Goal: Task Accomplishment & Management: Use online tool/utility

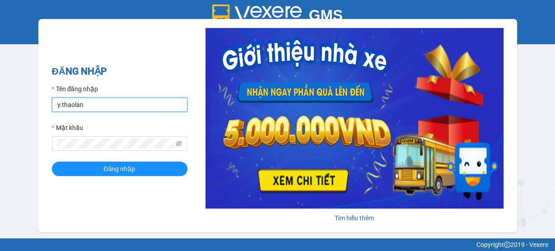
drag, startPoint x: 116, startPoint y: 103, endPoint x: 141, endPoint y: 111, distance: 27.1
click at [116, 103] on input "y.thaolan" at bounding box center [119, 105] width 135 height 14
type input "nhung.thaolan"
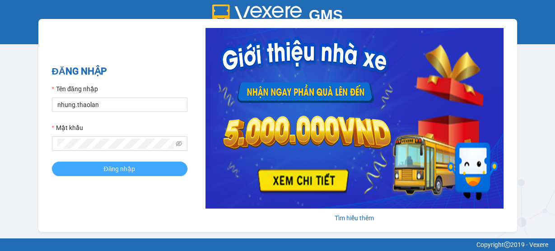
click at [136, 169] on button "Đăng nhập" at bounding box center [119, 169] width 135 height 14
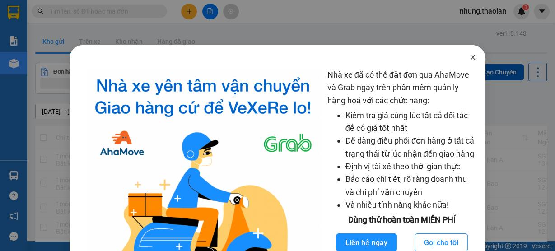
click at [470, 56] on icon "close" at bounding box center [472, 57] width 7 height 7
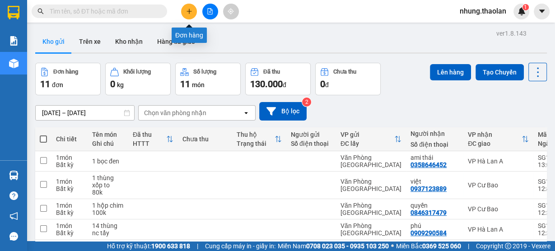
click at [189, 11] on icon "plus" at bounding box center [189, 11] width 6 height 6
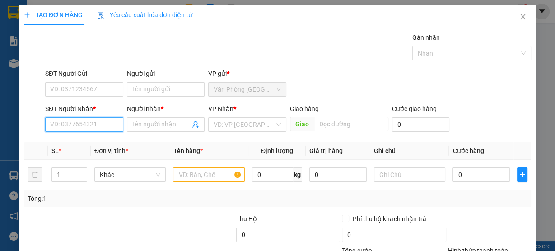
click at [95, 127] on input "SĐT Người Nhận *" at bounding box center [84, 124] width 78 height 14
type input "0947490493"
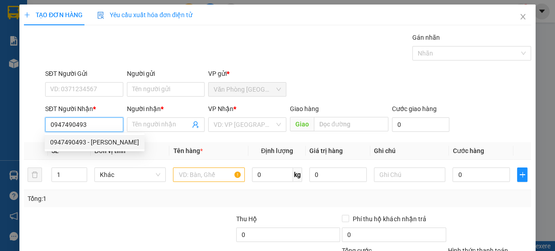
drag, startPoint x: 107, startPoint y: 145, endPoint x: 142, endPoint y: 155, distance: 36.0
click at [108, 145] on div "0947490493 - [PERSON_NAME]" at bounding box center [94, 142] width 89 height 10
type input "tuyết quyền"
type input "Buôn Hồ"
type input "0947490493"
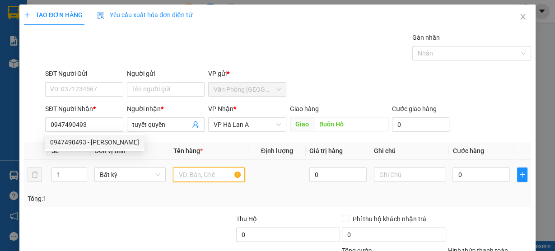
click at [218, 179] on input "text" at bounding box center [209, 175] width 72 height 14
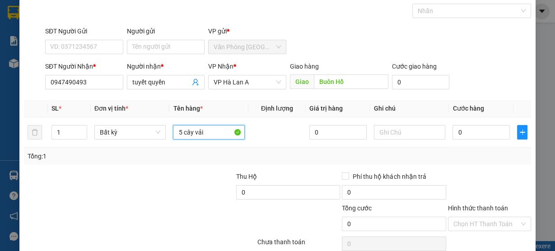
scroll to position [82, 0]
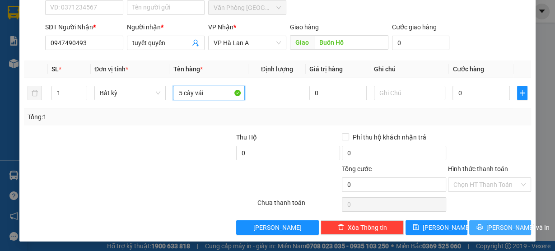
type input "5 cây vải"
click at [496, 225] on span "[PERSON_NAME] và In" at bounding box center [517, 228] width 63 height 10
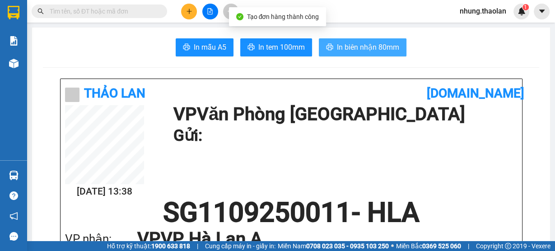
click at [388, 49] on span "In biên nhận 80mm" at bounding box center [368, 47] width 62 height 11
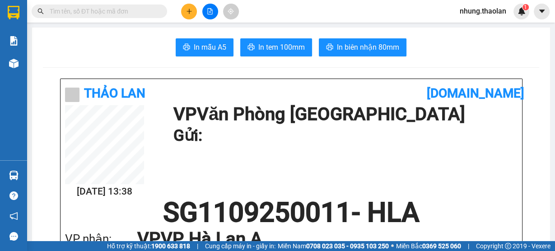
click at [189, 7] on button at bounding box center [189, 12] width 16 height 16
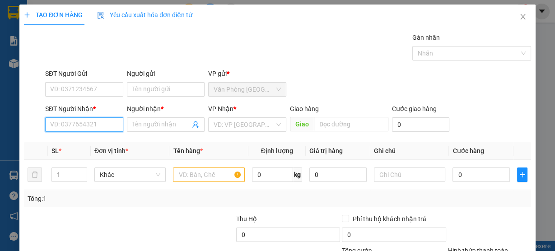
click at [90, 124] on input "SĐT Người Nhận *" at bounding box center [84, 124] width 78 height 14
type input "0901844747"
click at [152, 124] on input "Người nhận *" at bounding box center [161, 125] width 58 height 10
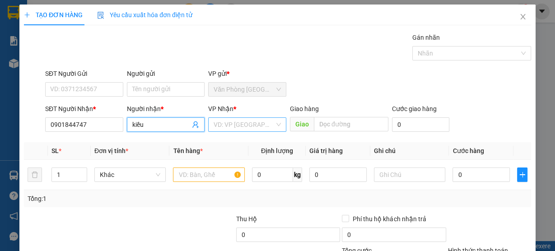
type input "kiều"
click at [241, 126] on input "search" at bounding box center [244, 125] width 61 height 14
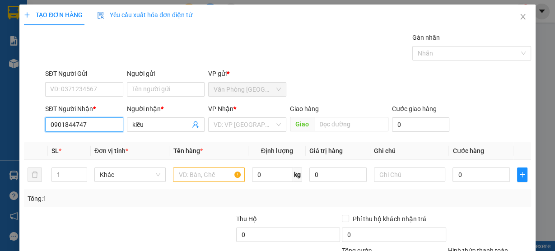
drag, startPoint x: 89, startPoint y: 126, endPoint x: 35, endPoint y: 127, distance: 54.7
click at [35, 127] on div "SĐT Người Nhận * 0901844747 0901844747 Người nhận * kiều VP Nhận * VD: VP Sài G…" at bounding box center [277, 120] width 509 height 32
click at [158, 139] on div "Transit Pickup Surcharge Ids Transit Deliver Surcharge Ids Transit Deliver Surc…" at bounding box center [277, 175] width 507 height 284
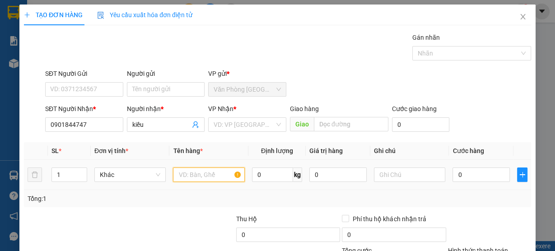
click at [198, 172] on input "text" at bounding box center [209, 175] width 72 height 14
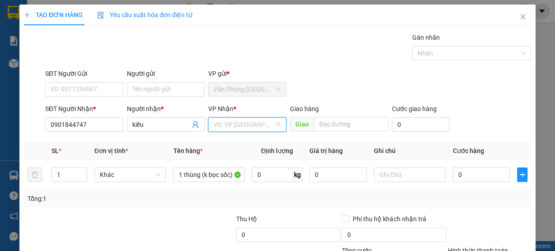
click at [222, 122] on input "search" at bounding box center [244, 125] width 61 height 14
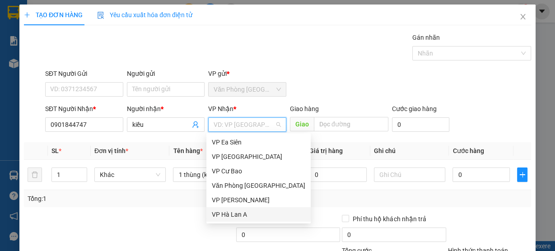
click at [242, 214] on div "VP Hà Lan A" at bounding box center [258, 215] width 93 height 10
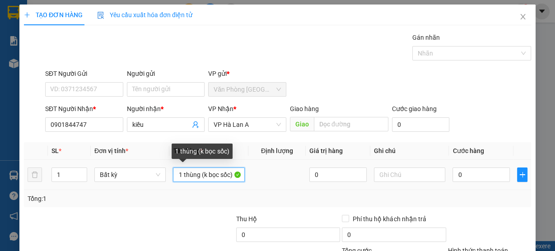
drag, startPoint x: 202, startPoint y: 175, endPoint x: 327, endPoint y: 186, distance: 126.0
click at [327, 186] on tr "1 Bất kỳ 1 thùng (k bọc sốc) 0 0" at bounding box center [277, 175] width 507 height 30
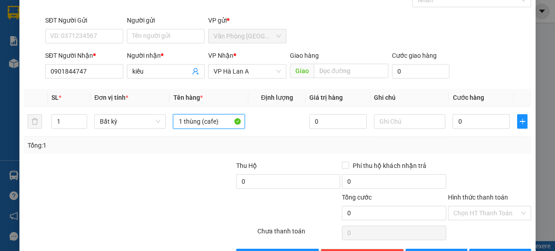
scroll to position [82, 0]
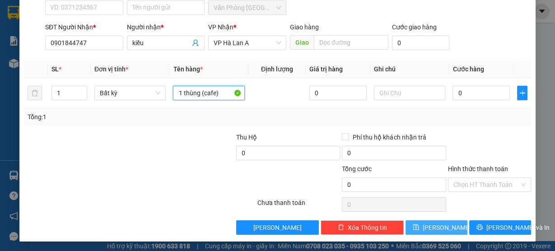
type input "1 thùng (cafe)"
click at [429, 226] on button "[PERSON_NAME]" at bounding box center [437, 227] width 62 height 14
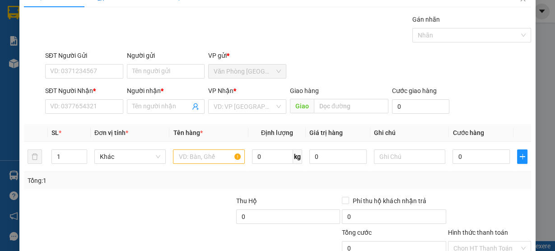
scroll to position [0, 0]
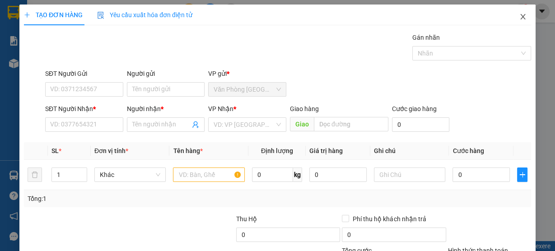
click at [519, 20] on icon "close" at bounding box center [522, 16] width 7 height 7
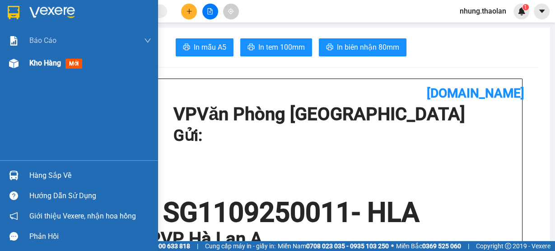
click at [64, 62] on div "Kho hàng mới" at bounding box center [57, 62] width 56 height 11
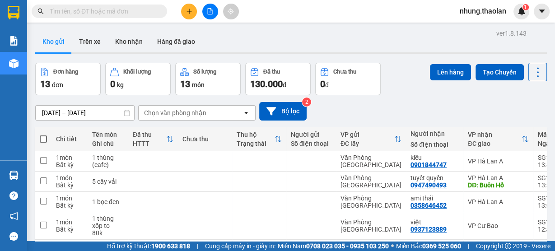
click at [58, 10] on input "text" at bounding box center [103, 11] width 107 height 10
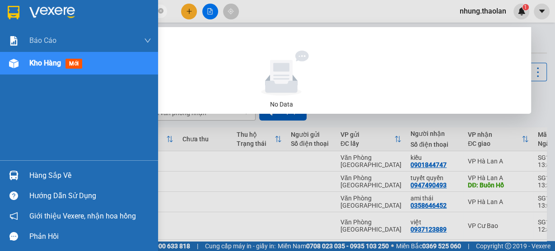
drag, startPoint x: 106, startPoint y: 8, endPoint x: 29, endPoint y: 9, distance: 76.8
click at [24, 8] on section "Kết quả tìm kiếm ( 0 ) Bộ lọc No Data 0388450647 nhung.thaolan 1 Báo cáo Báo cá…" at bounding box center [277, 125] width 555 height 251
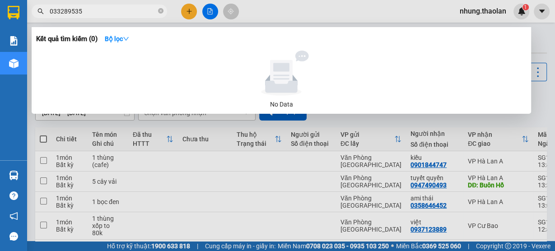
type input "0332895358"
click at [160, 10] on icon "close-circle" at bounding box center [160, 10] width 5 height 5
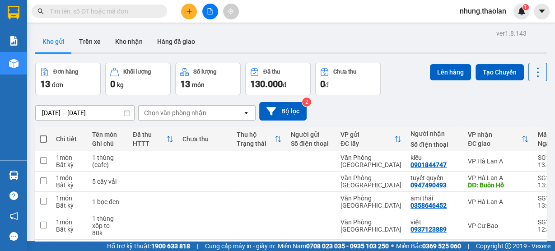
click at [84, 17] on span at bounding box center [99, 12] width 135 height 14
click at [86, 10] on input "text" at bounding box center [103, 11] width 107 height 10
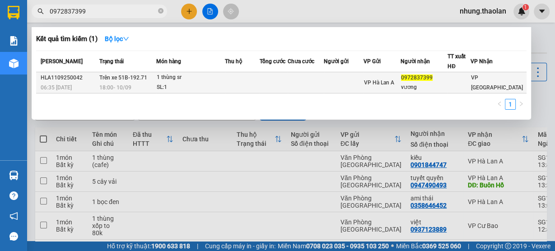
type input "0972837399"
click at [260, 83] on td at bounding box center [242, 82] width 35 height 21
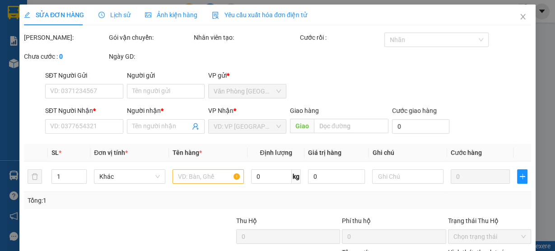
type input "0972837399"
type input "vương"
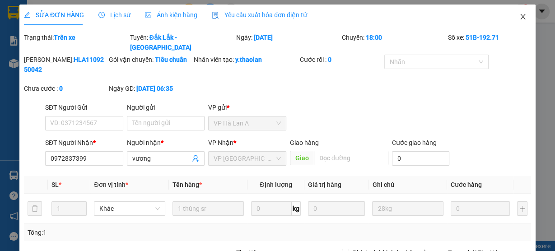
click at [519, 20] on icon "close" at bounding box center [522, 16] width 7 height 7
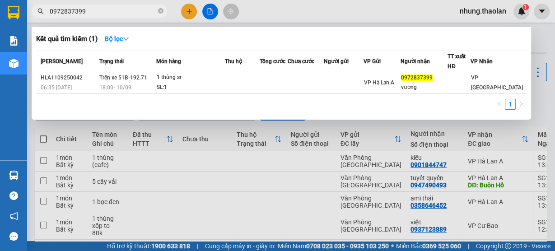
click at [124, 9] on input "0972837399" at bounding box center [103, 11] width 107 height 10
click at [161, 13] on icon "close-circle" at bounding box center [160, 10] width 5 height 5
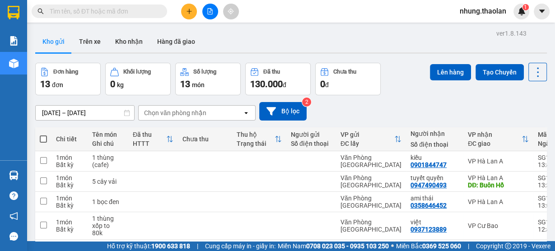
click at [140, 12] on input "text" at bounding box center [103, 11] width 107 height 10
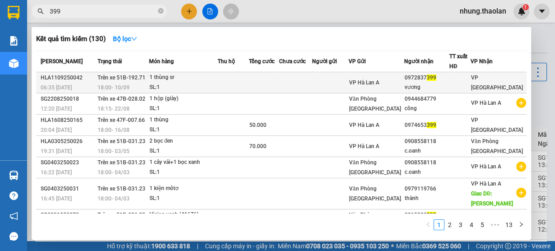
type input "399"
click at [270, 89] on td at bounding box center [264, 82] width 31 height 21
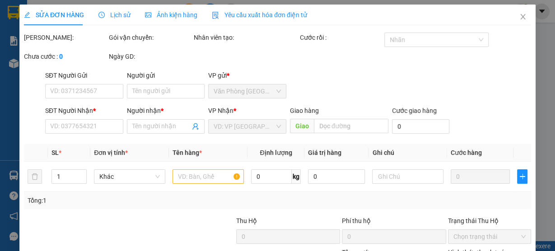
type input "0972837399"
type input "vương"
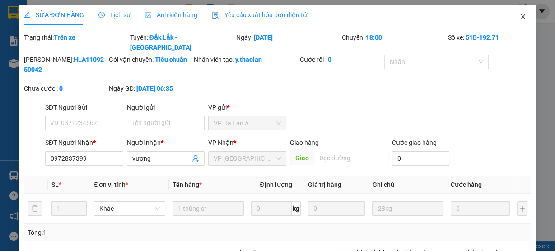
click at [519, 18] on icon "close" at bounding box center [522, 16] width 7 height 7
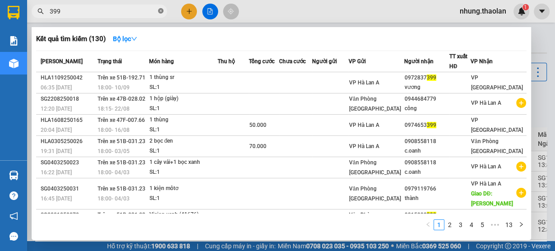
click at [159, 9] on icon "close-circle" at bounding box center [160, 10] width 5 height 5
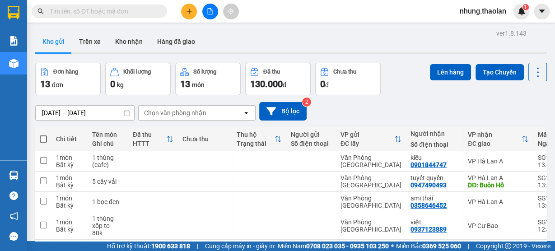
click at [193, 13] on button at bounding box center [189, 12] width 16 height 16
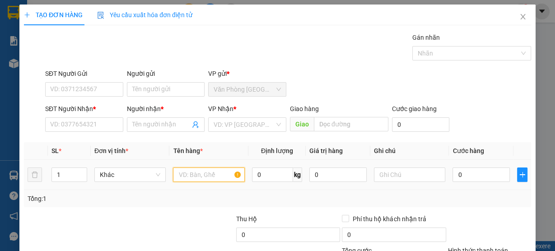
click at [191, 176] on input "text" at bounding box center [209, 175] width 72 height 14
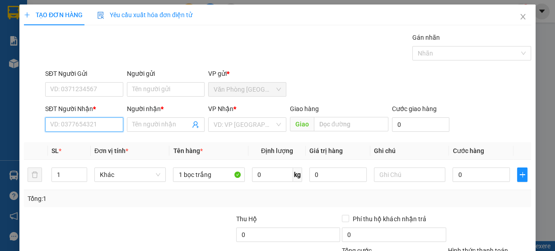
click at [106, 128] on input "SĐT Người Nhận *" at bounding box center [84, 124] width 78 height 14
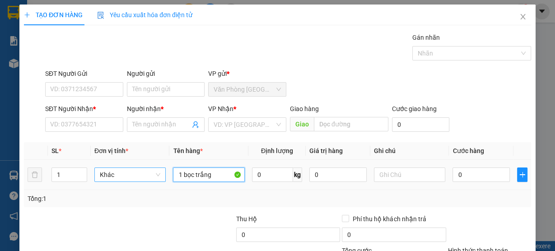
drag, startPoint x: 216, startPoint y: 175, endPoint x: 146, endPoint y: 176, distance: 70.0
click at [147, 177] on tr "1 Khác 1 bọc trắng 0 kg 0 0" at bounding box center [277, 175] width 507 height 30
type input "1 thùng đỏ"
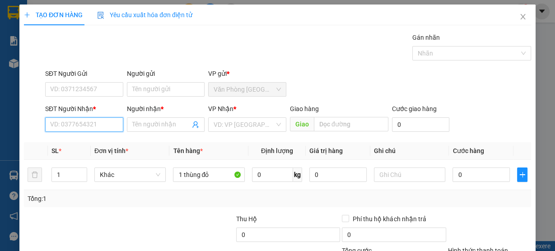
click at [79, 125] on input "SĐT Người Nhận *" at bounding box center [84, 124] width 78 height 14
click at [51, 125] on input "00386510126" at bounding box center [84, 124] width 78 height 14
click at [52, 125] on input "00386510126" at bounding box center [84, 124] width 78 height 14
type input "0386510126"
click at [104, 140] on div "0386510126 - nghiệp" at bounding box center [83, 142] width 66 height 10
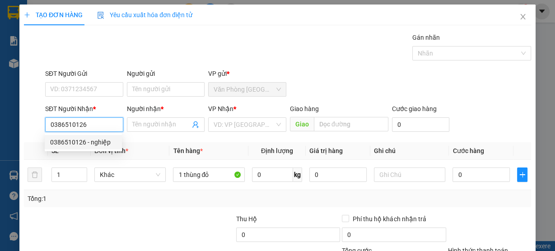
type input "nghiệp"
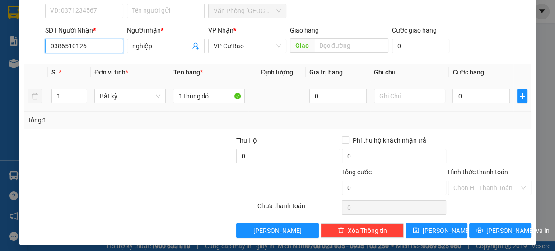
scroll to position [82, 0]
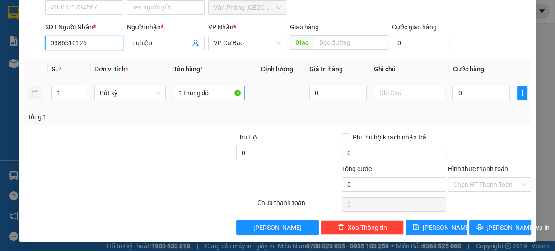
type input "0386510126"
click at [221, 98] on input "1 thùng đỏ" at bounding box center [209, 93] width 72 height 14
type input "1 thùng đỏ (mâm xe)"
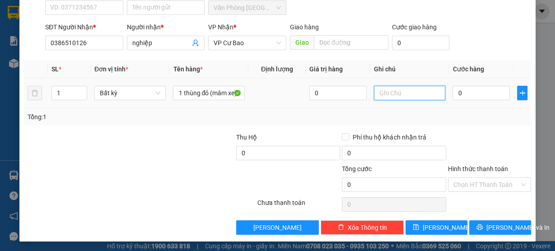
click at [399, 98] on input "text" at bounding box center [410, 93] width 72 height 14
type input "tg 1 triệu"
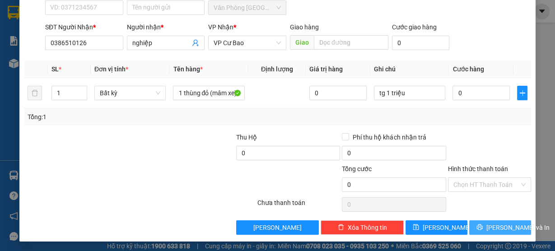
click at [491, 227] on span "[PERSON_NAME] và In" at bounding box center [517, 228] width 63 height 10
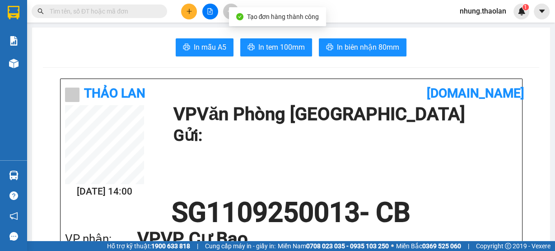
drag, startPoint x: 370, startPoint y: 35, endPoint x: 368, endPoint y: 42, distance: 6.9
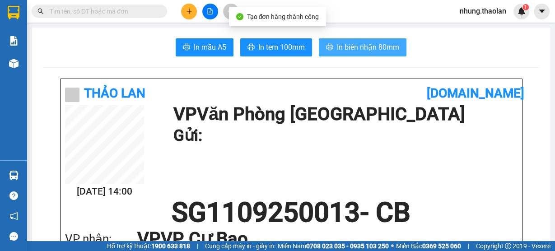
click at [369, 45] on span "In biên nhận 80mm" at bounding box center [368, 47] width 62 height 11
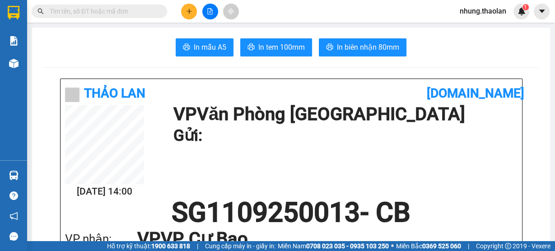
click at [192, 19] on div at bounding box center [210, 12] width 68 height 16
drag, startPoint x: 203, startPoint y: 12, endPoint x: 192, endPoint y: 20, distance: 12.9
click at [201, 13] on div at bounding box center [210, 12] width 68 height 16
click at [189, 17] on button at bounding box center [189, 12] width 16 height 16
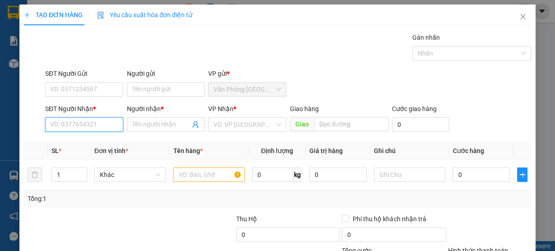
click at [69, 118] on input "SĐT Người Nhận *" at bounding box center [84, 124] width 78 height 14
type input "493"
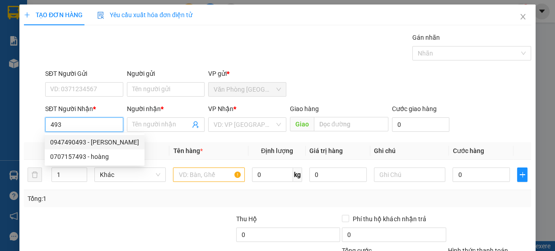
drag, startPoint x: 71, startPoint y: 126, endPoint x: 0, endPoint y: 128, distance: 71.0
click at [0, 128] on div "TẠO ĐƠN HÀNG Yêu cầu xuất hóa đơn điện tử Transit Pickup Surcharge Ids Transit …" at bounding box center [277, 125] width 555 height 251
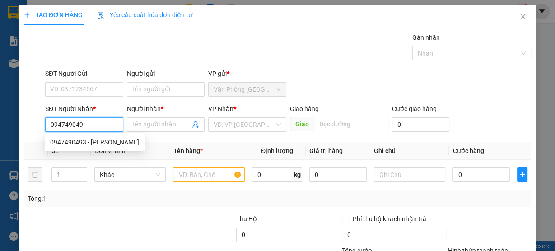
type input "0947490493"
click at [120, 140] on div "0947490493 - [PERSON_NAME]" at bounding box center [94, 142] width 89 height 10
type input "tuyết quyền"
type input "Buôn Hồ"
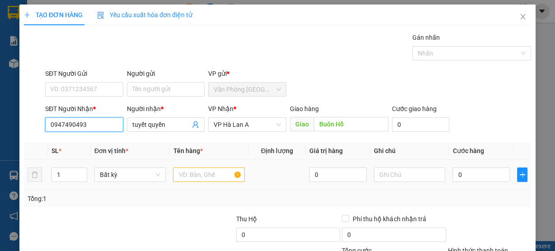
type input "0947490493"
click at [207, 177] on input "text" at bounding box center [209, 175] width 72 height 14
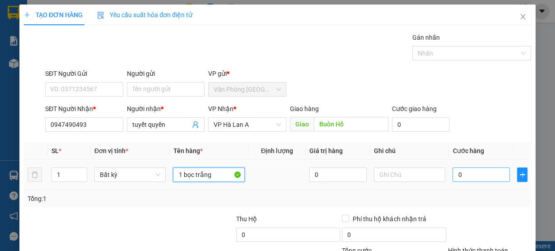
type input "1 bọc trắng"
click at [485, 170] on input "0" at bounding box center [480, 175] width 57 height 14
type input "4"
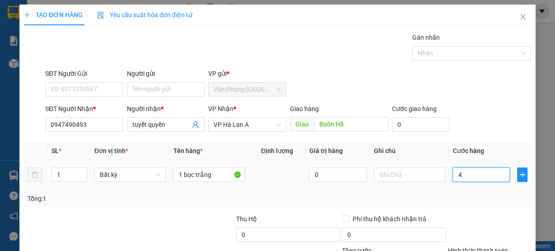
type input "40"
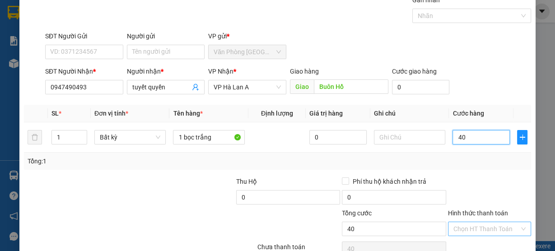
scroll to position [82, 0]
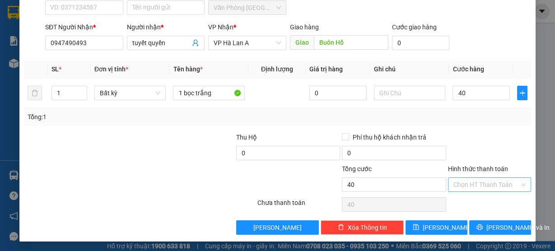
type input "40.000"
click at [477, 183] on input "Hình thức thanh toán" at bounding box center [486, 185] width 66 height 14
click at [476, 208] on div "Tại văn phòng" at bounding box center [484, 201] width 82 height 14
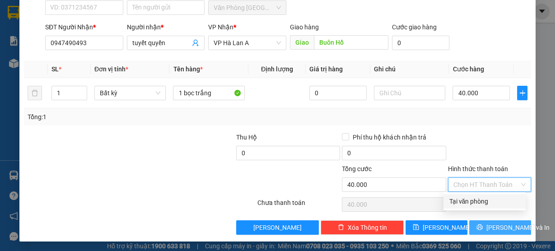
type input "0"
drag, startPoint x: 490, startPoint y: 228, endPoint x: 538, endPoint y: 179, distance: 68.7
click at [490, 228] on span "[PERSON_NAME] và In" at bounding box center [517, 228] width 63 height 10
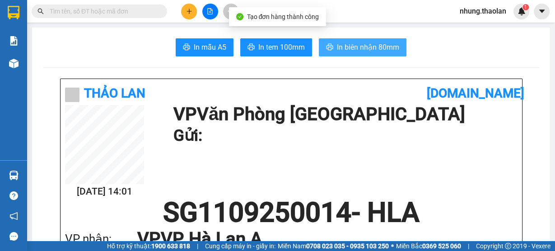
click at [382, 42] on span "In biên nhận 80mm" at bounding box center [368, 47] width 62 height 11
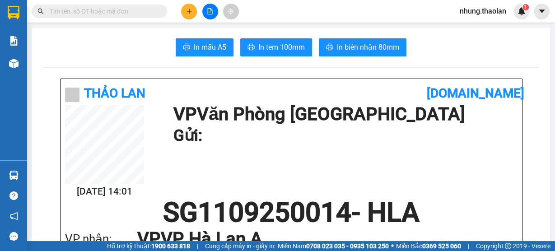
click at [129, 14] on input "text" at bounding box center [103, 11] width 107 height 10
click at [189, 12] on icon "plus" at bounding box center [189, 11] width 6 height 6
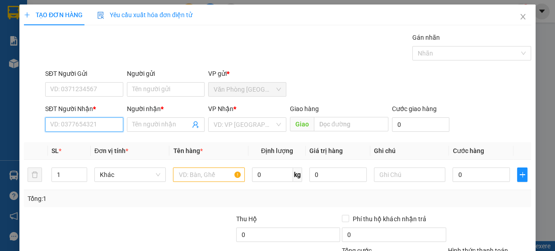
click at [93, 123] on input "SĐT Người Nhận *" at bounding box center [84, 124] width 78 height 14
type input "0935139918"
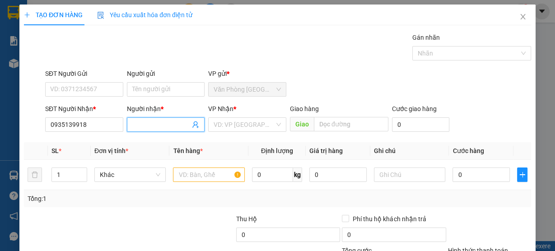
click at [160, 124] on input "Người nhận *" at bounding box center [161, 125] width 58 height 10
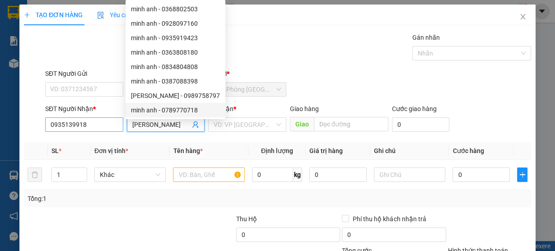
type input "[PERSON_NAME]"
click at [66, 125] on input "0935139918" at bounding box center [84, 124] width 78 height 14
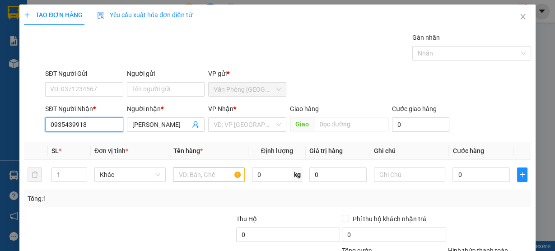
click at [73, 125] on input "0935439918" at bounding box center [84, 124] width 78 height 14
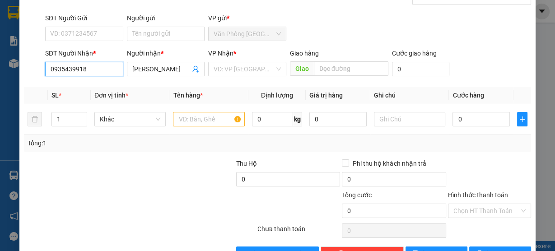
scroll to position [82, 0]
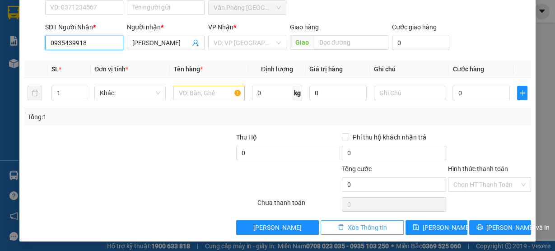
type input "0935439918"
click at [364, 230] on span "Xóa Thông tin" at bounding box center [367, 228] width 39 height 10
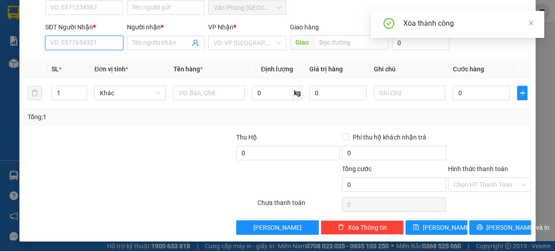
click at [85, 42] on input "SĐT Người Nhận *" at bounding box center [84, 43] width 78 height 14
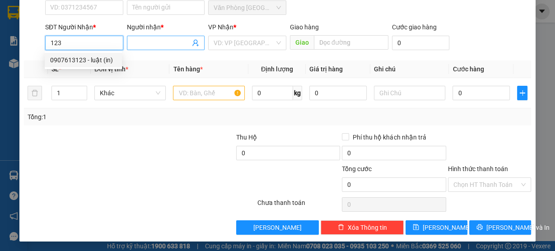
type input "123"
click at [139, 39] on input "Người nhận *" at bounding box center [161, 43] width 58 height 10
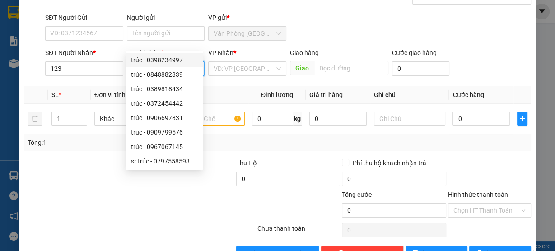
scroll to position [0, 0]
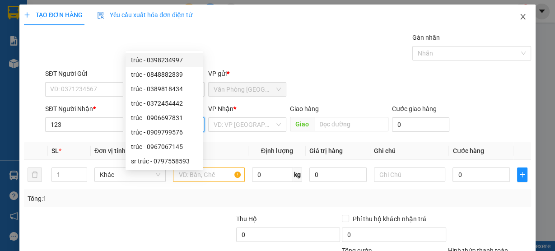
type input "trúc"
click at [521, 17] on icon "close" at bounding box center [522, 16] width 7 height 7
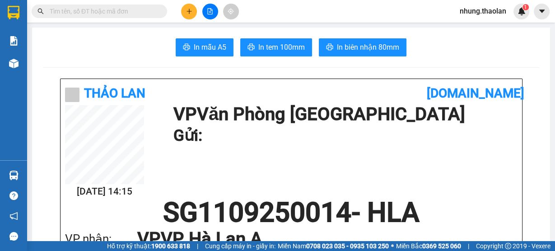
click at [126, 12] on input "text" at bounding box center [103, 11] width 107 height 10
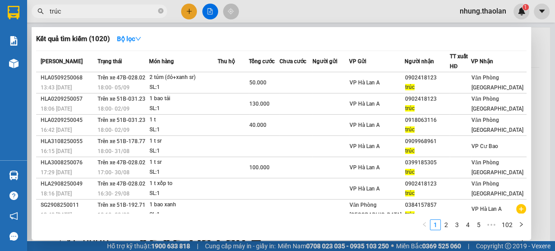
type input "trúc"
click at [186, 13] on div at bounding box center [277, 125] width 555 height 251
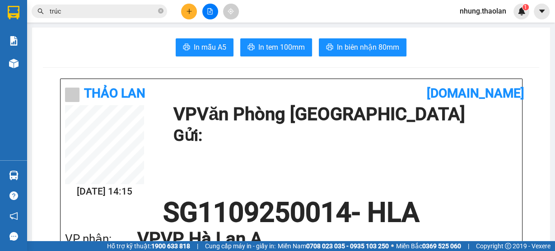
click at [188, 9] on icon "plus" at bounding box center [189, 11] width 6 height 6
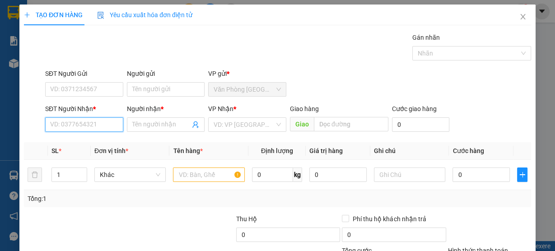
click at [67, 126] on input "SĐT Người Nhận *" at bounding box center [84, 124] width 78 height 14
type input "0902418123"
click at [151, 124] on input "Người nhận *" at bounding box center [161, 125] width 58 height 10
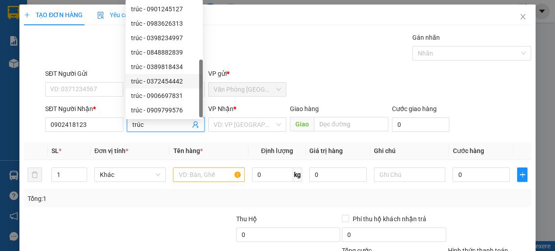
scroll to position [29, 0]
type input "trúc"
click at [239, 121] on input "search" at bounding box center [244, 125] width 61 height 14
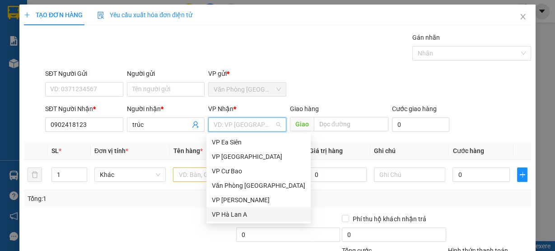
click at [234, 212] on div "VP Hà Lan A" at bounding box center [258, 215] width 93 height 10
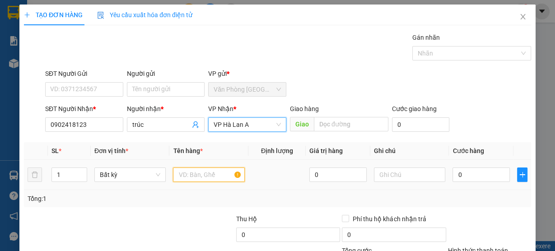
click at [184, 176] on input "text" at bounding box center [209, 175] width 72 height 14
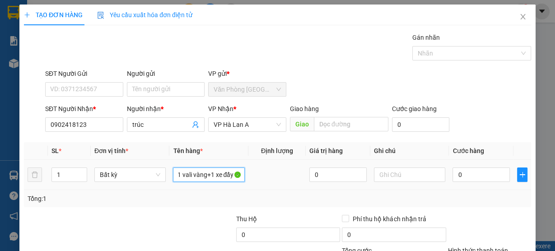
scroll to position [0, 9]
type input "1 vali vàng+1 xe đẩy ebe"
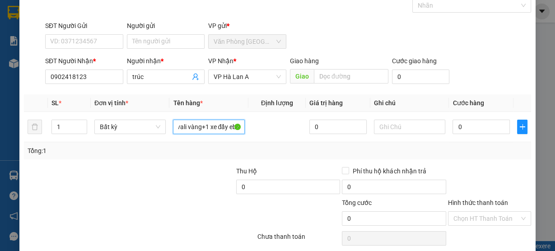
scroll to position [82, 0]
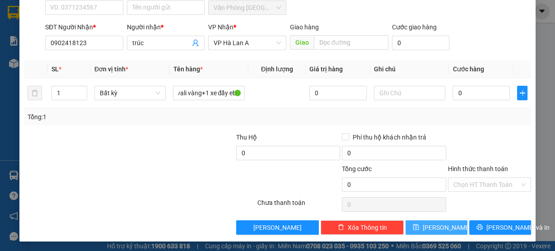
click at [414, 229] on button "[PERSON_NAME]" at bounding box center [437, 227] width 62 height 14
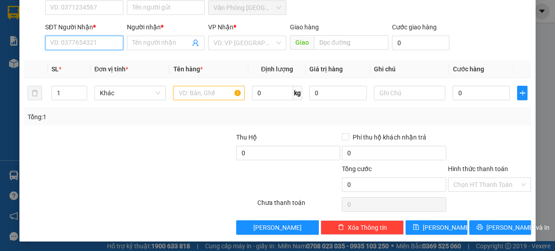
click at [89, 45] on input "SĐT Người Nhận *" at bounding box center [84, 43] width 78 height 14
click at [104, 62] on div "0366974982 - mi" at bounding box center [83, 60] width 66 height 10
type input "0366974982"
type input "mi"
type input "0366974982"
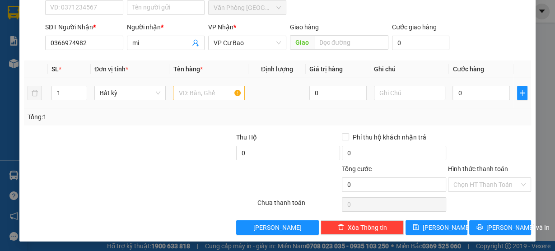
click at [189, 99] on div at bounding box center [209, 93] width 72 height 18
click at [196, 81] on td at bounding box center [208, 93] width 79 height 30
click at [180, 84] on div at bounding box center [209, 93] width 72 height 18
click at [180, 89] on input "text" at bounding box center [209, 93] width 72 height 14
type input "1 thùng xóp"
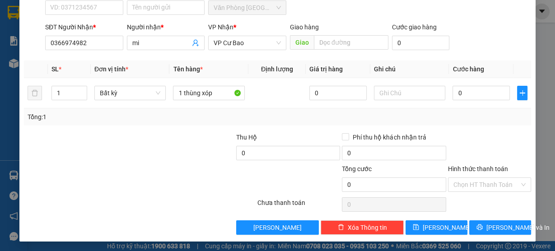
click at [483, 235] on div "TẠO ĐƠN HÀNG Yêu cầu xuất hóa đơn điện tử Transit Pickup Surcharge Ids Transit …" at bounding box center [277, 82] width 516 height 319
click at [489, 231] on span "[PERSON_NAME] và In" at bounding box center [517, 228] width 63 height 10
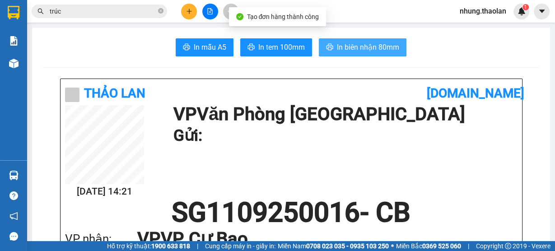
click at [361, 51] on span "In biên nhận 80mm" at bounding box center [368, 47] width 62 height 11
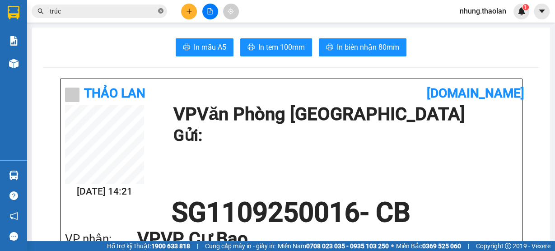
click at [161, 11] on icon "close-circle" at bounding box center [160, 10] width 5 height 5
click at [118, 16] on input "text" at bounding box center [103, 11] width 107 height 10
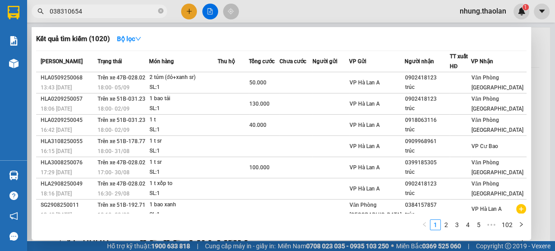
type input "0383106549"
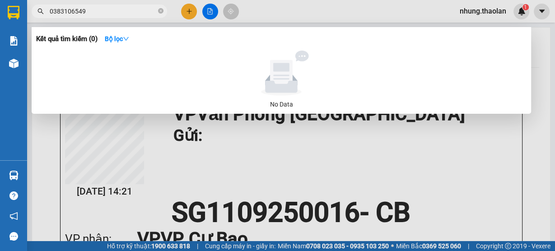
drag, startPoint x: 105, startPoint y: 9, endPoint x: 14, endPoint y: 15, distance: 91.0
click at [14, 15] on section "Kết quả tìm kiếm ( 0 ) Bộ lọc No Data 0383106549 nhung.thaolan 1 Báo cáo Báo cá…" at bounding box center [277, 125] width 555 height 251
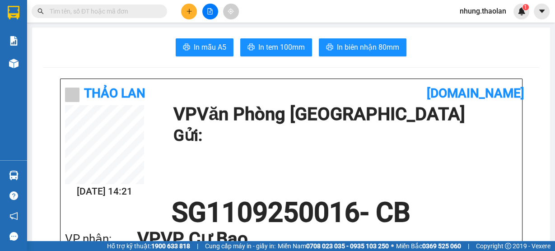
click at [140, 12] on input "text" at bounding box center [103, 11] width 107 height 10
click at [189, 8] on icon "plus" at bounding box center [189, 11] width 6 height 6
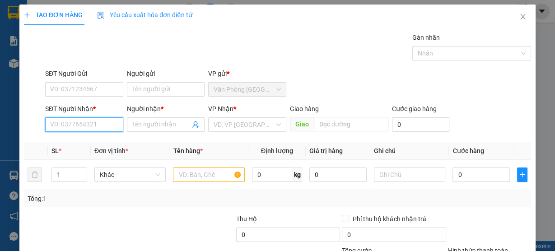
click at [86, 122] on input "SĐT Người Nhận *" at bounding box center [84, 124] width 78 height 14
type input "746"
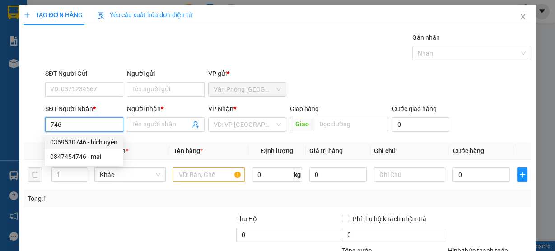
drag, startPoint x: 85, startPoint y: 125, endPoint x: 28, endPoint y: 126, distance: 56.5
click at [28, 126] on div "SĐT Người Nhận * 746 Người nhận * Tên người nhận VP Nhận * VD: VP Sài Gòn Giao …" at bounding box center [277, 120] width 509 height 32
click at [104, 145] on div "0939079674 - trang" at bounding box center [83, 142] width 66 height 10
type input "0939079674"
type input "trang"
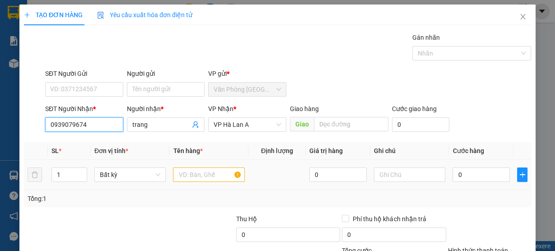
type input "0939079674"
click at [199, 173] on input "text" at bounding box center [209, 175] width 72 height 14
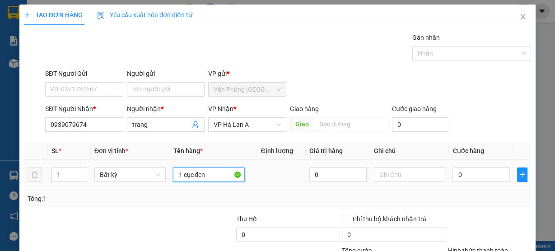
scroll to position [82, 0]
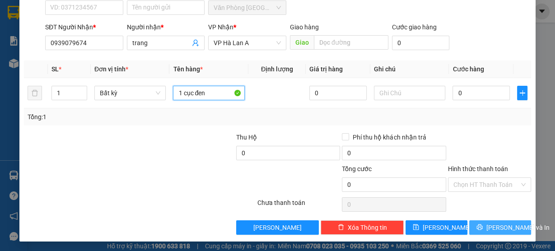
type input "1 cục đen"
drag, startPoint x: 509, startPoint y: 225, endPoint x: 512, endPoint y: 212, distance: 12.9
click at [510, 225] on span "[PERSON_NAME] và In" at bounding box center [517, 228] width 63 height 10
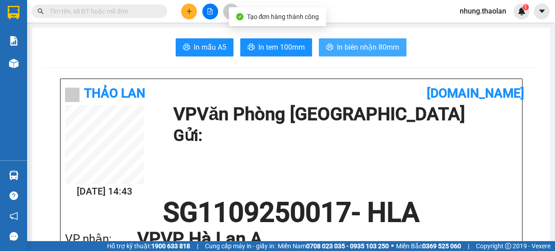
click at [341, 47] on span "In biên nhận 80mm" at bounding box center [368, 47] width 62 height 11
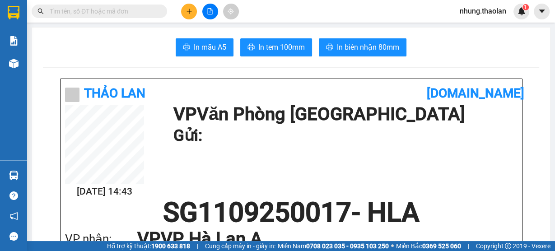
click at [81, 11] on input "text" at bounding box center [103, 11] width 107 height 10
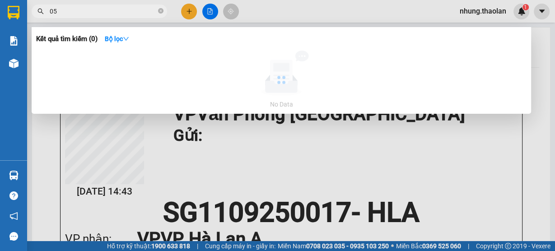
type input "0"
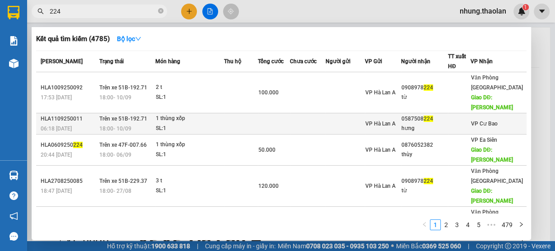
type input "224"
click at [210, 128] on div "SL: 1" at bounding box center [190, 129] width 68 height 10
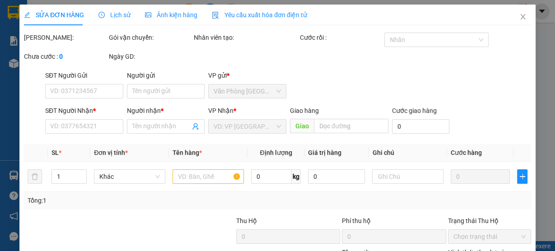
type input "0587508224"
type input "hưng"
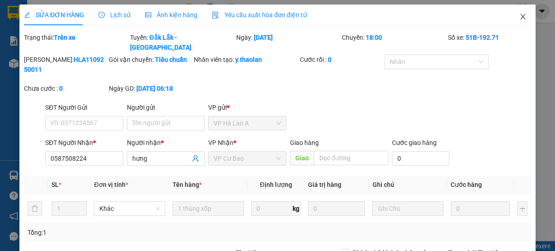
click at [526, 23] on span "Close" at bounding box center [522, 17] width 25 height 25
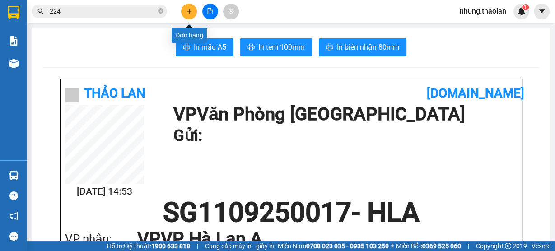
click at [187, 9] on icon "plus" at bounding box center [189, 11] width 6 height 6
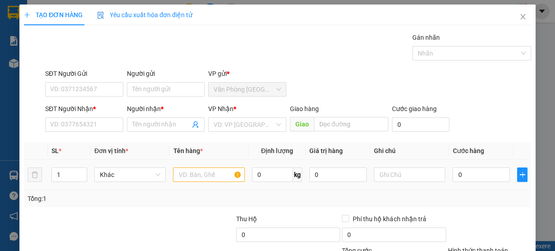
click at [190, 182] on div at bounding box center [209, 175] width 72 height 18
click at [189, 178] on input "text" at bounding box center [209, 175] width 72 height 14
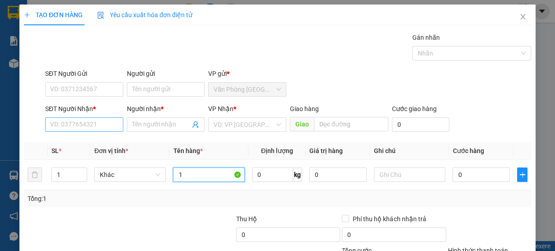
type input "1"
click at [90, 118] on input "SĐT Người Nhận *" at bounding box center [84, 124] width 78 height 14
click at [51, 126] on input "905240845" at bounding box center [84, 124] width 78 height 14
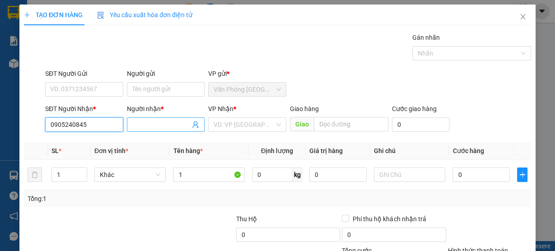
type input "0905240845"
click at [150, 124] on input "Người nhận *" at bounding box center [161, 125] width 58 height 10
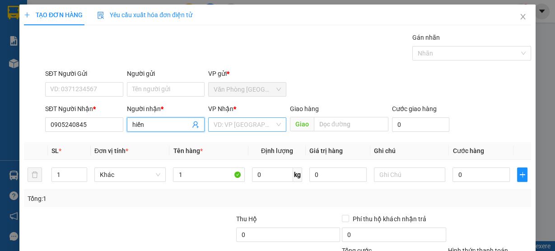
type input "hiến"
drag, startPoint x: 244, startPoint y: 128, endPoint x: 249, endPoint y: 131, distance: 5.0
click at [244, 128] on input "search" at bounding box center [244, 125] width 61 height 14
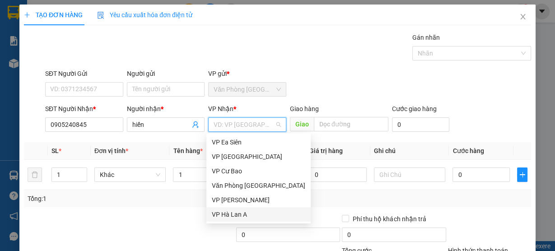
click at [243, 212] on div "VP Hà Lan A" at bounding box center [258, 215] width 93 height 10
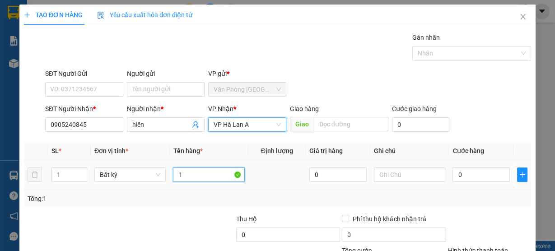
click at [188, 176] on input "1" at bounding box center [209, 175] width 72 height 14
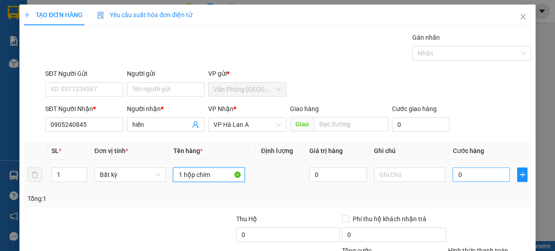
type input "1 hộp chim"
drag, startPoint x: 466, startPoint y: 175, endPoint x: 470, endPoint y: 178, distance: 4.9
click at [466, 175] on input "0" at bounding box center [480, 175] width 57 height 14
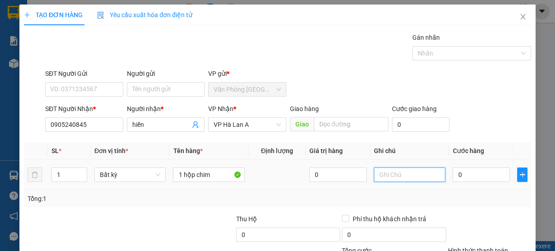
click at [390, 170] on input "text" at bounding box center [410, 175] width 72 height 14
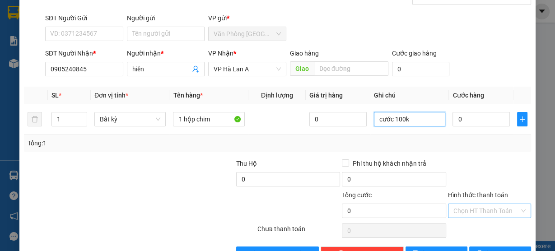
scroll to position [82, 0]
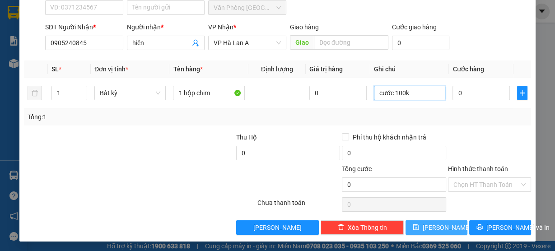
type input "cước 100k"
click at [443, 226] on button "[PERSON_NAME]" at bounding box center [437, 227] width 62 height 14
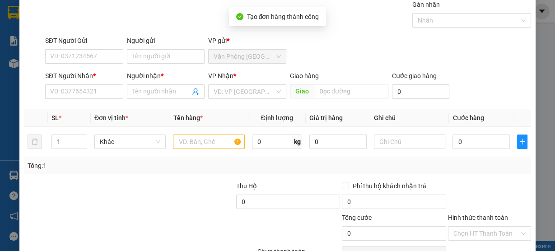
scroll to position [0, 0]
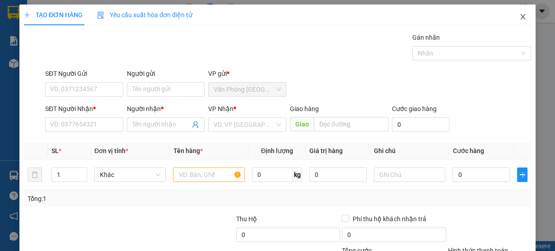
click at [519, 17] on icon "close" at bounding box center [522, 16] width 7 height 7
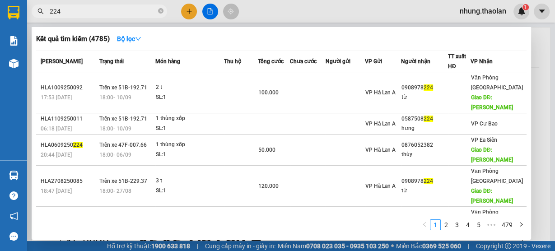
drag, startPoint x: 89, startPoint y: 10, endPoint x: 26, endPoint y: 14, distance: 63.3
click at [25, 14] on section "Kết quả tìm kiếm ( 4785 ) Bộ lọc Mã ĐH Trạng thái Món hàng Thu hộ Tổng cước Chư…" at bounding box center [277, 125] width 555 height 251
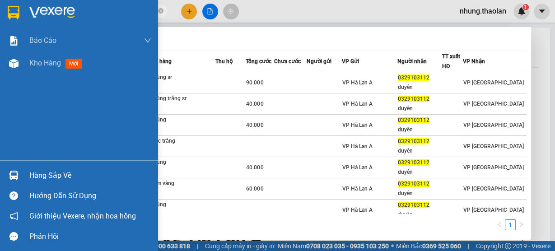
drag, startPoint x: 93, startPoint y: 13, endPoint x: 14, endPoint y: 17, distance: 79.1
click at [14, 17] on section "Kết quả tìm kiếm ( 10 ) Bộ lọc Mã ĐH Trạng thái Món hàng Thu hộ Tổng cước Chưa …" at bounding box center [277, 125] width 555 height 251
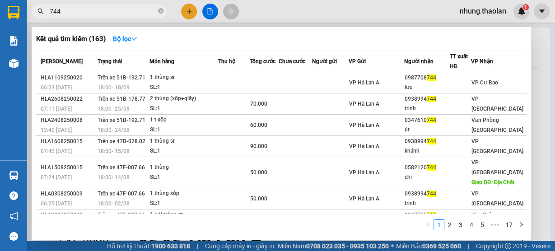
drag, startPoint x: 73, startPoint y: 14, endPoint x: 44, endPoint y: 10, distance: 29.2
click at [44, 10] on span "744" at bounding box center [99, 12] width 135 height 14
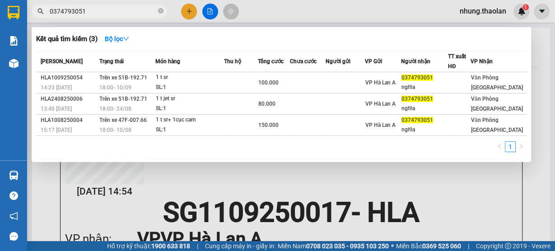
type input "0374793051"
click at [190, 12] on div at bounding box center [277, 125] width 555 height 251
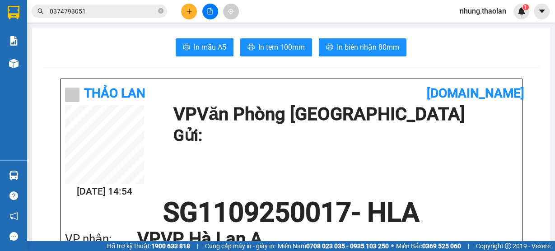
click at [190, 12] on icon "plus" at bounding box center [189, 11] width 6 height 6
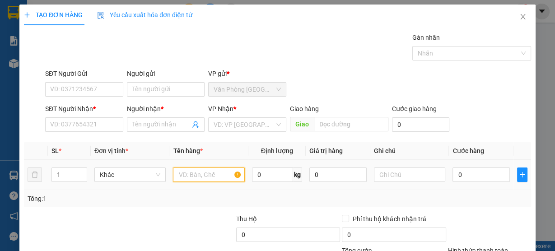
drag, startPoint x: 190, startPoint y: 173, endPoint x: 191, endPoint y: 163, distance: 9.6
click at [190, 173] on input "text" at bounding box center [209, 175] width 72 height 14
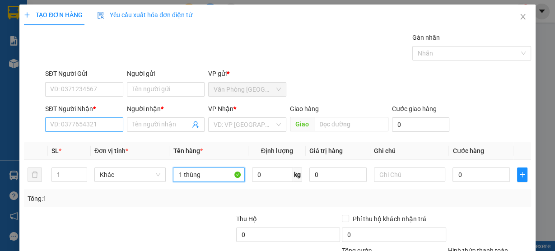
type input "1 thùng"
click at [91, 123] on input "SĐT Người Nhận *" at bounding box center [84, 124] width 78 height 14
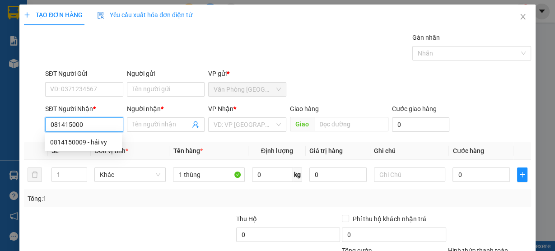
type input "0814150009"
click at [98, 143] on div "0814150009 - hải vy" at bounding box center [83, 142] width 66 height 10
type input "hải vy"
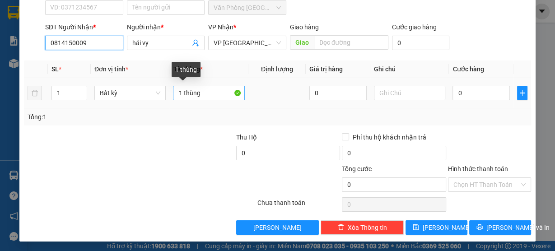
type input "0814150009"
click at [209, 89] on input "1 thùng" at bounding box center [209, 93] width 72 height 14
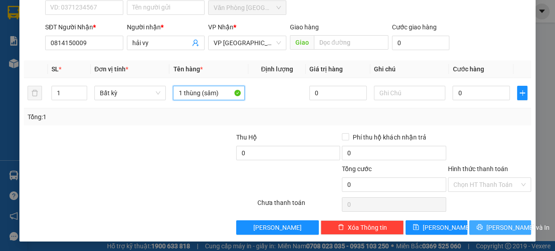
type input "1 thùng (sâm)"
click at [489, 223] on span "[PERSON_NAME] và In" at bounding box center [517, 228] width 63 height 10
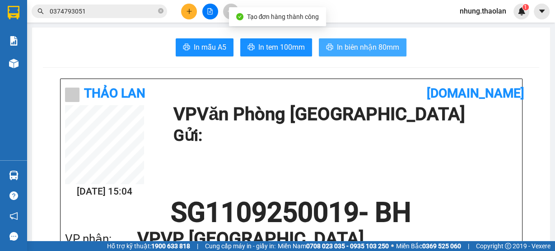
click at [368, 45] on span "In biên nhận 80mm" at bounding box center [368, 47] width 62 height 11
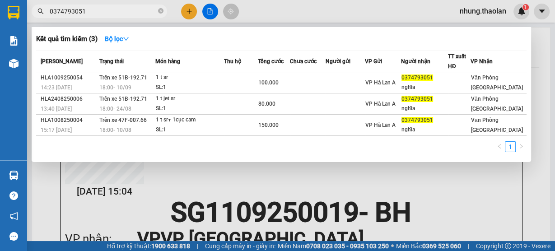
drag, startPoint x: 115, startPoint y: 13, endPoint x: 28, endPoint y: 24, distance: 87.0
click at [28, 19] on div "Kết quả tìm kiếm ( 3 ) Bộ lọc Mã ĐH Trạng thái Món hàng Thu hộ Tổng cước Chưa c…" at bounding box center [88, 12] width 176 height 16
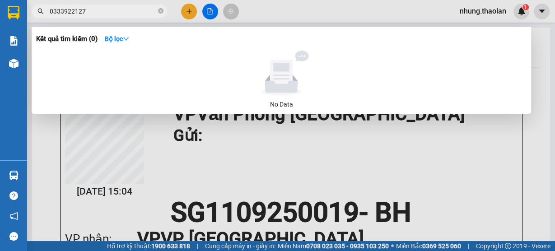
type input "0333922127"
click at [190, 14] on div at bounding box center [277, 125] width 555 height 251
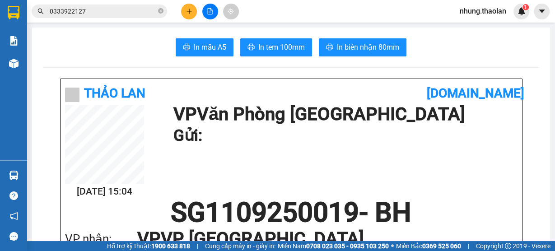
click at [191, 13] on icon "plus" at bounding box center [189, 11] width 6 height 6
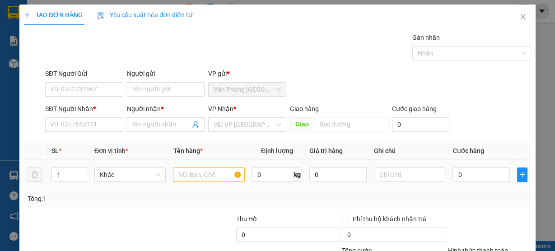
click at [210, 182] on div at bounding box center [209, 175] width 72 height 18
click at [208, 178] on input "text" at bounding box center [209, 175] width 72 height 14
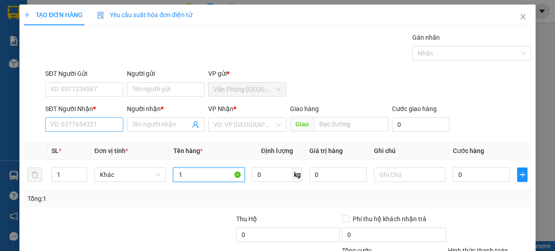
type input "1"
click at [104, 122] on input "SĐT Người Nhận *" at bounding box center [84, 124] width 78 height 14
click at [49, 125] on input "762666012" at bounding box center [84, 124] width 78 height 14
type input "0762666012"
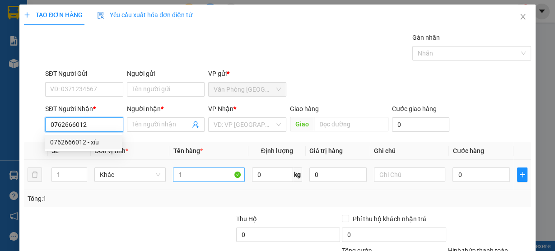
drag, startPoint x: 98, startPoint y: 143, endPoint x: 207, endPoint y: 177, distance: 113.7
click at [98, 143] on div "0762666012 - xíu" at bounding box center [83, 142] width 66 height 10
type input "xíu"
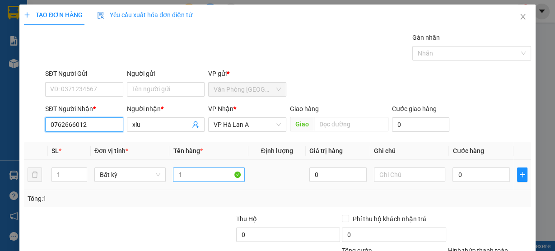
type input "0762666012"
click at [212, 175] on input "1" at bounding box center [209, 175] width 72 height 14
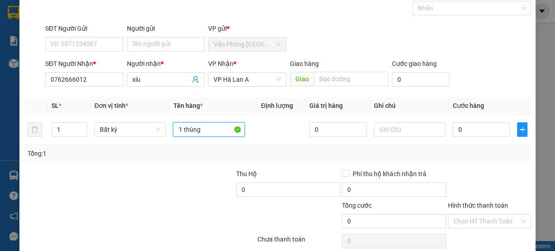
scroll to position [82, 0]
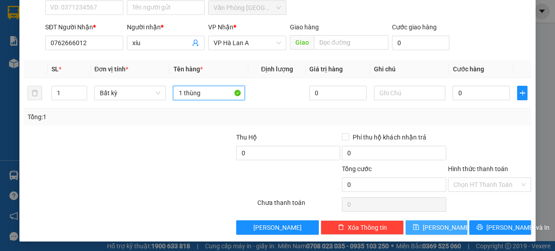
type input "1 thùng"
drag, startPoint x: 441, startPoint y: 226, endPoint x: 441, endPoint y: 216, distance: 9.9
click at [441, 227] on span "[PERSON_NAME]" at bounding box center [447, 228] width 48 height 10
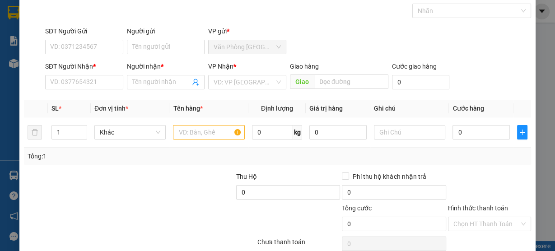
scroll to position [0, 0]
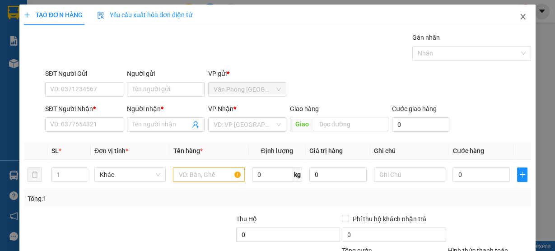
click at [516, 21] on span "Close" at bounding box center [522, 17] width 25 height 25
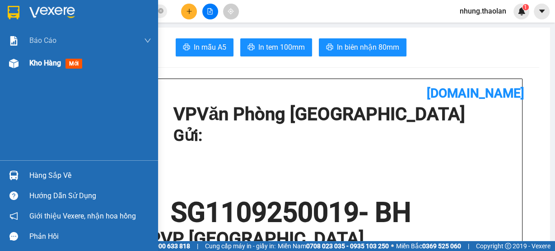
click at [46, 63] on span "Kho hàng" at bounding box center [45, 63] width 32 height 9
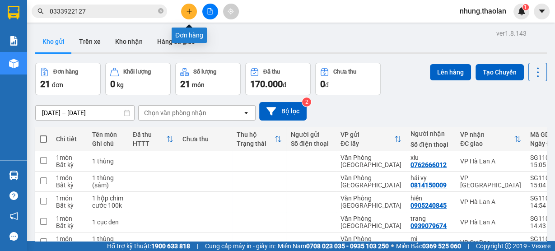
click at [188, 10] on icon "plus" at bounding box center [189, 11] width 6 height 6
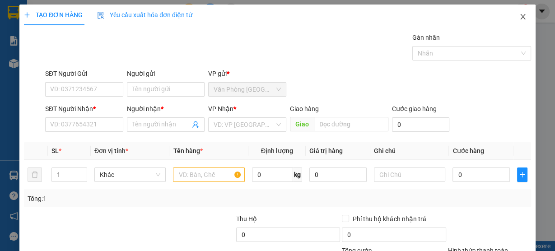
click at [513, 22] on span "Close" at bounding box center [522, 17] width 25 height 25
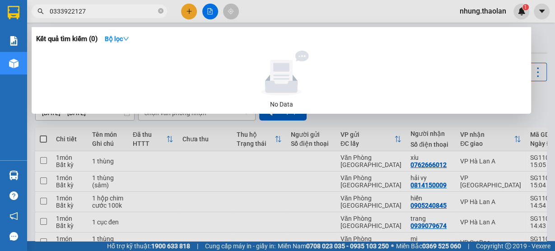
drag, startPoint x: 92, startPoint y: 10, endPoint x: 22, endPoint y: 25, distance: 71.0
click at [22, 25] on section "Kết quả tìm kiếm ( 0 ) Bộ lọc No Data 0333922127 nhung.thaolan 1 Báo cáo Báo cá…" at bounding box center [277, 125] width 555 height 251
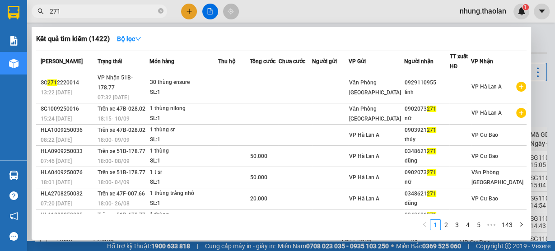
type input "271"
click at [284, 14] on div at bounding box center [277, 125] width 555 height 251
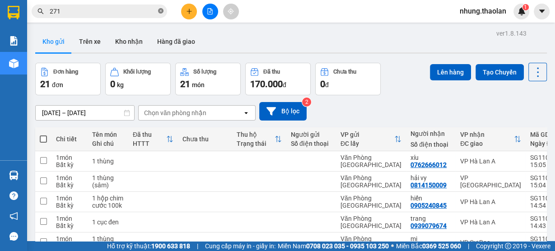
click at [161, 14] on icon "close-circle" at bounding box center [160, 10] width 5 height 5
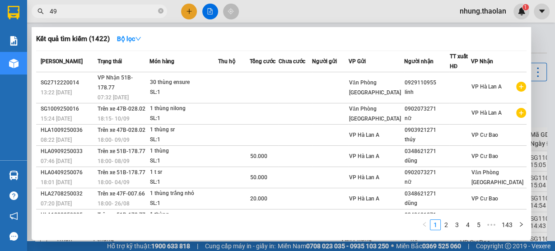
type input "497"
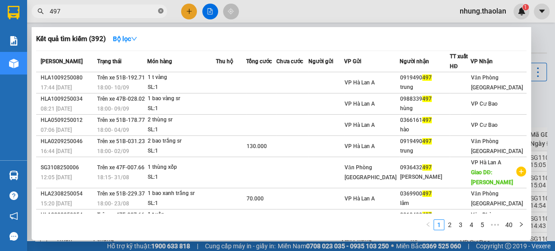
click at [161, 11] on icon "close-circle" at bounding box center [160, 10] width 5 height 5
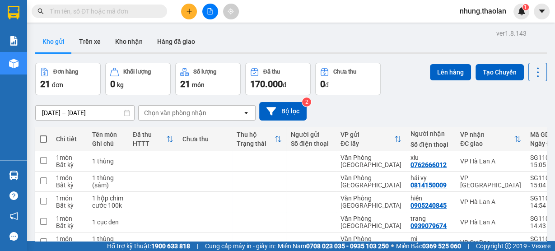
click at [124, 12] on input "text" at bounding box center [103, 11] width 107 height 10
click at [99, 10] on input "text" at bounding box center [103, 11] width 107 height 10
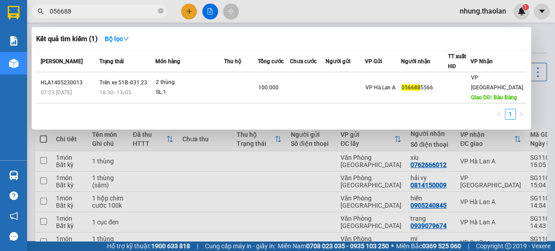
drag, startPoint x: 74, startPoint y: 15, endPoint x: 49, endPoint y: 14, distance: 24.8
click at [49, 14] on span "056688" at bounding box center [99, 12] width 135 height 14
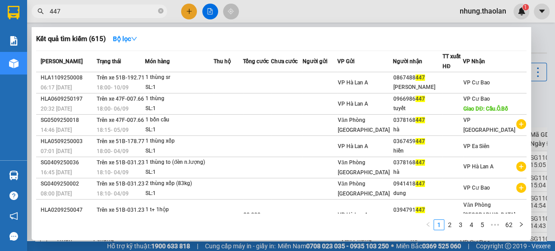
drag, startPoint x: 72, startPoint y: 6, endPoint x: 39, endPoint y: 18, distance: 34.8
click at [39, 18] on span "447" at bounding box center [99, 12] width 135 height 14
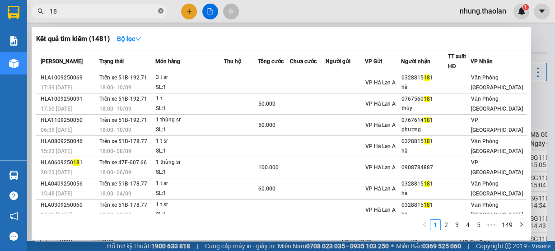
type input "1"
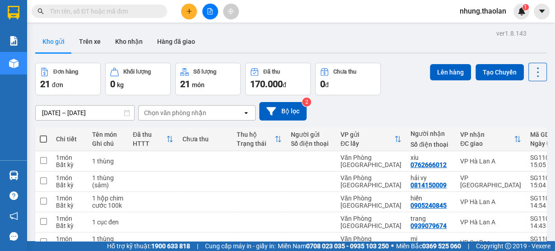
click at [113, 13] on input "text" at bounding box center [103, 11] width 107 height 10
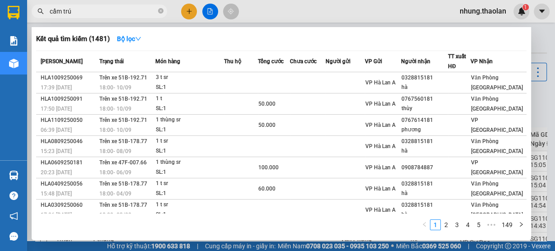
type input "cẩm trúc"
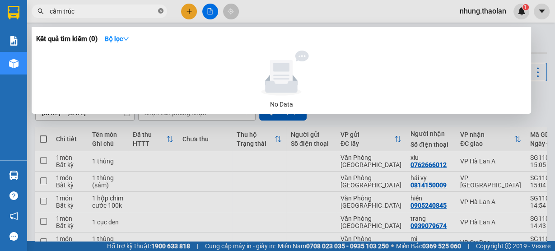
click at [160, 12] on icon "close-circle" at bounding box center [160, 10] width 5 height 5
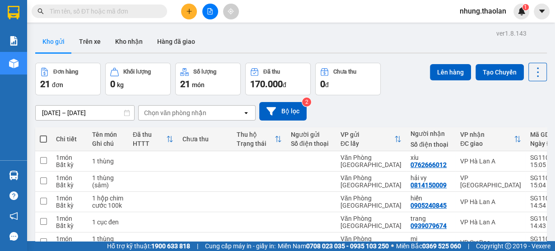
click at [130, 13] on input "text" at bounding box center [103, 11] width 107 height 10
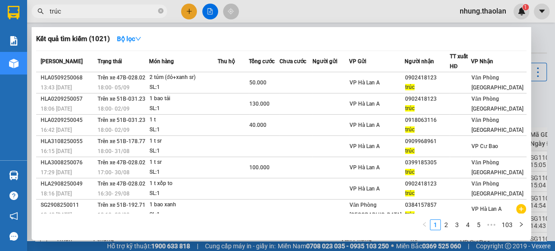
drag, startPoint x: 62, startPoint y: 12, endPoint x: 48, endPoint y: 10, distance: 14.2
click at [48, 10] on span "trúc" at bounding box center [99, 12] width 135 height 14
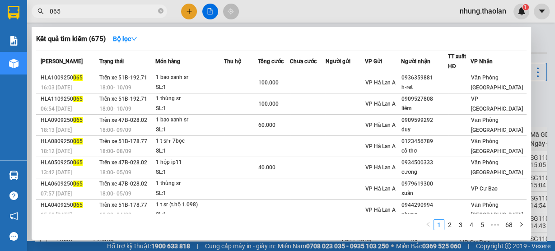
type input "065"
drag, startPoint x: 288, startPoint y: 5, endPoint x: 294, endPoint y: 7, distance: 6.7
click at [290, 5] on div at bounding box center [277, 125] width 555 height 251
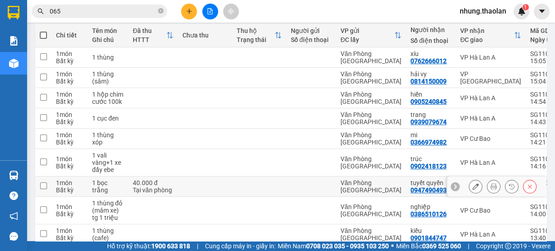
scroll to position [61, 0]
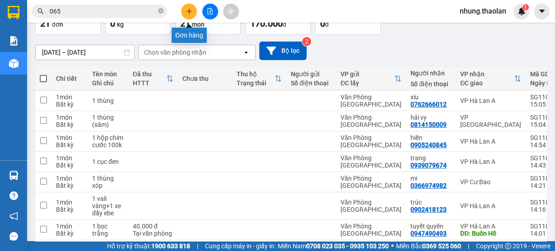
click at [192, 13] on button at bounding box center [189, 12] width 16 height 16
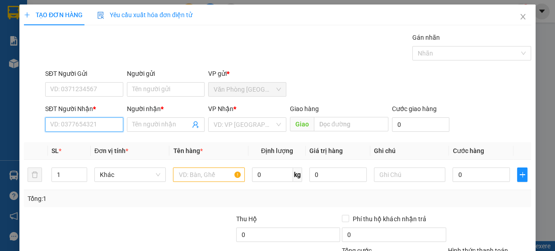
click at [87, 123] on input "SĐT Người Nhận *" at bounding box center [84, 124] width 78 height 14
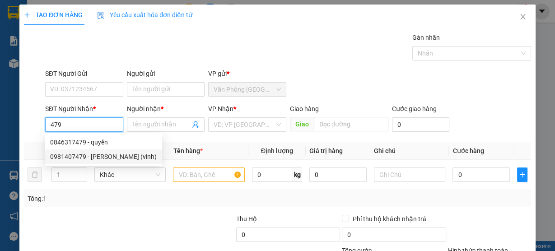
click at [93, 154] on div "0981407479 - [PERSON_NAME] (vinh)" at bounding box center [103, 157] width 107 height 10
type input "0981407479"
type input "[PERSON_NAME] (vinh)"
type input "Buôn Hồ"
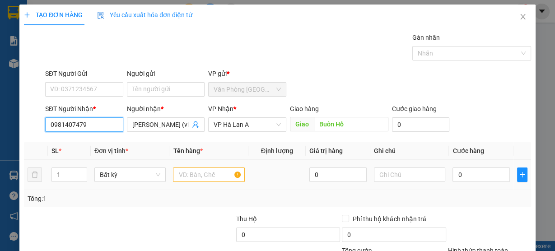
type input "0981407479"
click at [189, 172] on input "text" at bounding box center [209, 175] width 72 height 14
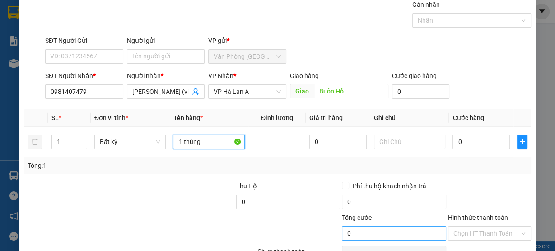
scroll to position [82, 0]
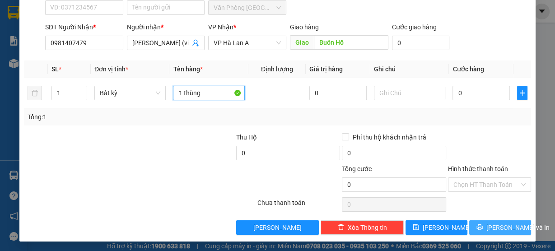
type input "1 thùng"
click at [480, 225] on icon "printer" at bounding box center [479, 227] width 6 height 6
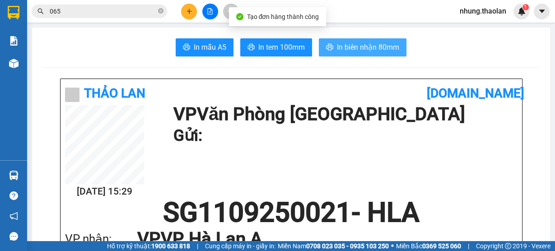
click at [379, 44] on span "In biên nhận 80mm" at bounding box center [368, 47] width 62 height 11
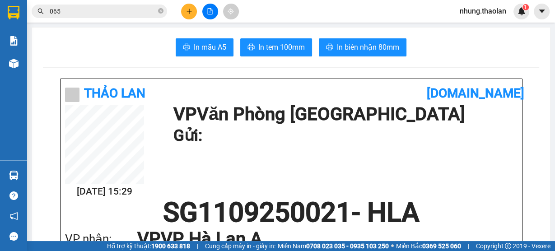
click at [74, 13] on input "065" at bounding box center [103, 11] width 107 height 10
type input "0"
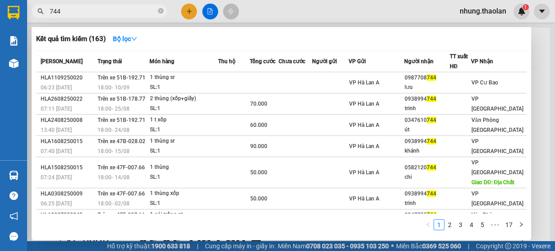
type input "744"
click at [160, 11] on icon "close-circle" at bounding box center [160, 10] width 5 height 5
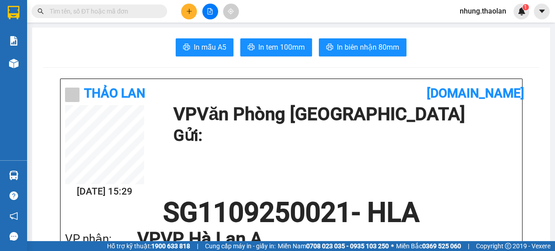
click at [186, 14] on icon "plus" at bounding box center [189, 11] width 6 height 6
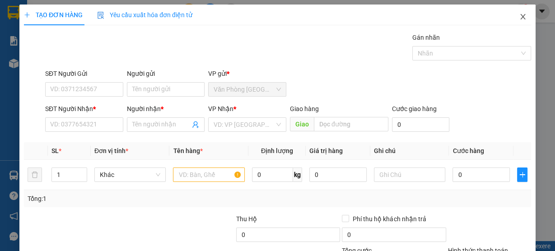
click at [520, 18] on icon "close" at bounding box center [522, 16] width 5 height 5
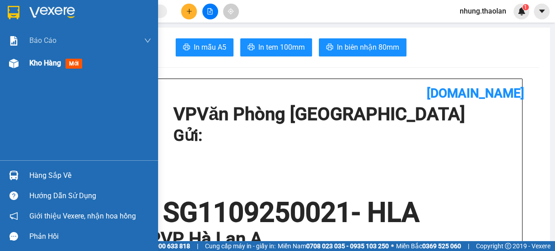
click at [50, 61] on span "Kho hàng" at bounding box center [45, 63] width 32 height 9
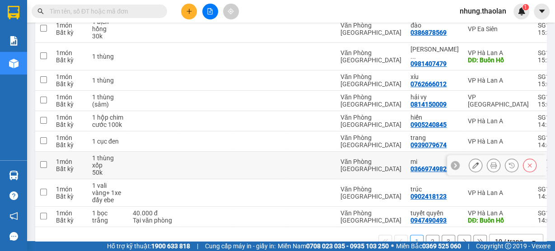
scroll to position [176, 0]
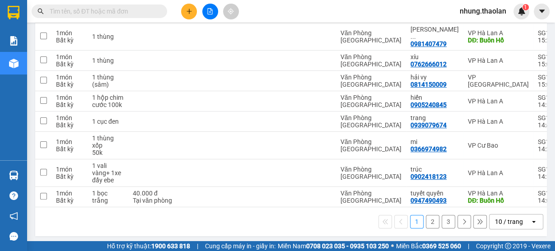
click at [504, 217] on div "10 / trang" at bounding box center [509, 221] width 28 height 9
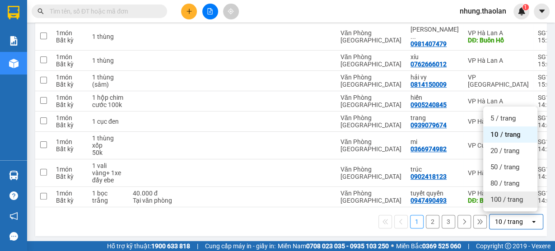
click at [503, 203] on span "100 / trang" at bounding box center [506, 199] width 33 height 9
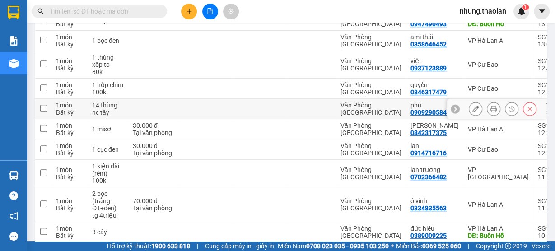
scroll to position [441, 0]
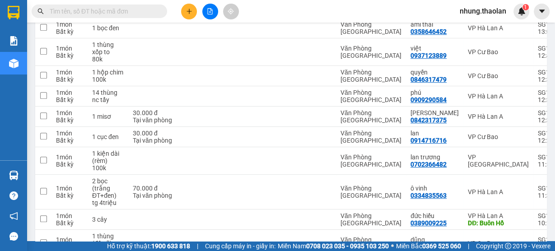
click at [107, 14] on input "text" at bounding box center [103, 11] width 107 height 10
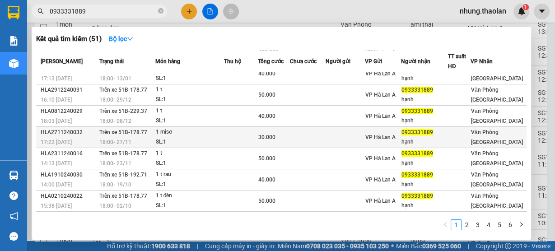
scroll to position [0, 0]
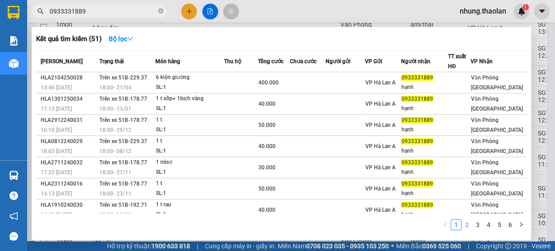
click at [467, 226] on link "2" at bounding box center [467, 225] width 10 height 10
click at [475, 224] on link "3" at bounding box center [478, 225] width 10 height 10
click at [98, 11] on input "0933331889" at bounding box center [103, 11] width 107 height 10
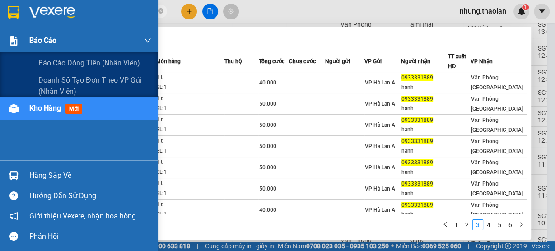
drag, startPoint x: 88, startPoint y: 12, endPoint x: 0, endPoint y: 29, distance: 89.4
click at [0, 29] on section "Kết quả tìm kiếm ( 51 ) Bộ lọc Mã ĐH Trạng thái Món hàng Thu hộ Tổng cước Chưa …" at bounding box center [277, 125] width 555 height 251
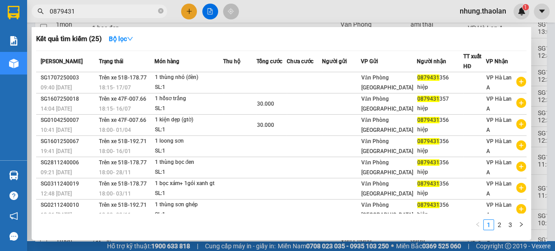
drag, startPoint x: 90, startPoint y: 11, endPoint x: 36, endPoint y: 15, distance: 53.9
click at [36, 15] on span "0879431" at bounding box center [99, 12] width 135 height 14
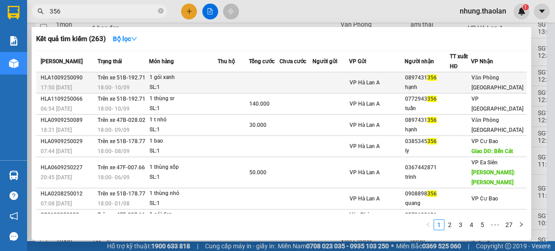
type input "356"
click at [372, 79] on span "VP Hà Lan A" at bounding box center [365, 82] width 30 height 6
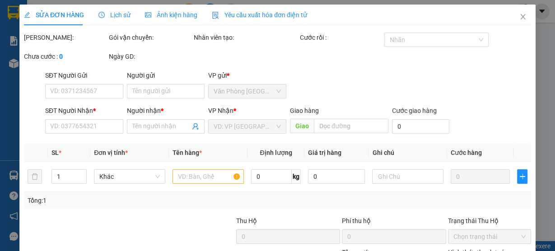
type input "0897431356"
type input "hạnh"
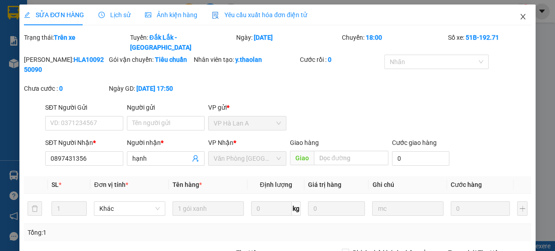
click at [516, 22] on span "Close" at bounding box center [522, 17] width 25 height 25
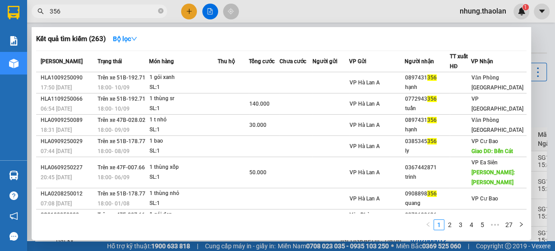
click at [82, 12] on input "356" at bounding box center [103, 11] width 107 height 10
click at [187, 11] on div at bounding box center [277, 125] width 555 height 251
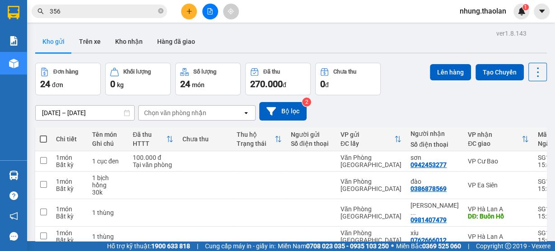
click at [188, 16] on button at bounding box center [189, 12] width 16 height 16
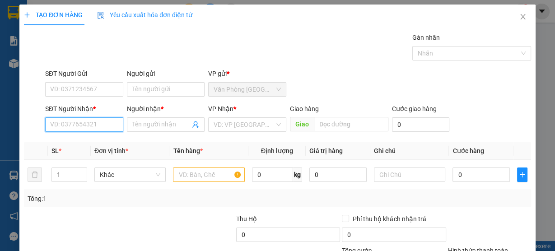
click at [97, 124] on input "SĐT Người Nhận *" at bounding box center [84, 124] width 78 height 14
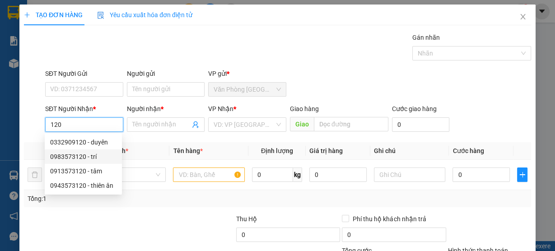
click at [107, 155] on div "0983573120 - trí" at bounding box center [83, 157] width 66 height 10
type input "0983573120"
type input "trí"
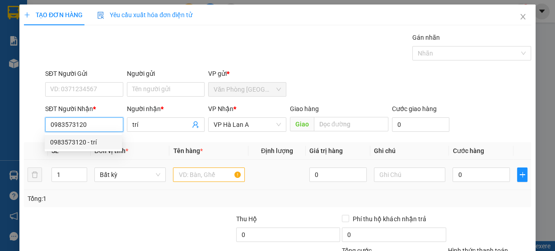
type input "0983573120"
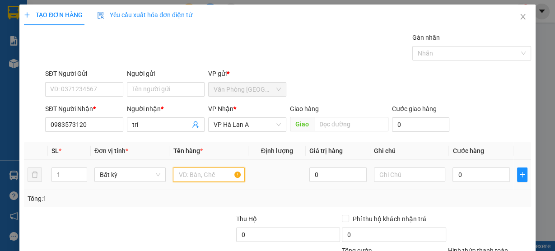
click at [214, 173] on input "text" at bounding box center [209, 175] width 72 height 14
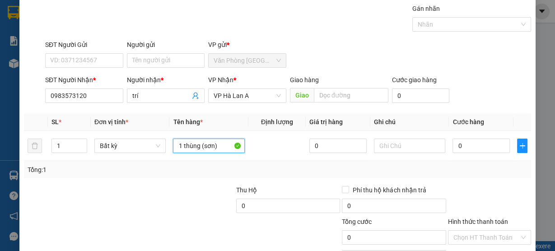
scroll to position [82, 0]
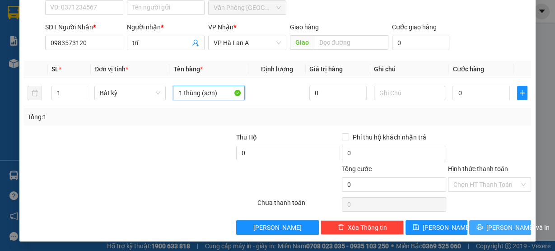
type input "1 thùng (sơn)"
click at [499, 230] on span "[PERSON_NAME] và In" at bounding box center [517, 228] width 63 height 10
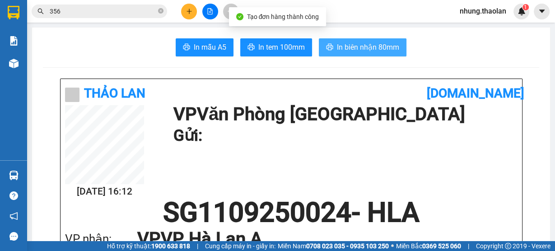
drag, startPoint x: 366, startPoint y: 40, endPoint x: 378, endPoint y: 45, distance: 13.2
click at [366, 40] on button "In biên nhận 80mm" at bounding box center [363, 47] width 88 height 18
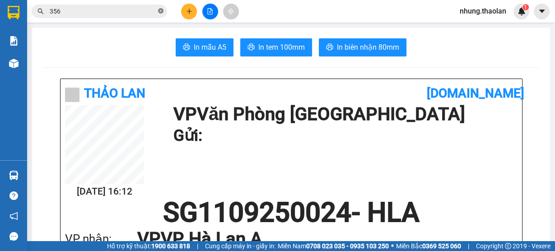
click at [160, 10] on icon "close-circle" at bounding box center [160, 10] width 5 height 5
click at [188, 9] on icon "plus" at bounding box center [189, 11] width 6 height 6
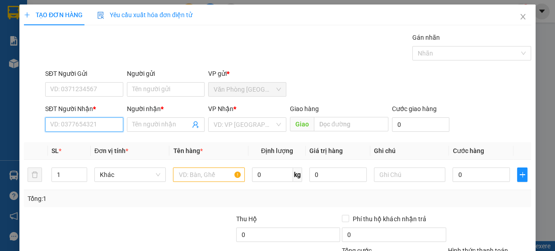
click at [84, 122] on input "SĐT Người Nhận *" at bounding box center [84, 124] width 78 height 14
click at [87, 120] on input "SĐT Người Nhận *" at bounding box center [84, 124] width 78 height 14
click at [91, 122] on input "SĐT Người Nhận *" at bounding box center [84, 124] width 78 height 14
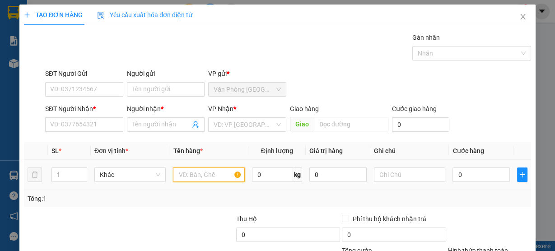
click at [202, 175] on input "text" at bounding box center [209, 175] width 72 height 14
click at [201, 174] on input "text" at bounding box center [209, 175] width 72 height 14
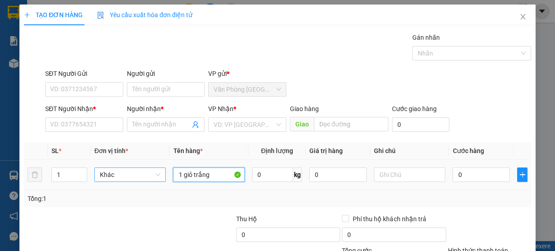
drag, startPoint x: 212, startPoint y: 175, endPoint x: 106, endPoint y: 174, distance: 106.1
click at [106, 174] on tr "1 Khác 1 giỏ trắng 0 kg 0 0" at bounding box center [277, 175] width 507 height 30
type input "1 cục trắng"
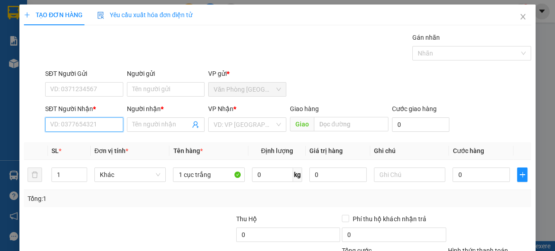
click at [87, 126] on input "SĐT Người Nhận *" at bounding box center [84, 124] width 78 height 14
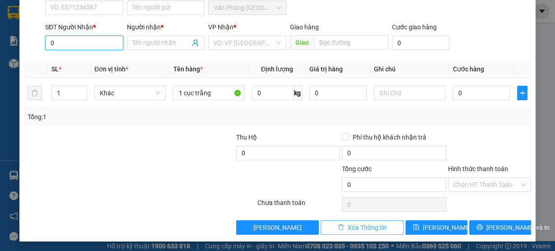
type input "0"
click at [374, 227] on span "Xóa Thông tin" at bounding box center [367, 228] width 39 height 10
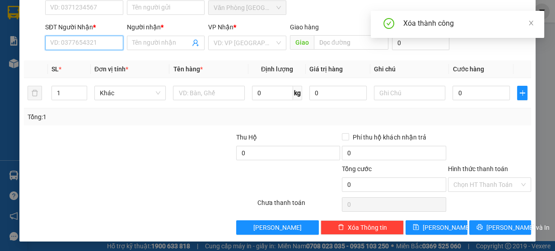
click at [99, 44] on input "SĐT Người Nhận *" at bounding box center [84, 43] width 78 height 14
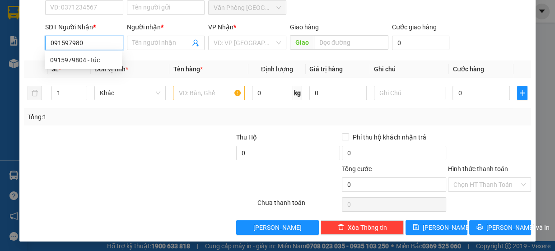
type input "0915979804"
click at [104, 61] on div "0915979804 - túc" at bounding box center [83, 60] width 66 height 10
type input "túc"
type input "0915979804"
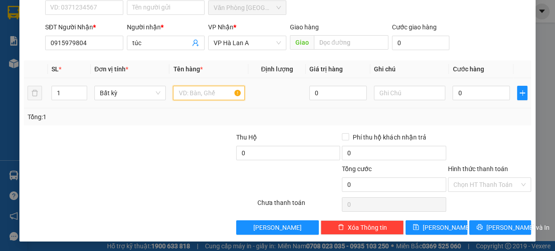
click at [214, 93] on input "text" at bounding box center [209, 93] width 72 height 14
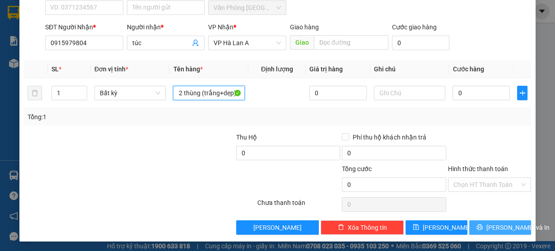
type input "2 thùng (trắng+dẹp)"
drag, startPoint x: 520, startPoint y: 228, endPoint x: 527, endPoint y: 227, distance: 7.7
click at [519, 228] on button "[PERSON_NAME] và In" at bounding box center [500, 227] width 62 height 14
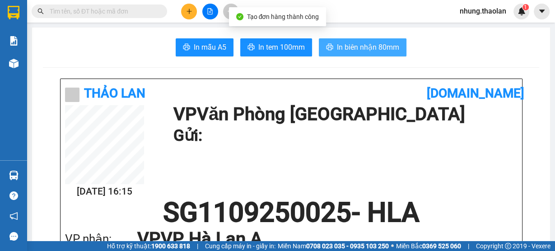
click at [383, 48] on span "In biên nhận 80mm" at bounding box center [368, 47] width 62 height 11
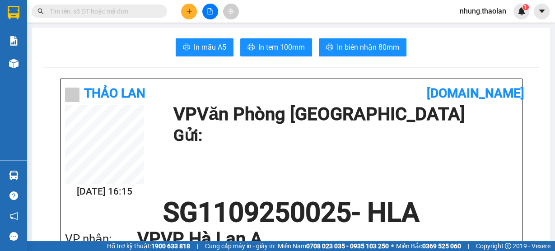
click at [190, 16] on button at bounding box center [189, 12] width 16 height 16
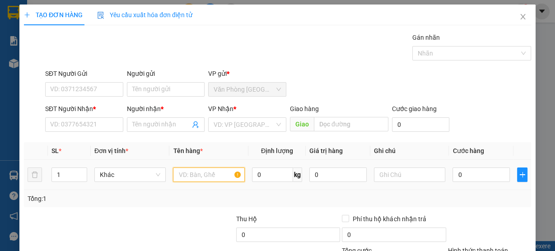
click at [191, 172] on input "text" at bounding box center [209, 175] width 72 height 14
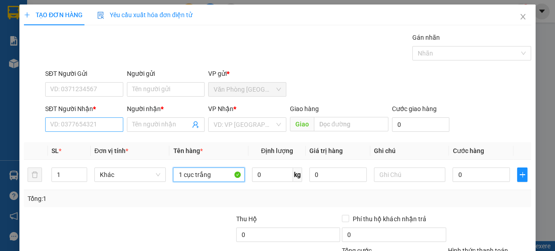
type input "1 cục trắng"
click at [64, 125] on input "SĐT Người Nhận *" at bounding box center [84, 124] width 78 height 14
click at [93, 124] on input "SĐT Người Nhận *" at bounding box center [84, 124] width 78 height 14
click at [518, 22] on span "Close" at bounding box center [522, 17] width 25 height 25
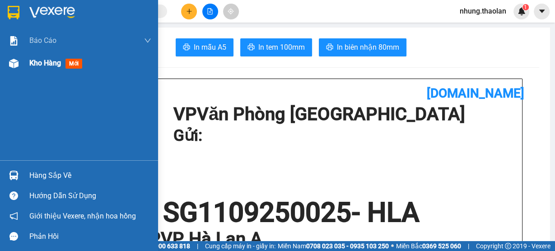
click at [33, 65] on span "Kho hàng" at bounding box center [45, 63] width 32 height 9
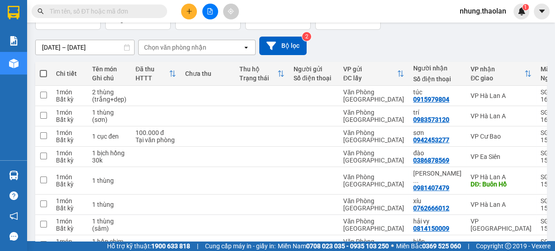
scroll to position [72, 0]
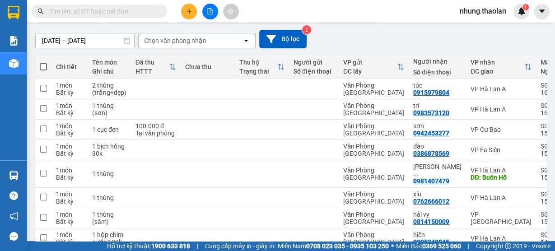
click at [181, 9] on div at bounding box center [210, 12] width 68 height 16
click at [192, 12] on button at bounding box center [189, 12] width 16 height 16
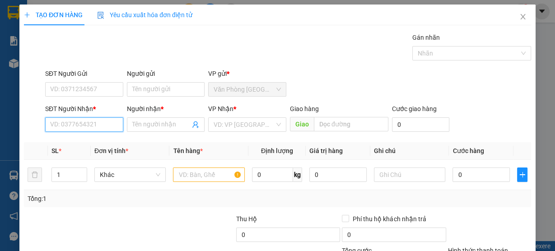
click at [80, 119] on input "SĐT Người Nhận *" at bounding box center [84, 124] width 78 height 14
type input "0842967683"
drag, startPoint x: 102, startPoint y: 144, endPoint x: 115, endPoint y: 141, distance: 13.3
click at [102, 144] on div "0842967683 - hằng" at bounding box center [83, 142] width 66 height 10
type input "hằng"
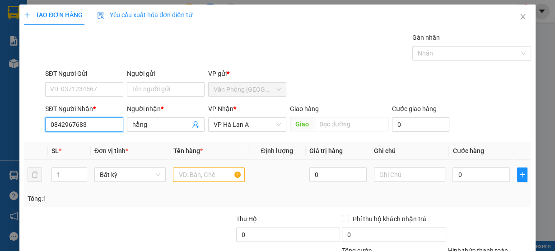
type input "0842967683"
click at [209, 177] on input "text" at bounding box center [209, 175] width 72 height 14
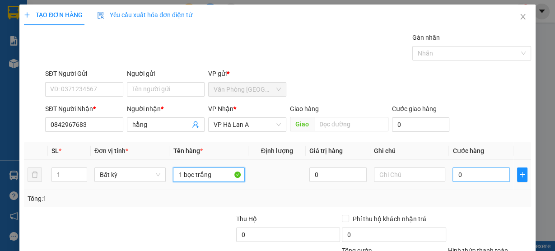
type input "1 bọc trắng"
click at [476, 172] on input "0" at bounding box center [480, 175] width 57 height 14
type input "3"
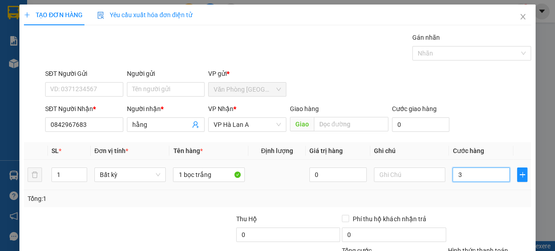
type input "30"
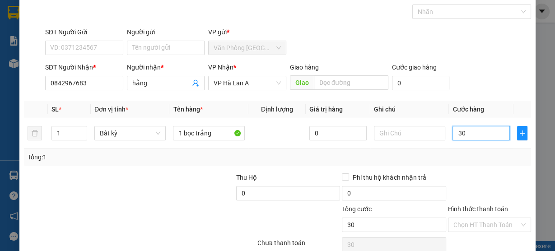
scroll to position [82, 0]
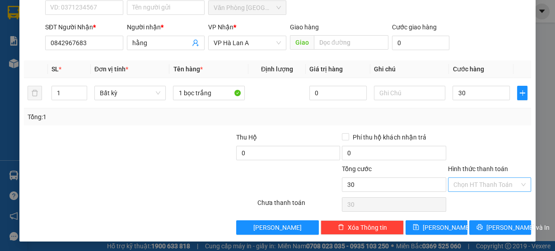
type input "30.000"
click at [464, 178] on input "Hình thức thanh toán" at bounding box center [486, 185] width 66 height 14
click at [463, 195] on div "Tại văn phòng" at bounding box center [484, 201] width 82 height 14
type input "0"
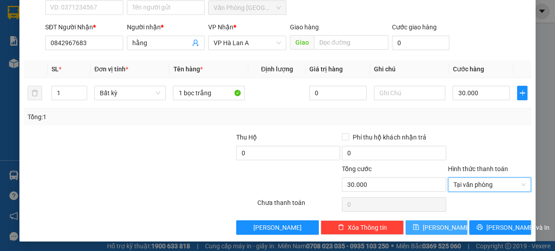
click at [437, 223] on span "[PERSON_NAME]" at bounding box center [447, 228] width 48 height 10
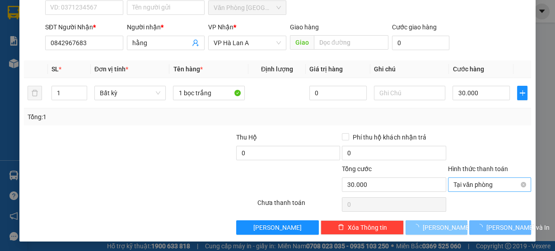
type input "0"
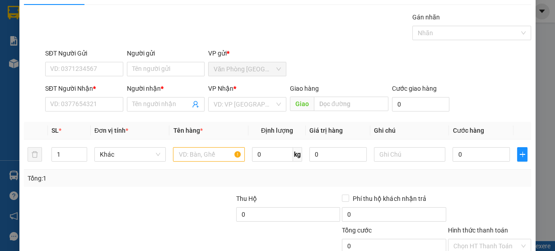
scroll to position [0, 0]
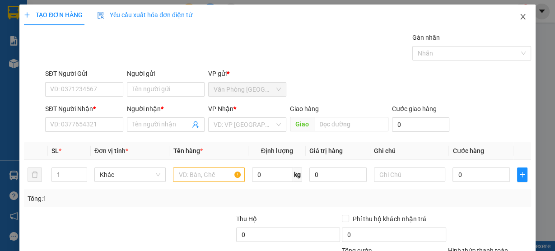
click at [519, 19] on icon "close" at bounding box center [522, 16] width 7 height 7
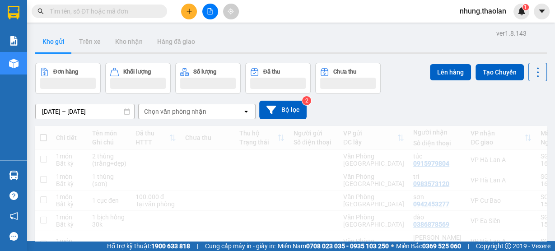
click at [84, 12] on input "text" at bounding box center [103, 11] width 107 height 10
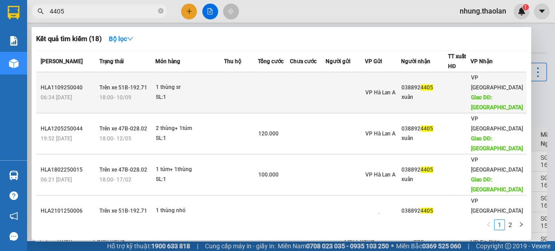
type input "4405"
click at [340, 87] on td at bounding box center [345, 92] width 39 height 41
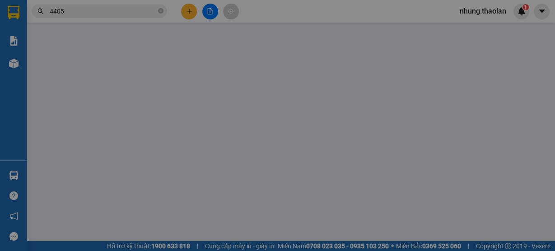
type input "0388924405"
type input "xuân"
type input "Đồng Phú"
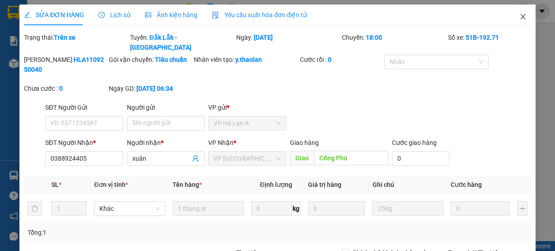
click at [519, 20] on icon "close" at bounding box center [522, 16] width 7 height 7
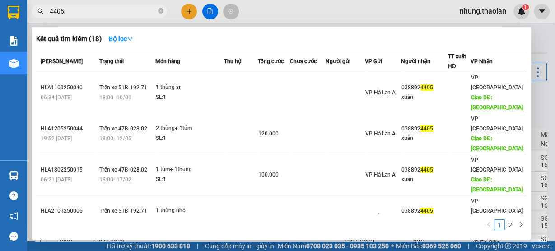
drag, startPoint x: 75, startPoint y: 14, endPoint x: 22, endPoint y: 22, distance: 53.5
click at [22, 22] on section "Kết quả tìm kiếm ( 18 ) Bộ lọc Mã ĐH Trạng thái Món hàng Thu hộ Tổng cước Chưa …" at bounding box center [277, 125] width 555 height 251
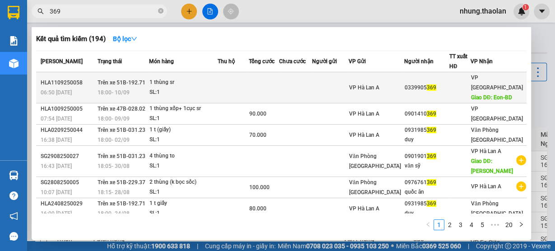
type input "369"
click at [298, 84] on td at bounding box center [295, 87] width 33 height 31
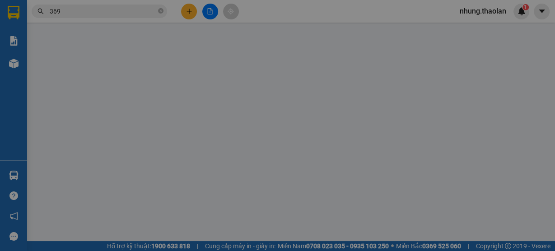
type input "0339905369"
type input "Eon-BD"
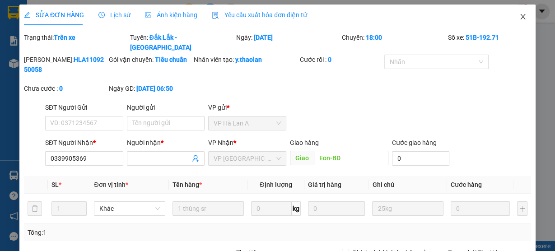
click at [519, 19] on icon "close" at bounding box center [522, 16] width 7 height 7
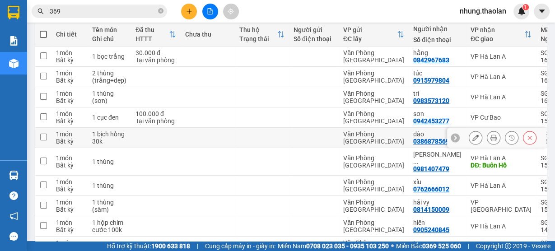
scroll to position [108, 0]
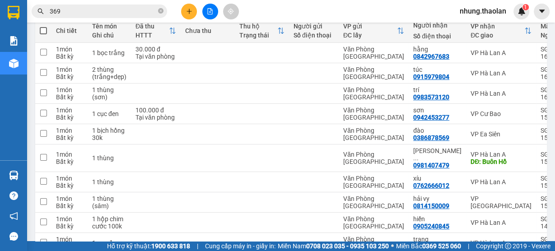
click at [189, 9] on icon "plus" at bounding box center [189, 11] width 0 height 5
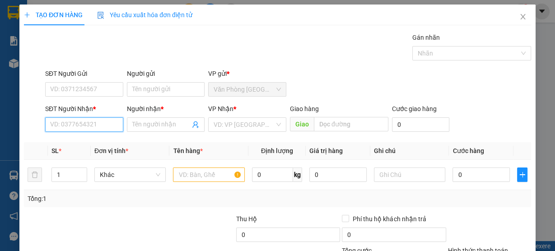
click at [77, 123] on input "SĐT Người Nhận *" at bounding box center [84, 124] width 78 height 14
type input "0938991710"
drag, startPoint x: 83, startPoint y: 137, endPoint x: 116, endPoint y: 147, distance: 34.0
click at [84, 138] on div "0938991710 - tú" at bounding box center [83, 142] width 66 height 10
type input "tú"
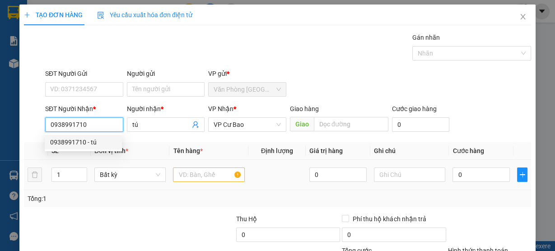
type input "0938991710"
click at [204, 173] on input "text" at bounding box center [209, 175] width 72 height 14
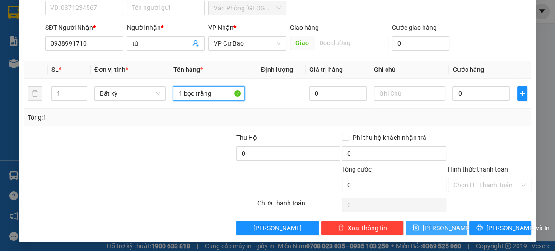
scroll to position [82, 0]
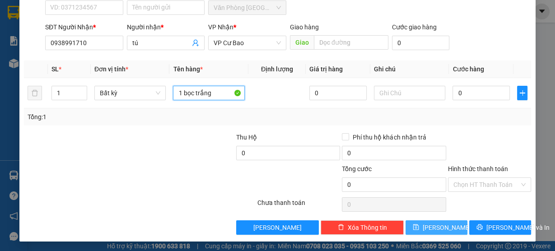
type input "1 bọc trắng"
click at [434, 227] on span "[PERSON_NAME]" at bounding box center [447, 228] width 48 height 10
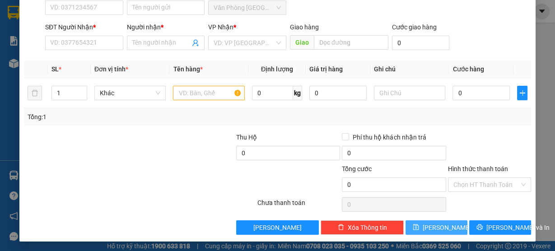
scroll to position [0, 0]
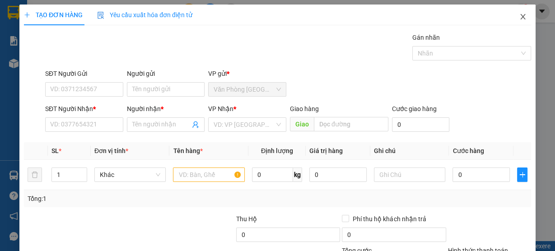
click at [516, 25] on span "Close" at bounding box center [522, 17] width 25 height 25
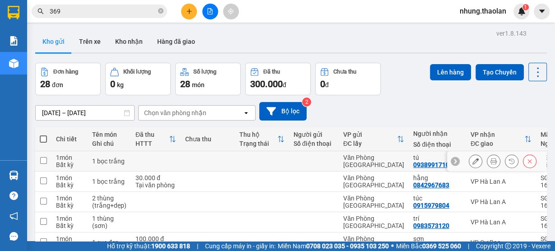
click at [487, 166] on button at bounding box center [493, 162] width 13 height 16
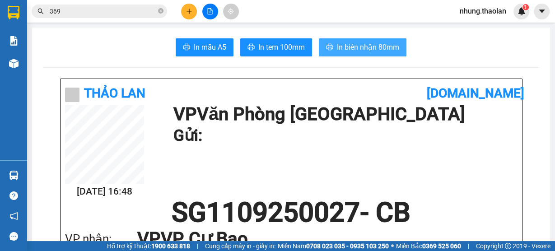
click at [394, 52] on span "In biên nhận 80mm" at bounding box center [368, 47] width 62 height 11
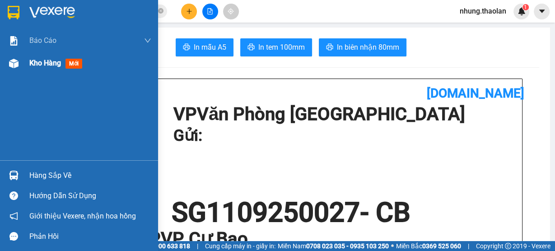
click at [37, 64] on span "Kho hàng" at bounding box center [45, 63] width 32 height 9
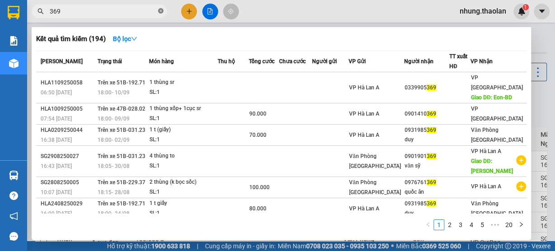
click at [159, 15] on span at bounding box center [160, 11] width 5 height 9
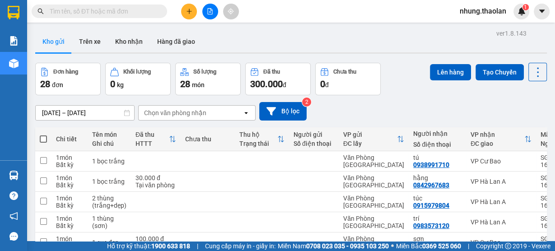
click at [164, 111] on div "Chọn văn phòng nhận" at bounding box center [175, 112] width 62 height 9
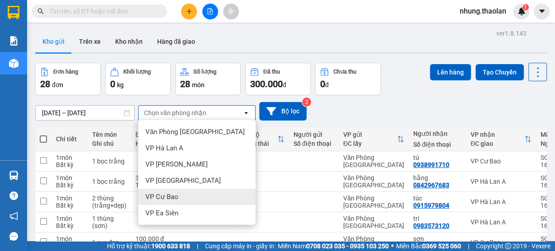
click at [177, 193] on span "VP Cư Bao" at bounding box center [161, 196] width 33 height 9
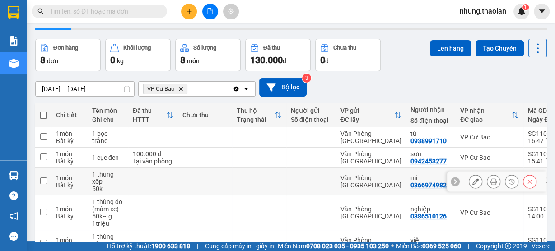
scroll to position [36, 0]
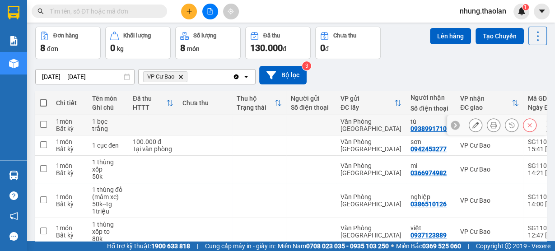
click at [472, 125] on icon at bounding box center [475, 125] width 6 height 6
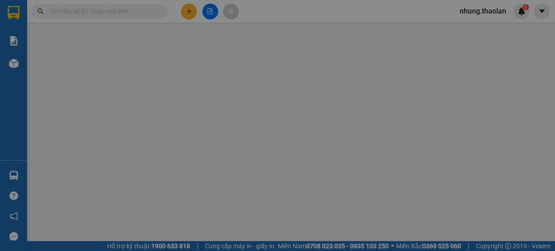
type input "0938991710"
type input "tú"
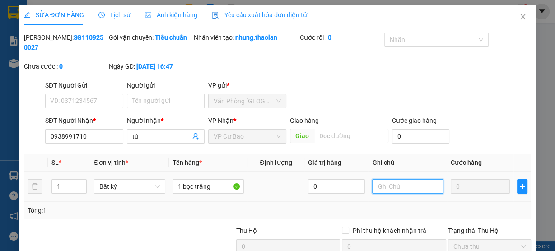
click at [392, 188] on input "text" at bounding box center [407, 186] width 71 height 14
type input "30"
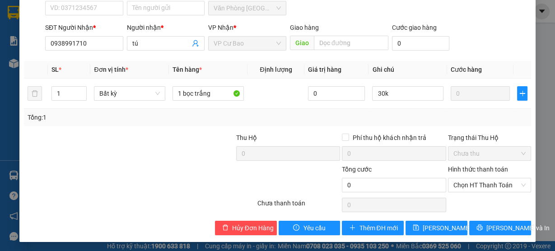
scroll to position [94, 0]
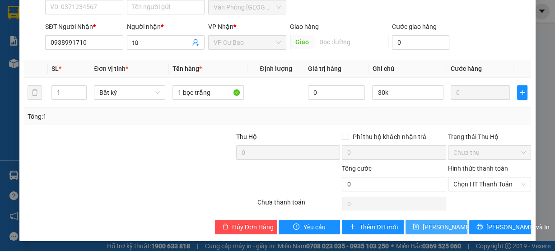
type input "30k"
click at [442, 220] on button "[PERSON_NAME] thay đổi" at bounding box center [437, 227] width 62 height 14
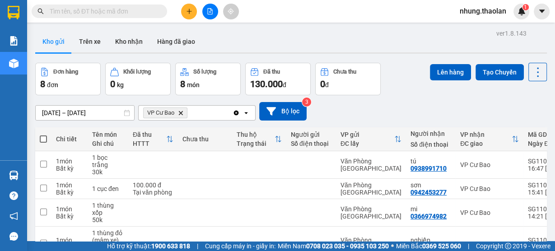
click at [180, 111] on icon "VP Cư Bao, close by backspace" at bounding box center [181, 113] width 4 height 4
click at [180, 111] on div "Chọn văn phòng nhận" at bounding box center [175, 112] width 62 height 9
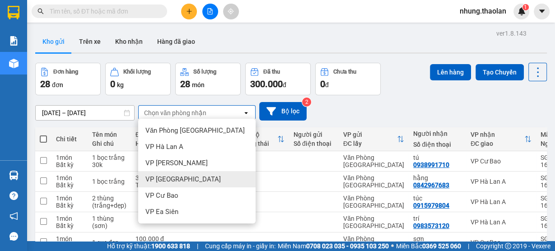
click at [180, 178] on span "VP [GEOGRAPHIC_DATA]" at bounding box center [182, 179] width 75 height 9
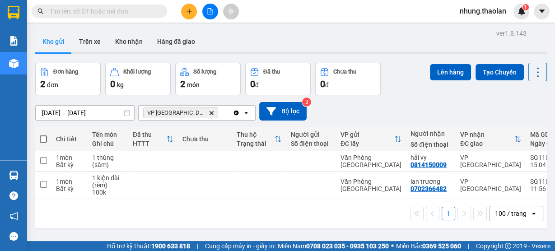
click at [207, 110] on div "VP Bình Hòa Delete" at bounding box center [186, 113] width 94 height 14
click at [472, 162] on icon at bounding box center [475, 161] width 6 height 6
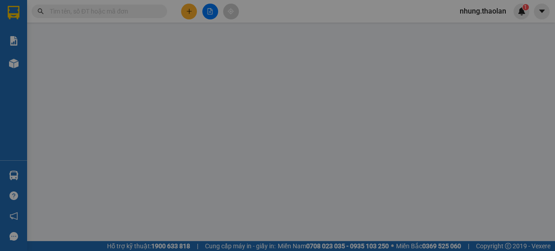
type input "0814150009"
type input "hải vy"
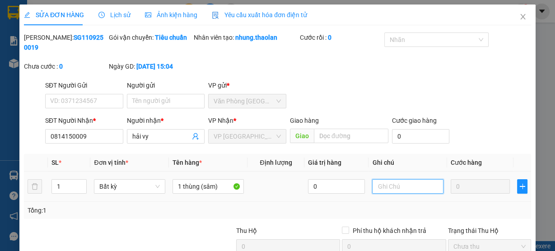
click at [393, 186] on input "text" at bounding box center [407, 186] width 71 height 14
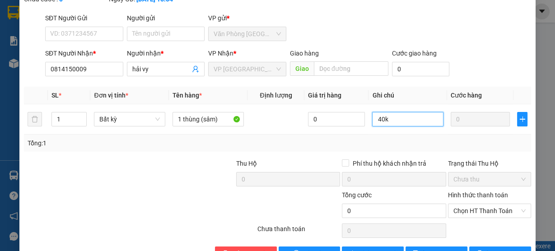
scroll to position [94, 0]
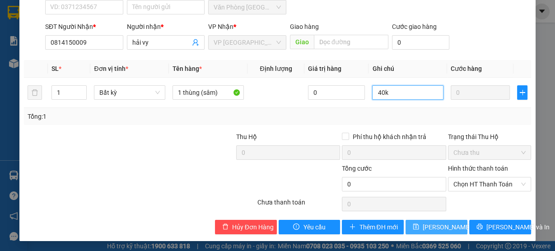
type input "40k"
drag, startPoint x: 430, startPoint y: 233, endPoint x: 435, endPoint y: 231, distance: 5.3
click at [430, 232] on button "[PERSON_NAME] thay đổi" at bounding box center [437, 227] width 62 height 14
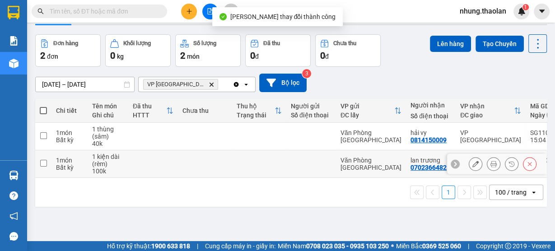
scroll to position [41, 0]
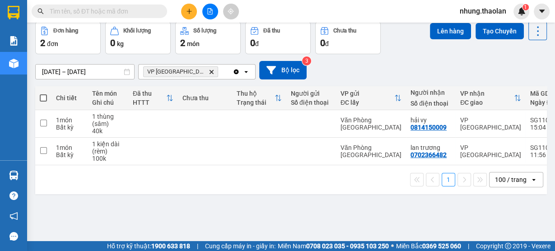
click at [86, 9] on input "text" at bounding box center [103, 11] width 107 height 10
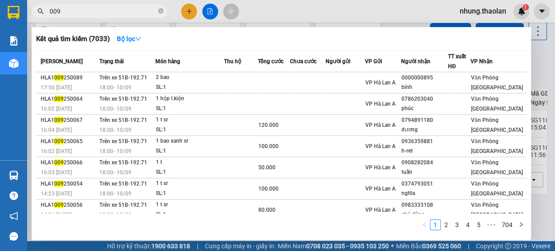
click at [51, 9] on input "009" at bounding box center [103, 11] width 107 height 10
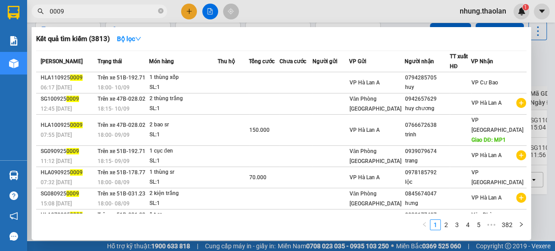
click at [358, 14] on div at bounding box center [277, 125] width 555 height 251
click at [50, 9] on input "0009" at bounding box center [103, 11] width 107 height 10
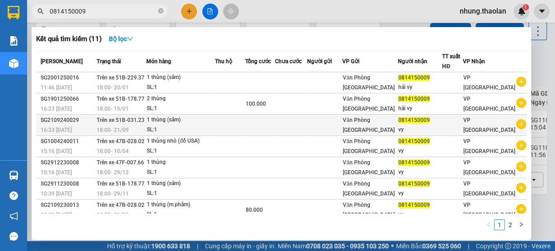
type input "0814150009"
click at [307, 128] on td at bounding box center [291, 125] width 32 height 21
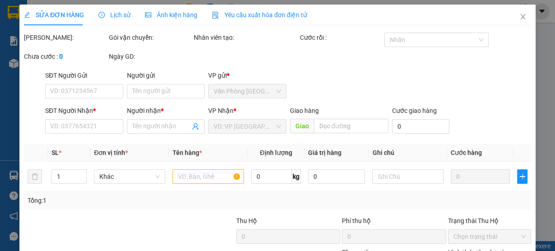
type input "0814150009"
type input "vy"
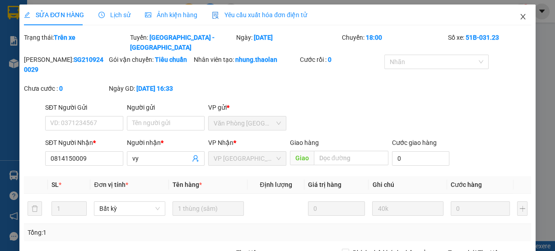
click at [519, 14] on icon "close" at bounding box center [522, 16] width 7 height 7
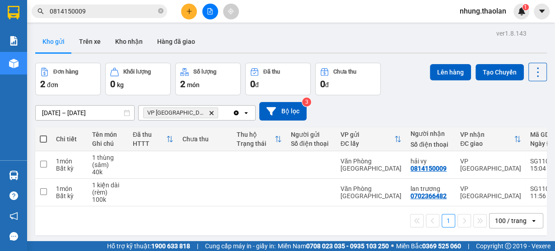
drag, startPoint x: 95, startPoint y: 12, endPoint x: 100, endPoint y: 20, distance: 9.1
click at [96, 13] on input "0814150009" at bounding box center [103, 11] width 107 height 10
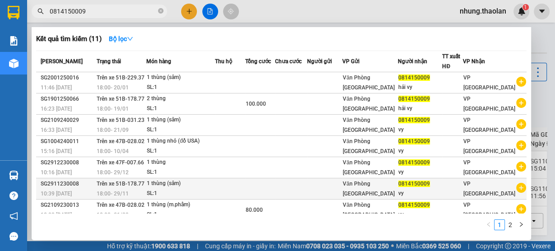
click at [215, 188] on div "1 thùng (sâm)" at bounding box center [181, 184] width 68 height 10
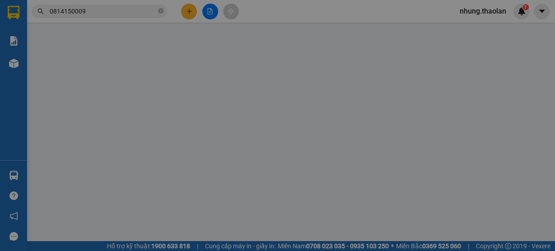
type input "0814150009"
type input "vy"
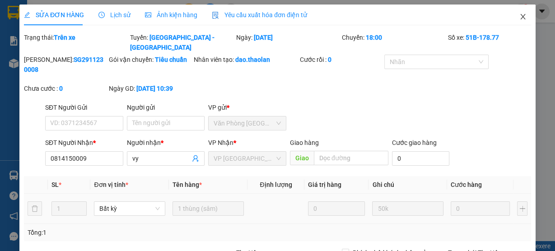
click at [519, 17] on icon "close" at bounding box center [522, 16] width 7 height 7
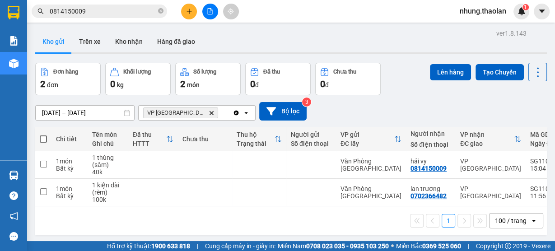
click at [112, 5] on span "0814150009" at bounding box center [99, 12] width 135 height 14
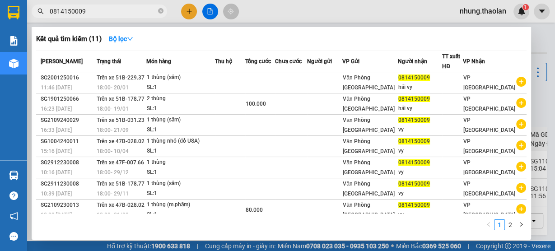
click at [113, 12] on input "0814150009" at bounding box center [103, 11] width 107 height 10
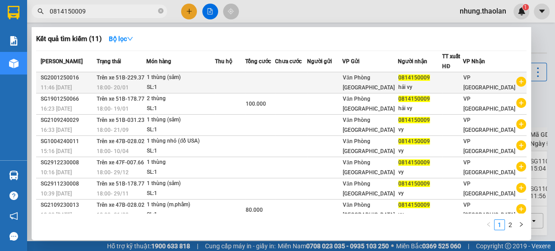
click at [213, 81] on div "1 thùng (sâm)" at bounding box center [181, 78] width 68 height 10
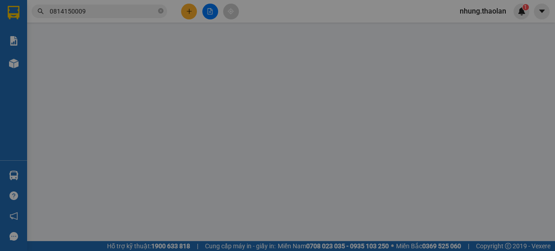
type input "0814150009"
type input "hải vy"
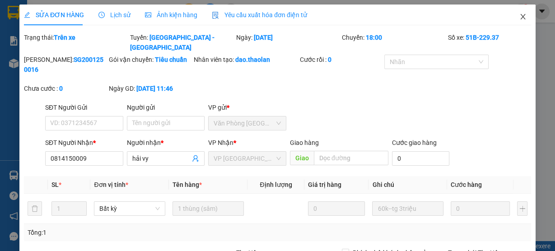
click at [519, 17] on icon "close" at bounding box center [522, 16] width 7 height 7
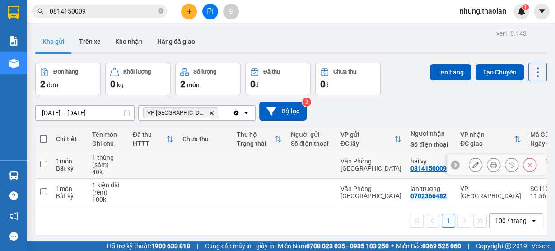
click at [477, 163] on div at bounding box center [503, 165] width 68 height 14
click at [473, 165] on button at bounding box center [475, 165] width 13 height 16
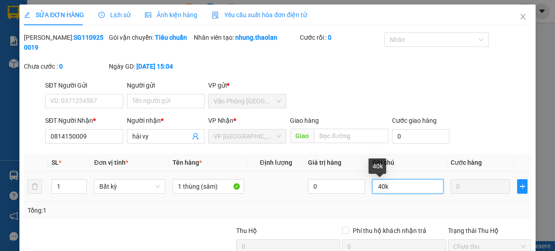
click at [377, 187] on input "40k" at bounding box center [407, 186] width 71 height 14
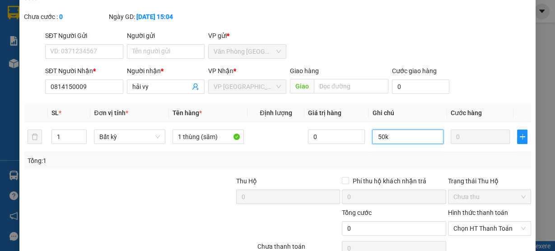
scroll to position [94, 0]
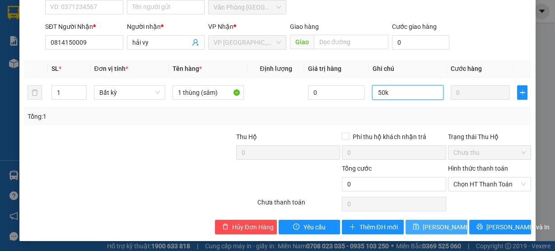
type input "50k"
click at [442, 226] on span "[PERSON_NAME] thay đổi" at bounding box center [459, 227] width 72 height 10
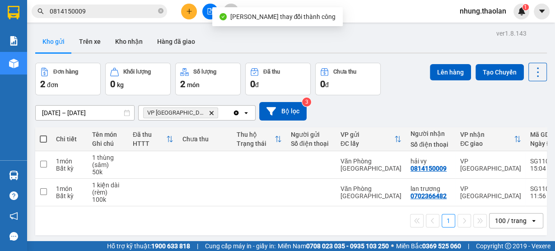
click at [208, 114] on div "VP Bình Hòa Delete" at bounding box center [186, 113] width 94 height 14
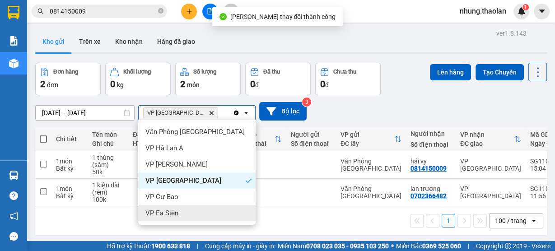
click at [199, 219] on div "VP Ea Siên" at bounding box center [196, 213] width 117 height 16
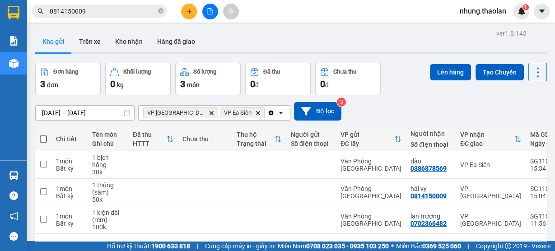
click at [42, 137] on span at bounding box center [43, 138] width 7 height 7
click at [43, 135] on input "checkbox" at bounding box center [43, 135] width 0 height 0
checkbox input "true"
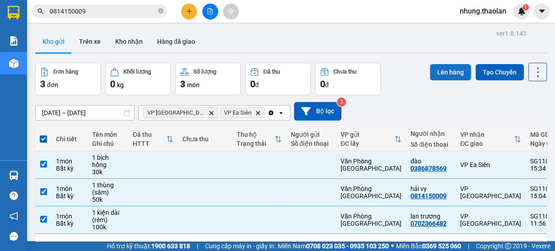
click at [455, 72] on button "Lên hàng" at bounding box center [450, 72] width 41 height 16
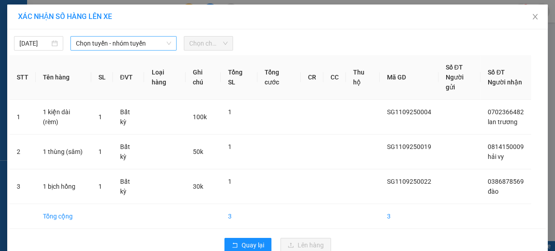
click at [134, 46] on span "Chọn tuyến - nhóm tuyến" at bounding box center [123, 44] width 95 height 14
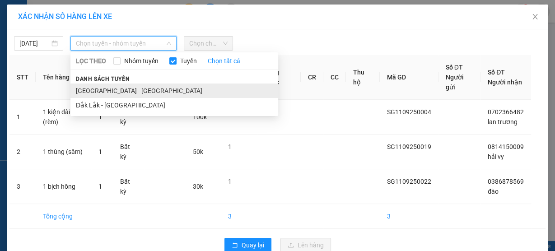
click at [118, 88] on li "Sài Gòn - Đắk Lắk" at bounding box center [174, 91] width 208 height 14
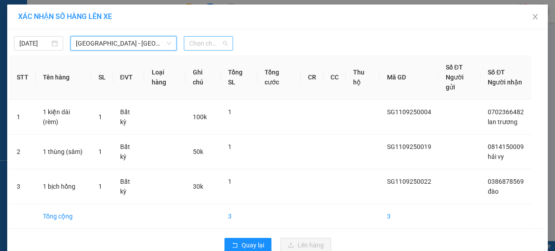
click at [219, 43] on span "Chọn chuyến" at bounding box center [208, 44] width 38 height 14
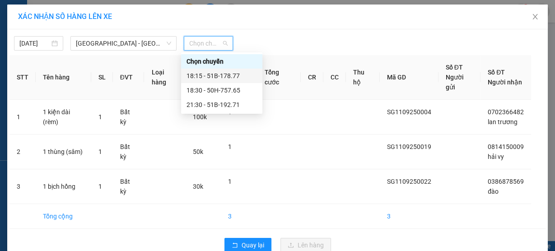
click at [227, 76] on div "18:15 - 51B-178.77" at bounding box center [222, 76] width 70 height 10
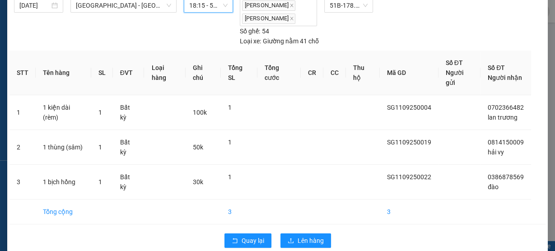
scroll to position [58, 0]
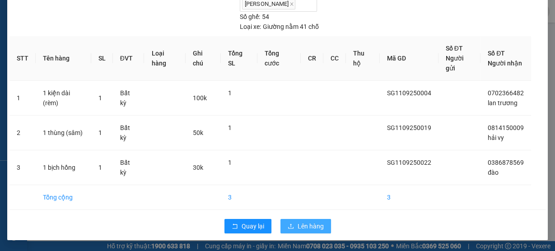
click at [301, 233] on button "Lên hàng" at bounding box center [305, 226] width 51 height 14
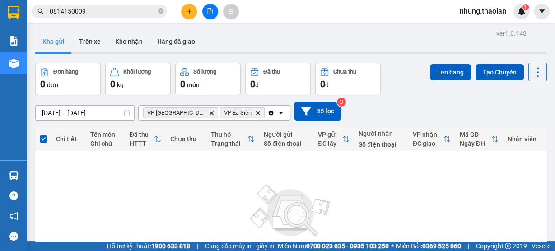
click at [267, 113] on icon "Clear all" at bounding box center [270, 112] width 7 height 7
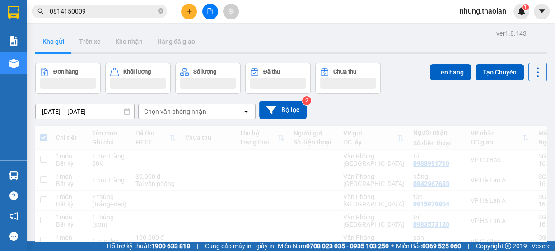
click at [191, 113] on div "Chọn văn phòng nhận" at bounding box center [175, 111] width 62 height 9
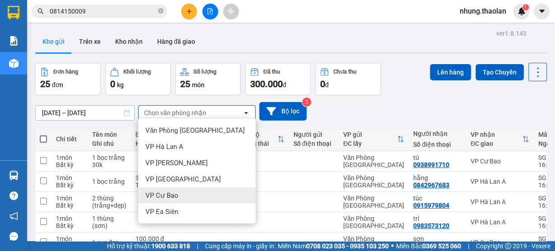
click at [197, 189] on div "VP Cư Bao" at bounding box center [196, 195] width 117 height 16
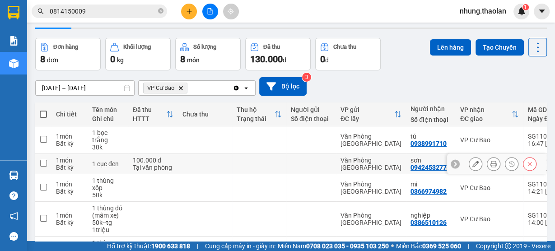
scroll to position [72, 0]
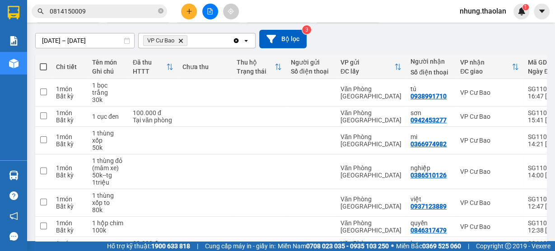
click at [42, 68] on span at bounding box center [43, 66] width 7 height 7
click at [43, 62] on input "checkbox" at bounding box center [43, 62] width 0 height 0
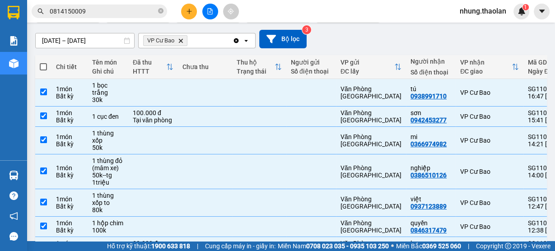
checkbox input "true"
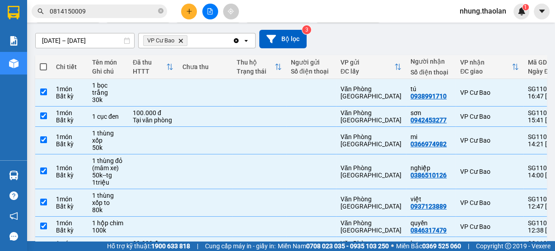
checkbox input "true"
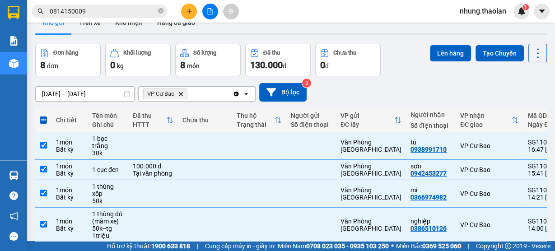
scroll to position [0, 0]
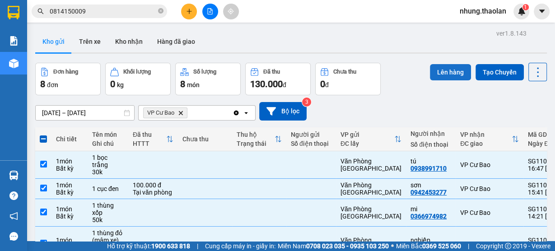
click at [457, 70] on button "Lên hàng" at bounding box center [450, 72] width 41 height 16
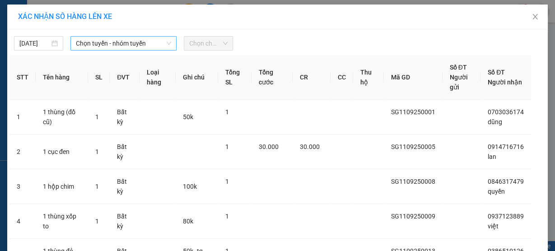
click at [141, 45] on span "Chọn tuyến - nhóm tuyến" at bounding box center [123, 44] width 95 height 14
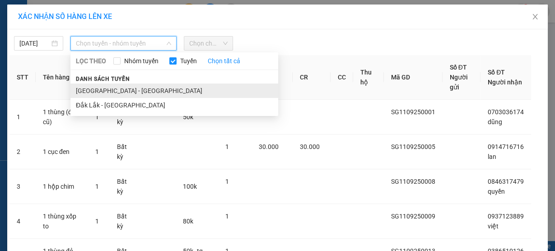
click at [119, 88] on li "Sài Gòn - Đắk Lắk" at bounding box center [174, 91] width 208 height 14
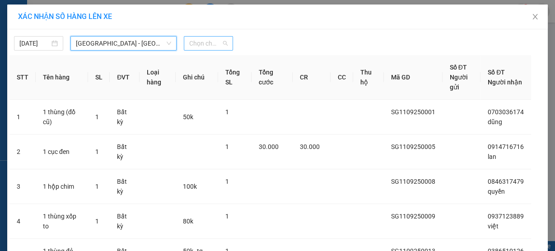
click at [201, 41] on span "Chọn chuyến" at bounding box center [208, 44] width 38 height 14
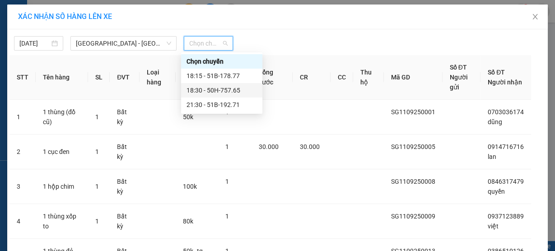
click at [222, 93] on div "18:30 - 50H-757.65" at bounding box center [222, 90] width 70 height 10
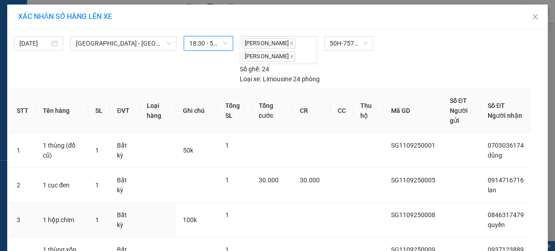
scroll to position [242, 0]
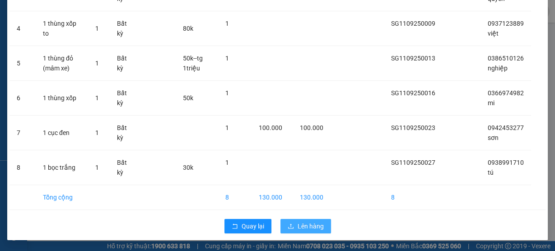
click at [322, 228] on button "Lên hàng" at bounding box center [305, 226] width 51 height 14
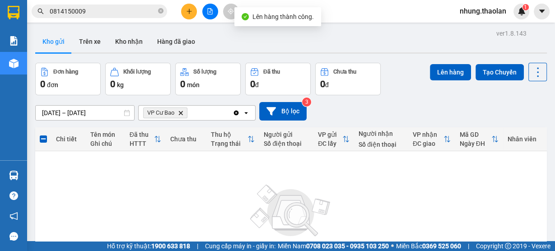
click at [180, 117] on span "VP Cư Bao Delete" at bounding box center [165, 112] width 44 height 11
click at [181, 113] on icon "VP Cư Bao, close by backspace" at bounding box center [181, 113] width 4 height 4
click at [179, 113] on div "Chọn văn phòng nhận" at bounding box center [175, 112] width 62 height 9
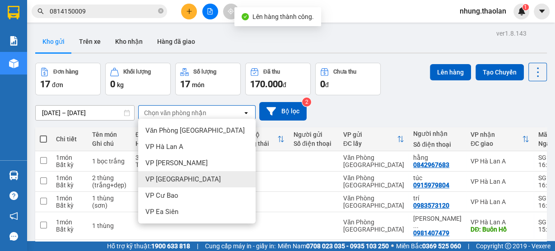
click at [158, 185] on div "VP [GEOGRAPHIC_DATA]" at bounding box center [196, 179] width 117 height 16
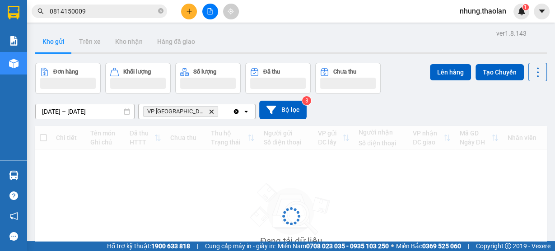
click at [196, 110] on div "VP Bình Hòa Delete" at bounding box center [186, 111] width 94 height 14
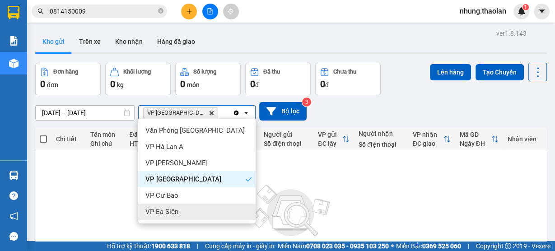
click at [184, 211] on div "VP Ea Siên" at bounding box center [196, 212] width 117 height 16
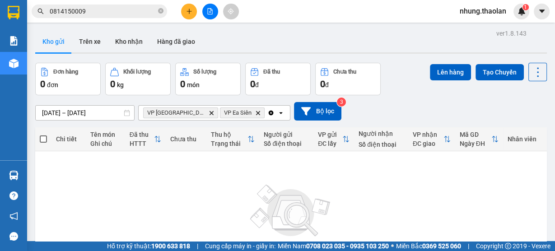
click at [269, 111] on icon "Clear all" at bounding box center [271, 112] width 5 height 5
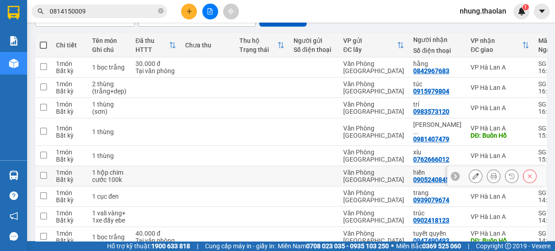
scroll to position [108, 0]
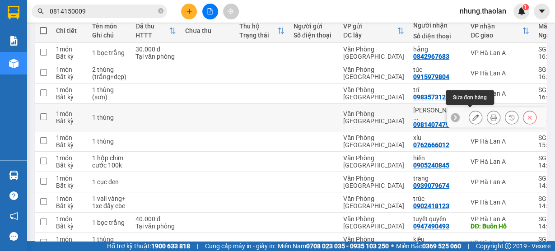
click at [472, 116] on icon at bounding box center [475, 117] width 6 height 6
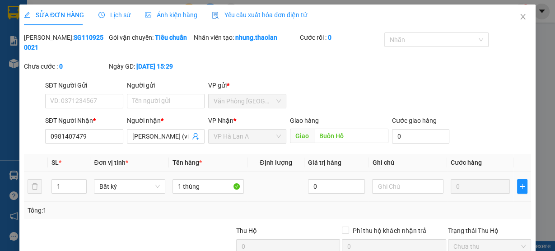
type input "0981407479"
type input "[PERSON_NAME] (vinh)"
type input "Buôn Hồ"
click at [398, 187] on input "text" at bounding box center [407, 186] width 71 height 14
click at [519, 16] on icon "close" at bounding box center [522, 16] width 7 height 7
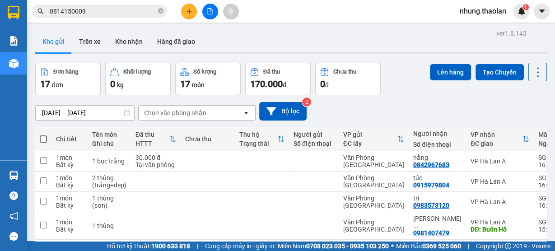
scroll to position [72, 0]
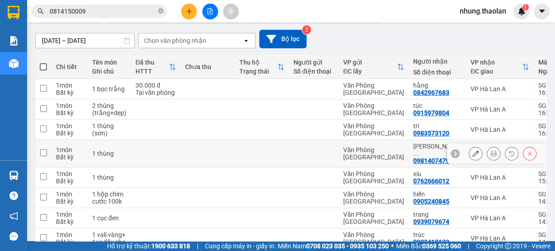
click at [472, 152] on icon at bounding box center [475, 153] width 6 height 6
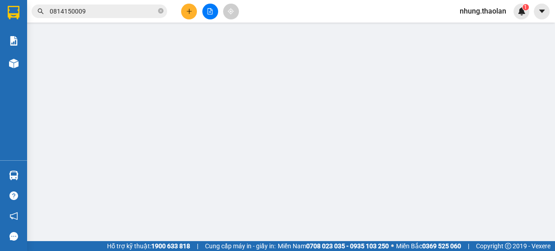
type input "0981407479"
type input "[PERSON_NAME] (vinh)"
type input "Buôn Hồ"
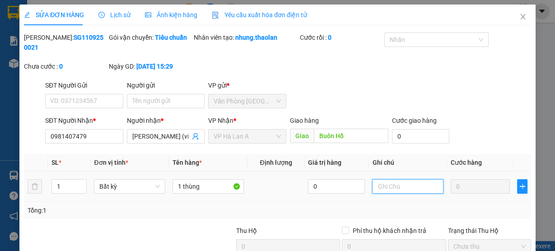
click at [377, 191] on input "text" at bounding box center [407, 186] width 71 height 14
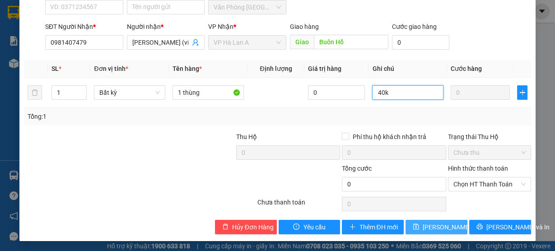
type input "40k"
click at [425, 228] on span "[PERSON_NAME] thay đổi" at bounding box center [459, 227] width 72 height 10
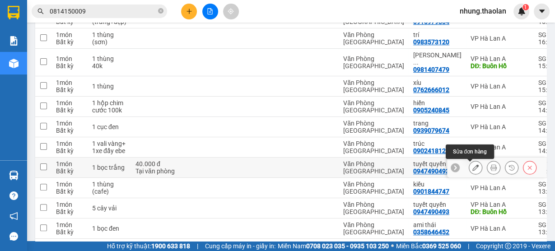
scroll to position [181, 0]
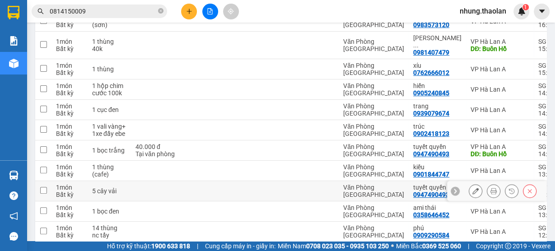
click at [469, 196] on button at bounding box center [475, 191] width 13 height 16
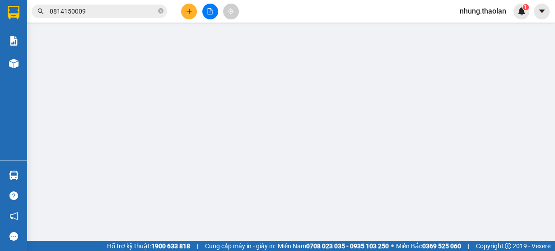
type input "0947490493"
type input "tuyết quyền"
type input "Buôn Hồ"
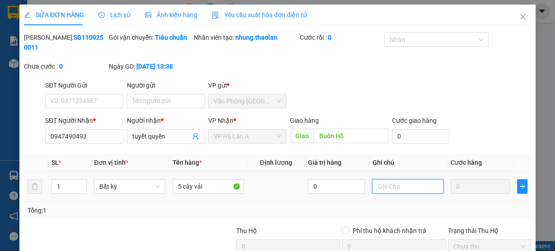
click at [412, 181] on input "text" at bounding box center [407, 186] width 71 height 14
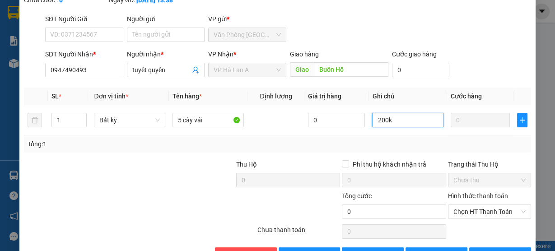
scroll to position [94, 0]
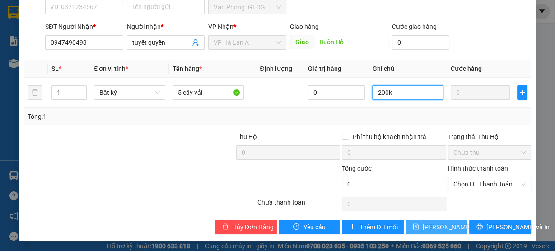
type input "200k"
click at [434, 226] on span "[PERSON_NAME] thay đổi" at bounding box center [459, 227] width 72 height 10
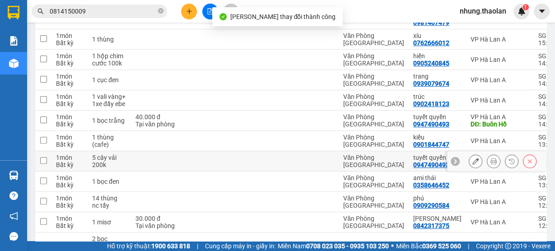
scroll to position [218, 0]
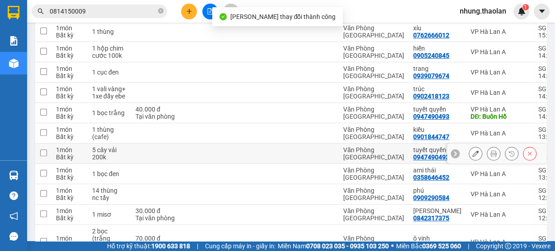
click at [391, 146] on td "Văn Phòng [GEOGRAPHIC_DATA]" at bounding box center [374, 154] width 70 height 20
checkbox input "true"
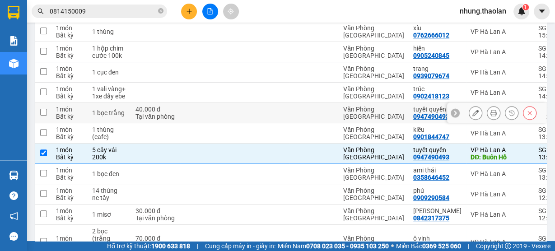
click at [369, 117] on div "Văn Phòng [GEOGRAPHIC_DATA]" at bounding box center [373, 113] width 61 height 14
checkbox input "true"
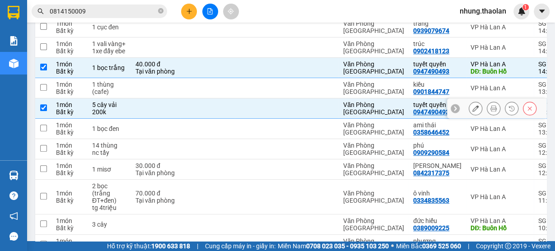
scroll to position [290, 0]
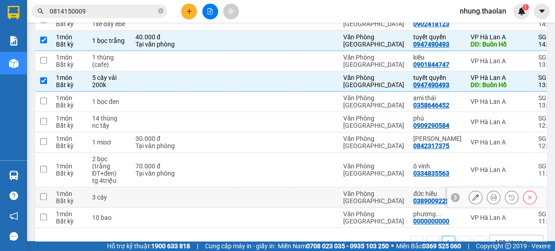
click at [472, 198] on icon at bounding box center [475, 197] width 6 height 6
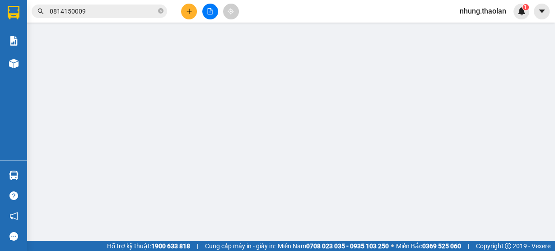
type input "0389009225"
type input "đức hiếu"
type input "Buôn Hồ"
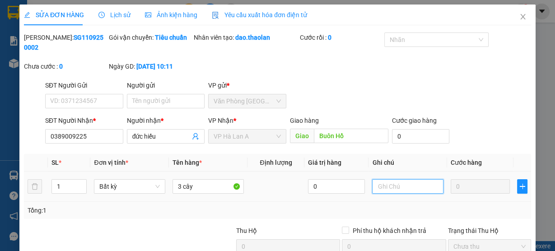
click at [392, 192] on input "text" at bounding box center [407, 186] width 71 height 14
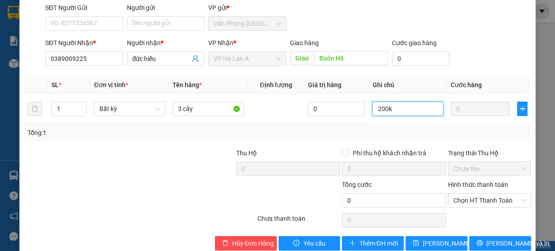
scroll to position [94, 0]
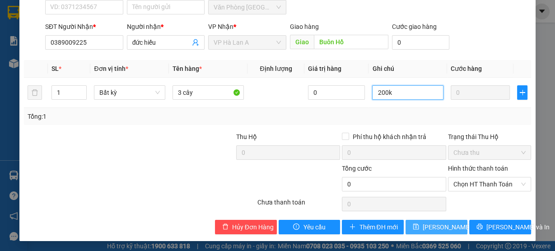
type input "200k"
click at [435, 229] on span "[PERSON_NAME] thay đổi" at bounding box center [459, 227] width 72 height 10
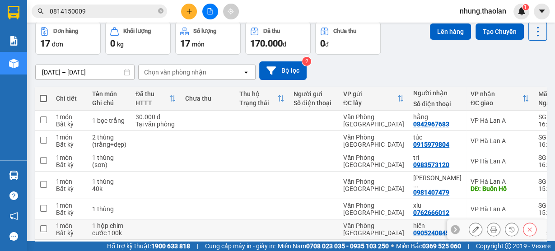
scroll to position [72, 0]
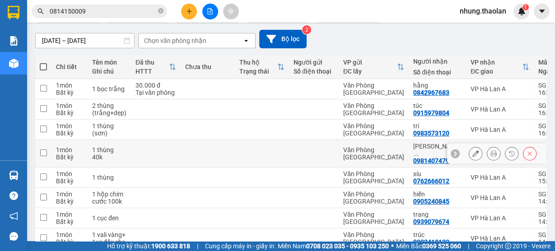
click at [364, 152] on div "Văn Phòng [GEOGRAPHIC_DATA]" at bounding box center [373, 153] width 61 height 14
checkbox input "true"
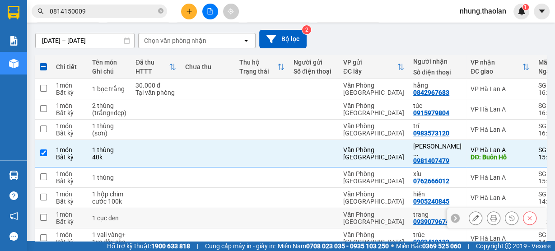
scroll to position [319, 0]
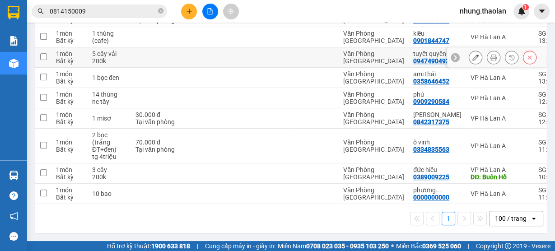
click at [329, 47] on td at bounding box center [314, 57] width 50 height 20
checkbox input "true"
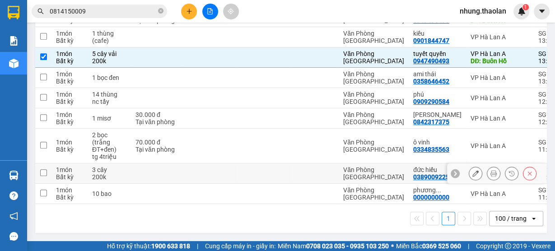
click at [358, 172] on div "Văn Phòng [GEOGRAPHIC_DATA]" at bounding box center [373, 173] width 61 height 14
checkbox input "true"
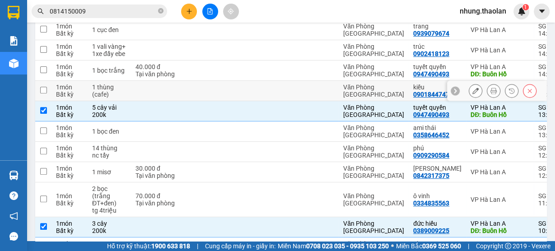
scroll to position [211, 0]
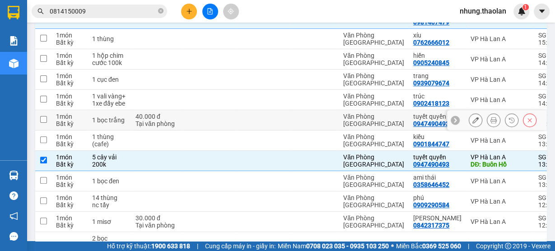
click at [322, 126] on td at bounding box center [314, 120] width 50 height 20
checkbox input "true"
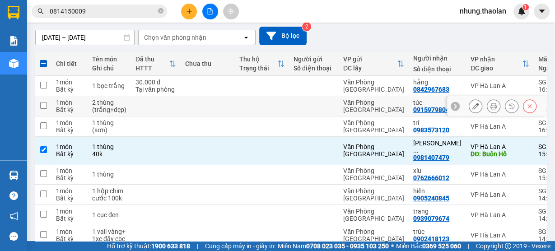
scroll to position [0, 0]
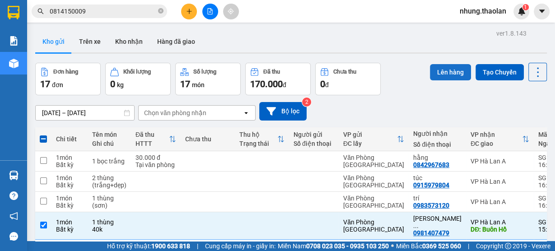
click at [445, 71] on button "Lên hàng" at bounding box center [450, 72] width 41 height 16
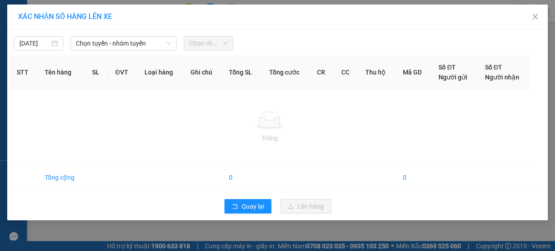
click at [134, 51] on div "11/09/2025 Chọn tuyến - nhóm tuyến Chọn chuyến STT Tên hàng SL ĐVT Loại hàng Gh…" at bounding box center [277, 124] width 541 height 191
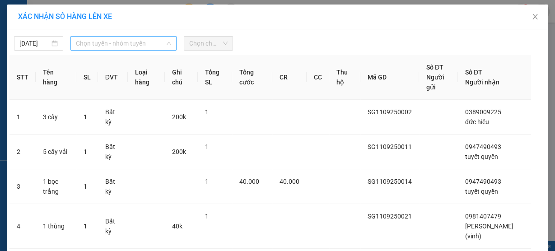
click at [135, 48] on span "Chọn tuyến - nhóm tuyến" at bounding box center [123, 44] width 95 height 14
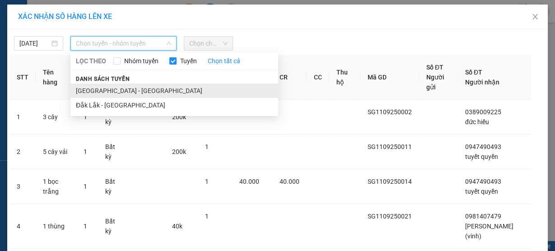
click at [116, 91] on li "Sài Gòn - Đắk Lắk" at bounding box center [174, 91] width 208 height 14
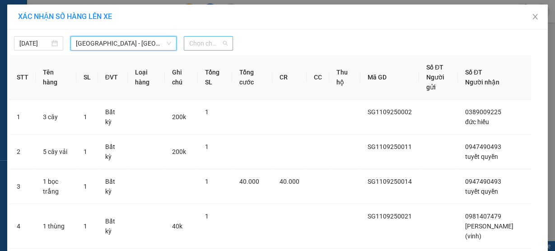
click at [199, 44] on span "Chọn chuyến" at bounding box center [208, 44] width 38 height 14
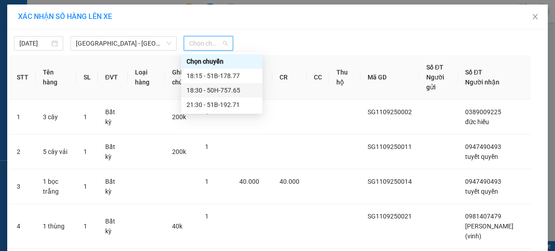
drag, startPoint x: 233, startPoint y: 91, endPoint x: 256, endPoint y: 108, distance: 28.0
click at [233, 91] on div "18:30 - 50H-757.65" at bounding box center [222, 90] width 70 height 10
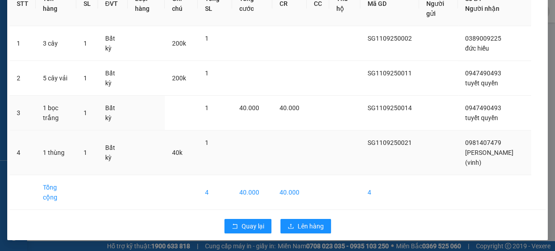
scroll to position [113, 0]
drag, startPoint x: 315, startPoint y: 226, endPoint x: 318, endPoint y: 221, distance: 5.5
click at [314, 226] on span "Lên hàng" at bounding box center [311, 226] width 26 height 10
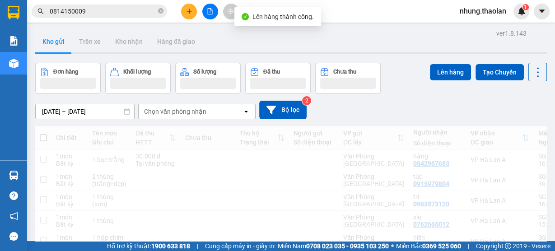
click at [188, 12] on icon "plus" at bounding box center [189, 11] width 6 height 6
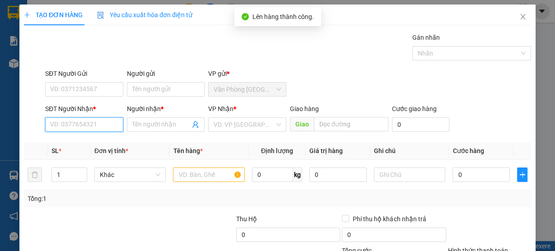
click at [85, 123] on input "SĐT Người Nhận *" at bounding box center [84, 124] width 78 height 14
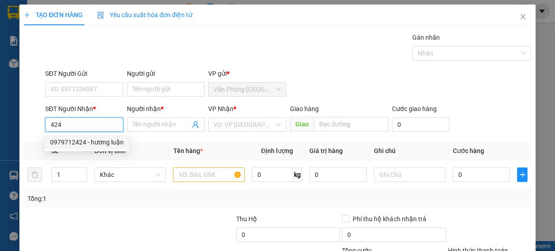
click at [100, 142] on div "0979712424 - hương luận" at bounding box center [87, 142] width 74 height 10
type input "0979712424"
type input "hương luận"
type input "Buôn Hồ"
type input "0979712424"
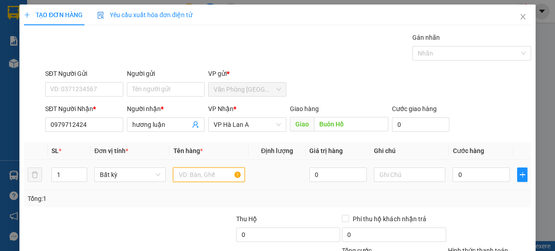
click at [193, 178] on input "text" at bounding box center [209, 175] width 72 height 14
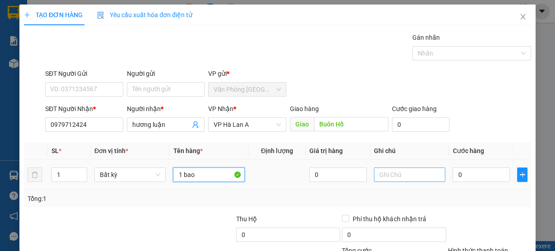
type input "1 bao"
click at [386, 175] on input "text" at bounding box center [410, 175] width 72 height 14
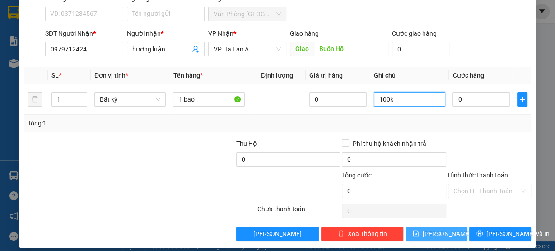
scroll to position [82, 0]
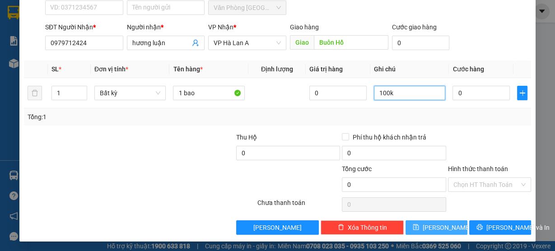
type input "100k"
click at [425, 220] on button "[PERSON_NAME]" at bounding box center [437, 227] width 62 height 14
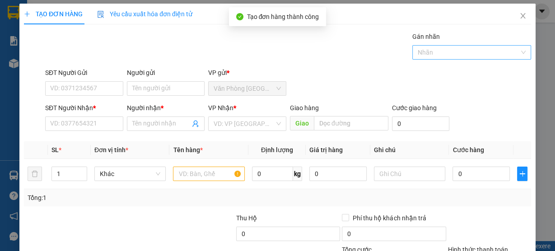
scroll to position [0, 0]
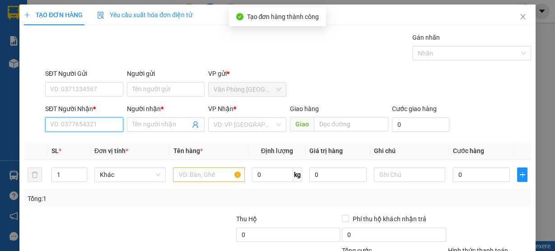
click at [84, 127] on input "SĐT Người Nhận *" at bounding box center [84, 124] width 78 height 14
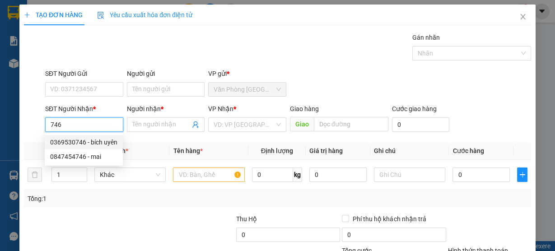
click at [117, 141] on div "0369530746 - bích uyên" at bounding box center [84, 142] width 78 height 14
type input "0369530746"
type input "bích uyên"
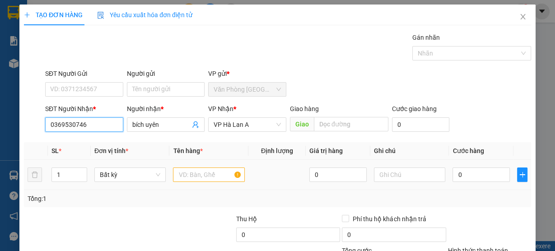
type input "0369530746"
click at [205, 173] on input "text" at bounding box center [209, 175] width 72 height 14
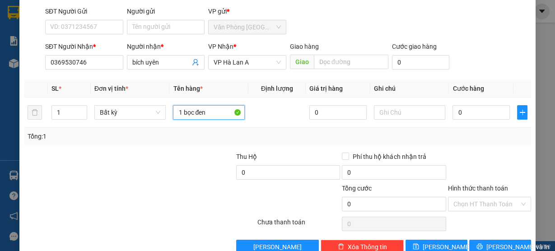
scroll to position [82, 0]
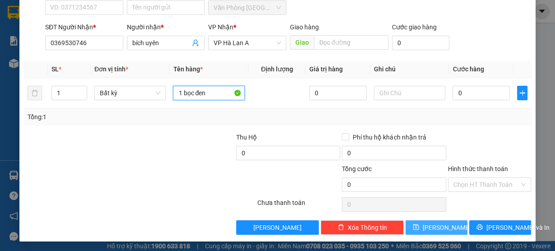
type input "1 bọc đen"
click at [415, 222] on button "[PERSON_NAME]" at bounding box center [437, 227] width 62 height 14
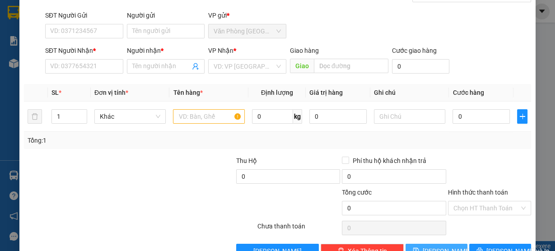
scroll to position [0, 0]
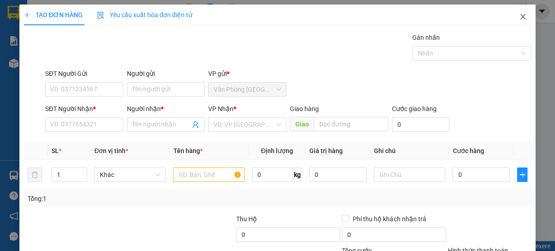
click at [520, 16] on icon "close" at bounding box center [522, 16] width 5 height 5
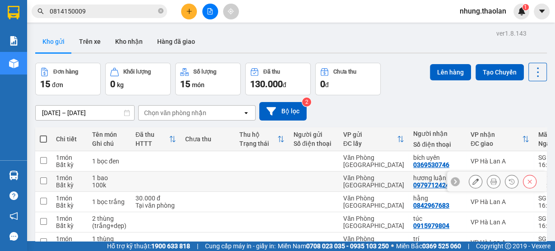
click at [361, 176] on td "Văn Phòng [GEOGRAPHIC_DATA]" at bounding box center [374, 182] width 70 height 20
checkbox input "true"
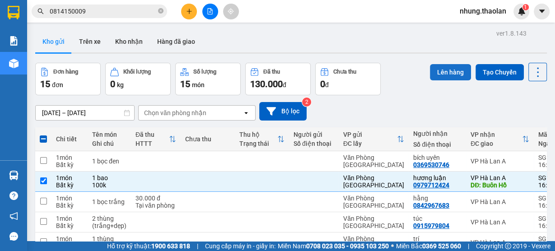
click at [444, 74] on button "Lên hàng" at bounding box center [450, 72] width 41 height 16
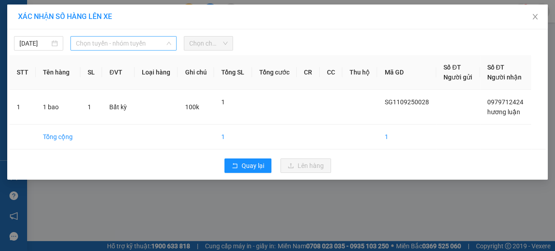
click at [121, 40] on span "Chọn tuyến - nhóm tuyến" at bounding box center [123, 44] width 95 height 14
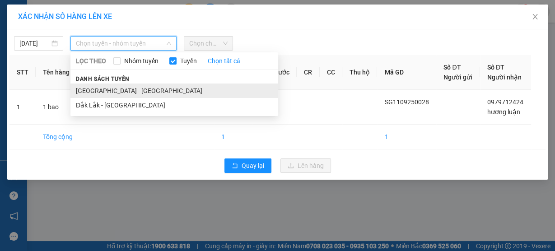
click at [121, 88] on li "Sài Gòn - Đắk Lắk" at bounding box center [174, 91] width 208 height 14
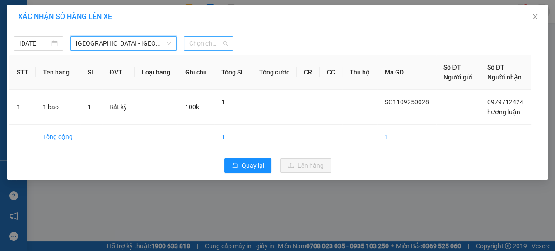
click at [191, 50] on span "Chọn chuyến" at bounding box center [208, 44] width 38 height 14
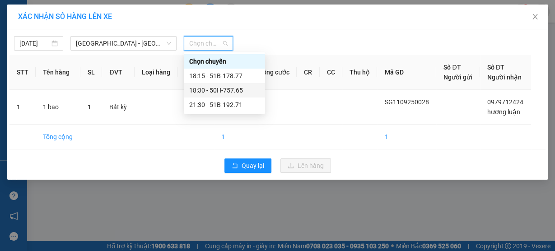
click at [217, 93] on div "18:30 - 50H-757.65" at bounding box center [224, 90] width 70 height 10
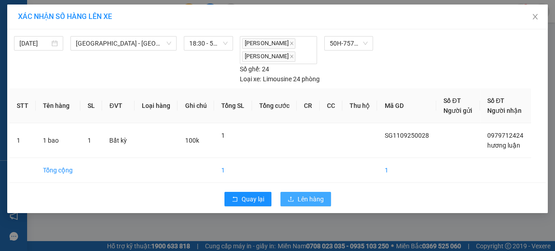
click at [300, 204] on span "Lên hàng" at bounding box center [311, 199] width 26 height 10
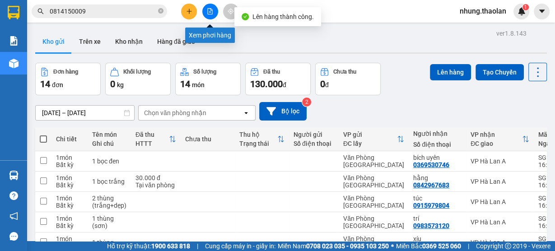
click at [205, 9] on button at bounding box center [210, 12] width 16 height 16
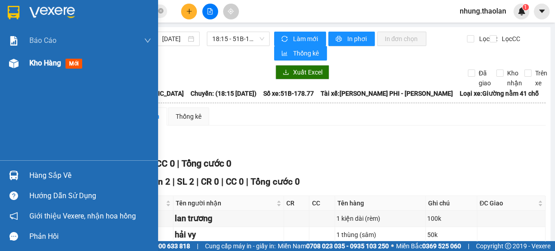
click at [55, 68] on div "Kho hàng mới" at bounding box center [57, 62] width 56 height 11
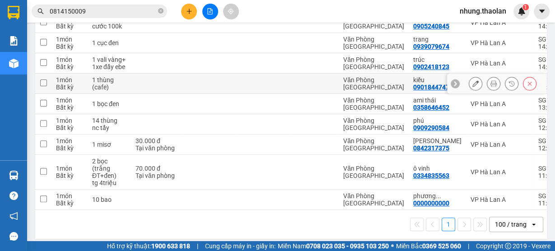
scroll to position [253, 0]
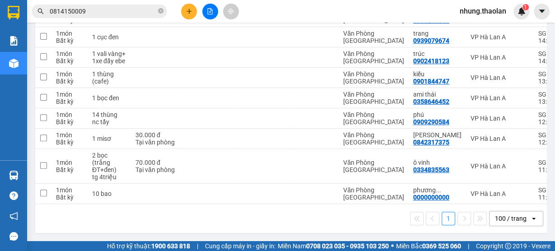
click at [214, 14] on button at bounding box center [210, 12] width 16 height 16
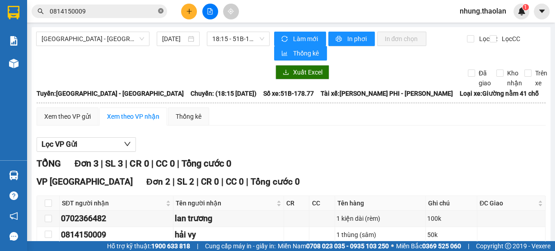
click at [161, 12] on icon "close-circle" at bounding box center [160, 10] width 5 height 5
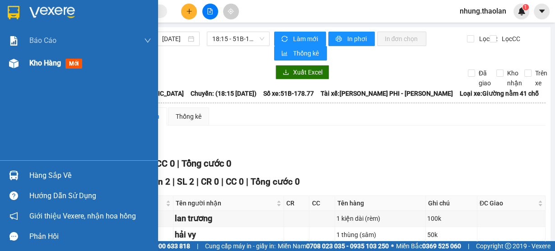
click at [37, 70] on div "Kho hàng mới" at bounding box center [90, 63] width 122 height 23
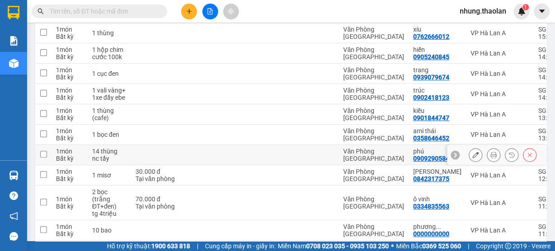
scroll to position [253, 0]
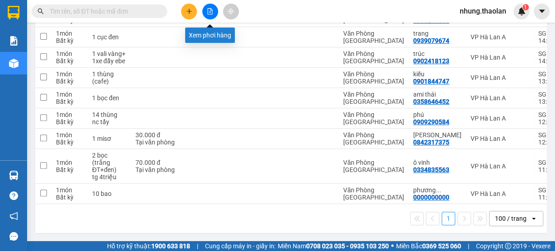
click at [210, 13] on icon "file-add" at bounding box center [210, 11] width 5 height 6
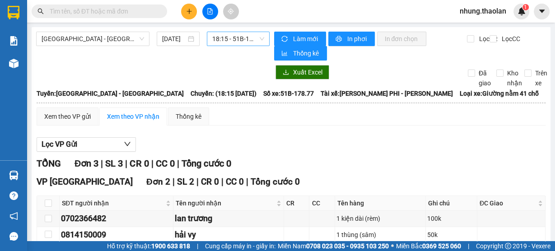
click at [239, 42] on span "18:15 - 51B-178.77" at bounding box center [238, 39] width 52 height 14
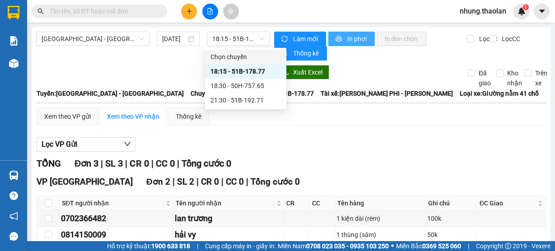
drag, startPoint x: 366, startPoint y: 37, endPoint x: 359, endPoint y: 46, distance: 11.6
click at [365, 37] on button "In phơi" at bounding box center [351, 39] width 47 height 14
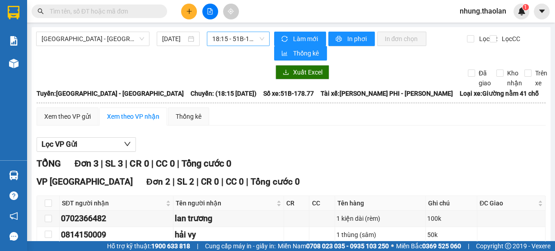
click at [247, 42] on span "18:15 - 51B-178.77" at bounding box center [238, 39] width 52 height 14
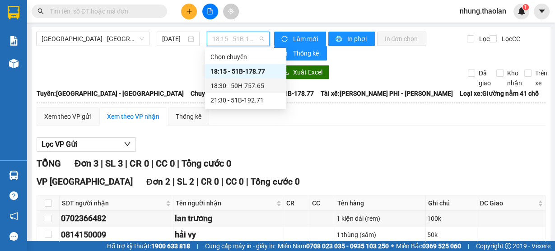
click at [253, 86] on div "18:30 - 50H-757.65" at bounding box center [245, 86] width 70 height 10
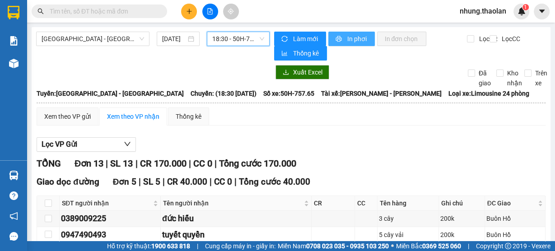
click at [342, 36] on button "In phơi" at bounding box center [351, 39] width 47 height 14
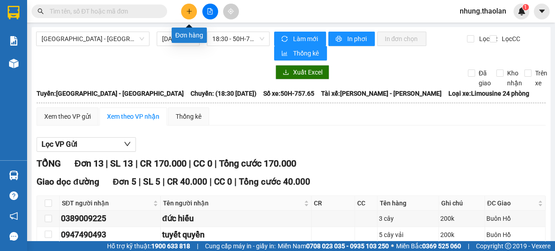
click at [186, 12] on icon "plus" at bounding box center [189, 11] width 6 height 6
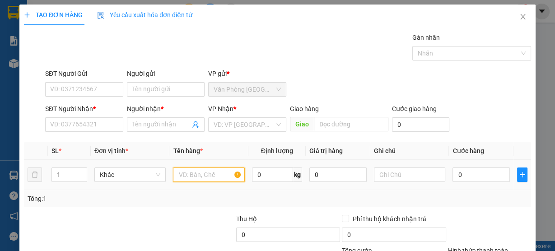
click at [206, 173] on input "text" at bounding box center [209, 175] width 72 height 14
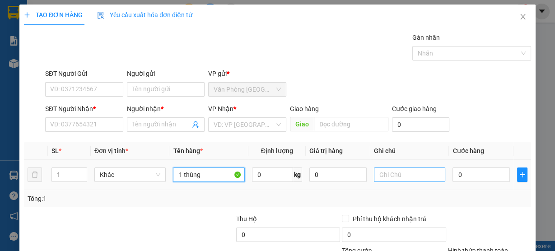
type input "1 thùng"
click at [408, 178] on input "text" at bounding box center [410, 175] width 72 height 14
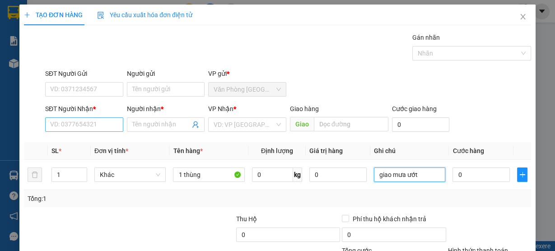
type input "giao mưa ướt"
click at [92, 127] on input "SĐT Người Nhận *" at bounding box center [84, 124] width 78 height 14
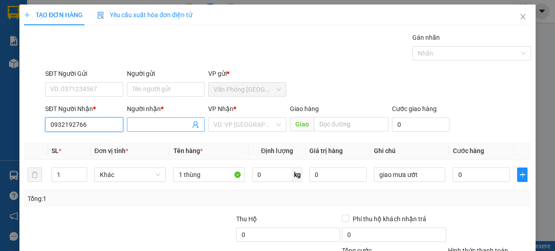
type input "0932192766"
click at [159, 126] on input "Người nhận *" at bounding box center [161, 125] width 58 height 10
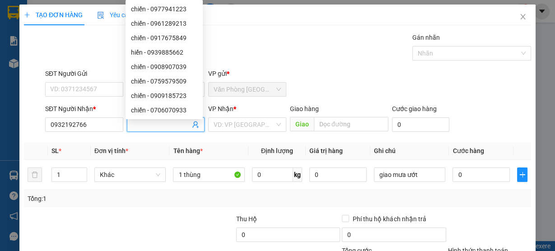
click at [153, 121] on input "Người nhận *" at bounding box center [161, 125] width 58 height 10
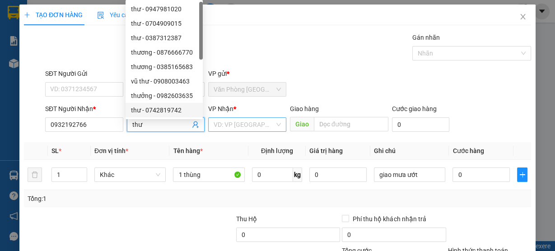
click at [246, 128] on input "search" at bounding box center [244, 125] width 61 height 14
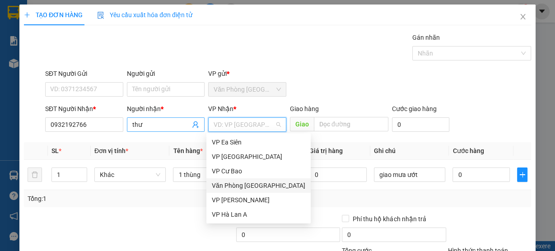
click at [129, 125] on span "thư" at bounding box center [166, 124] width 78 height 14
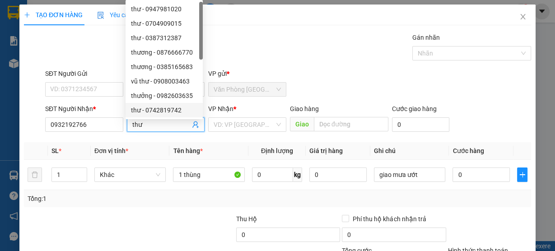
click at [129, 124] on span "thư" at bounding box center [166, 124] width 78 height 14
click at [132, 125] on input "thư" at bounding box center [161, 125] width 58 height 10
type input "minh thư"
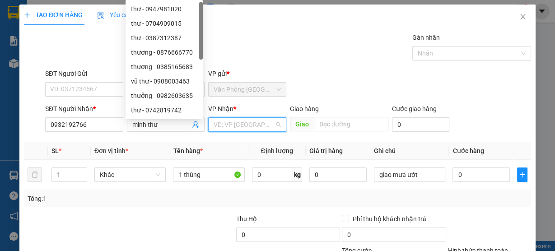
click at [233, 122] on input "search" at bounding box center [244, 125] width 61 height 14
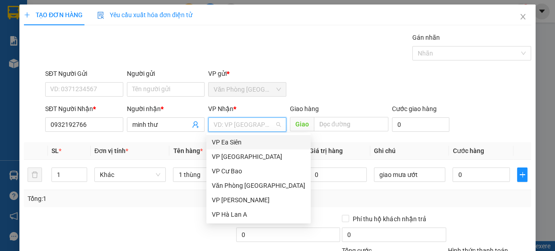
click at [226, 124] on input "search" at bounding box center [244, 125] width 61 height 14
click at [231, 215] on div "VP Hà Lan A" at bounding box center [258, 215] width 93 height 10
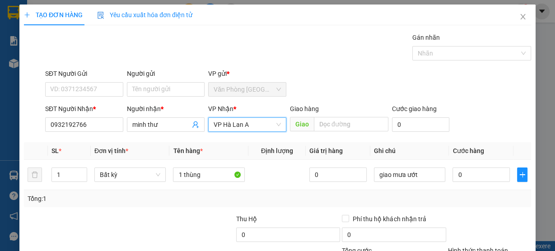
scroll to position [82, 0]
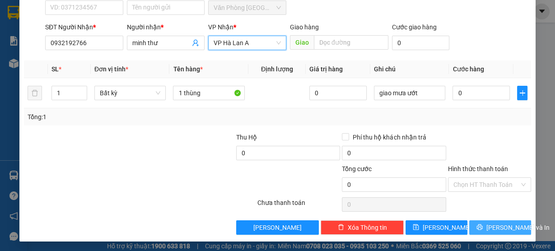
drag, startPoint x: 508, startPoint y: 233, endPoint x: 501, endPoint y: 232, distance: 7.4
click at [507, 233] on div "TẠO ĐƠN HÀNG Yêu cầu xuất hóa đơn điện tử Transit Pickup Surcharge Ids Transit …" at bounding box center [277, 82] width 516 height 319
click at [494, 228] on span "[PERSON_NAME] và In" at bounding box center [517, 228] width 63 height 10
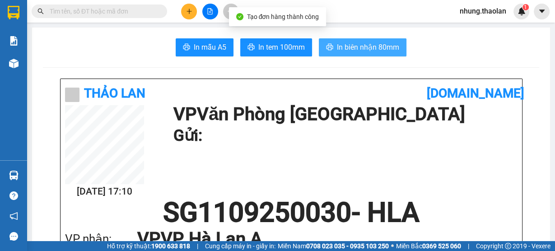
click at [374, 45] on span "In biên nhận 80mm" at bounding box center [368, 47] width 62 height 11
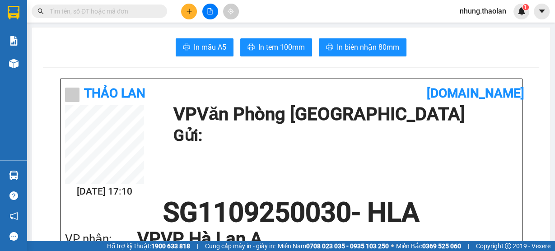
click at [120, 11] on input "text" at bounding box center [103, 11] width 107 height 10
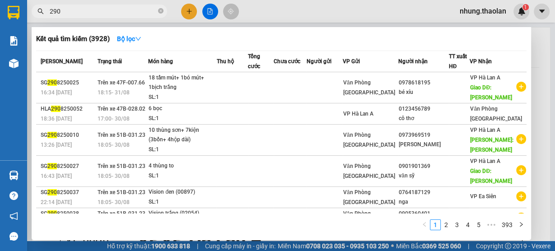
type input "290"
click at [189, 14] on div at bounding box center [277, 125] width 555 height 251
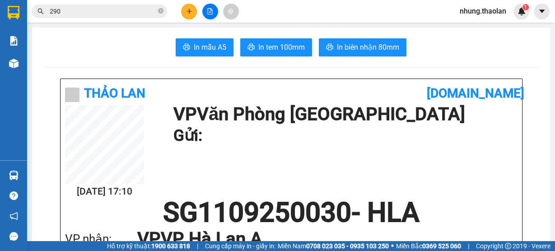
click at [193, 9] on button at bounding box center [189, 12] width 16 height 16
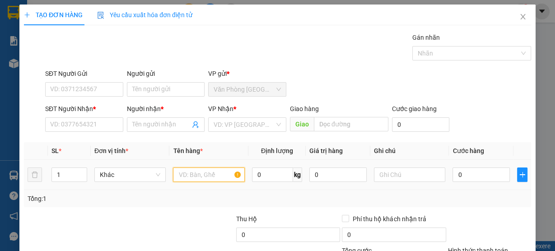
click at [197, 173] on input "text" at bounding box center [209, 175] width 72 height 14
click at [193, 175] on input "text" at bounding box center [209, 175] width 72 height 14
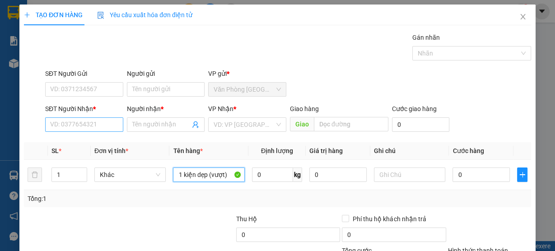
type input "1 kiện dẹp (vượt)"
click at [86, 125] on input "SĐT Người Nhận *" at bounding box center [84, 124] width 78 height 14
click at [90, 126] on input "SĐT Người Nhận *" at bounding box center [84, 124] width 78 height 14
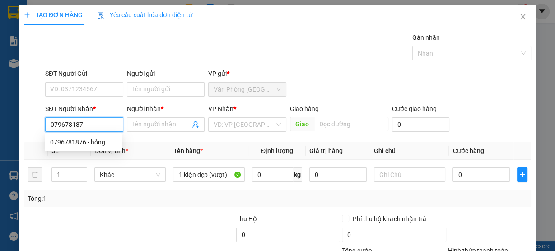
type input "0796781876"
click at [101, 142] on div "0796781876 - hồng" at bounding box center [83, 142] width 66 height 10
type input "hồng"
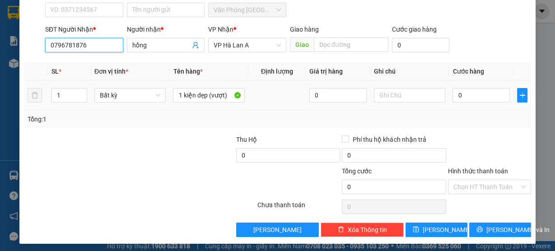
scroll to position [82, 0]
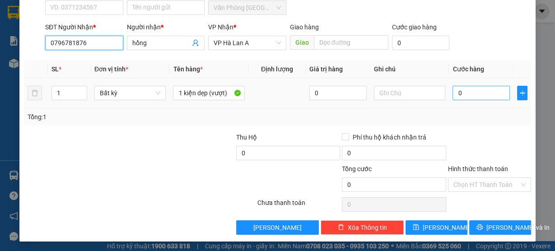
type input "0796781876"
click at [471, 99] on div "0" at bounding box center [480, 93] width 57 height 18
click at [469, 97] on input "0" at bounding box center [480, 93] width 57 height 14
type input "3"
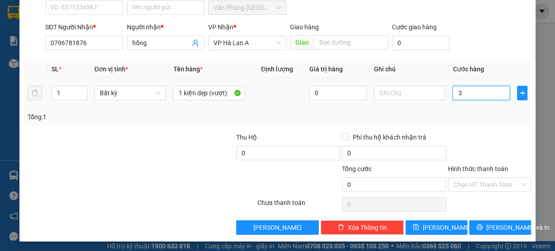
type input "3"
type input "30"
type input "30.000"
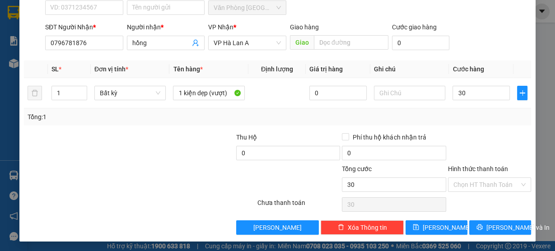
type input "30.000"
click at [470, 174] on div "Hình thức thanh toán" at bounding box center [489, 171] width 83 height 14
click at [470, 187] on input "Hình thức thanh toán" at bounding box center [486, 185] width 66 height 14
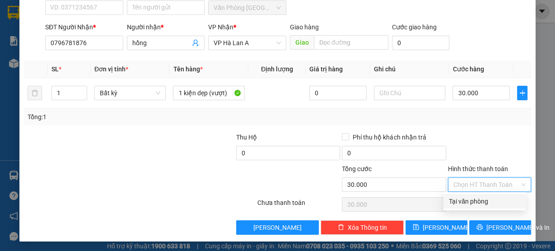
click at [473, 206] on div "Tại văn phòng" at bounding box center [484, 201] width 82 height 14
type input "0"
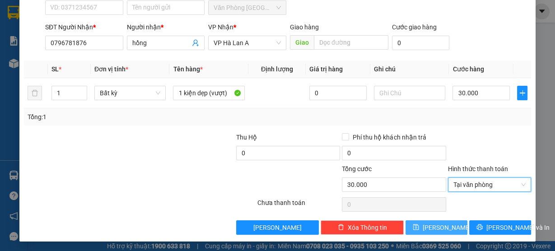
click at [439, 220] on button "[PERSON_NAME]" at bounding box center [437, 227] width 62 height 14
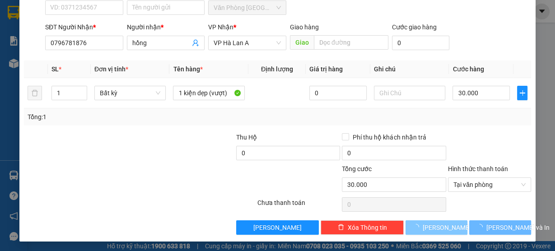
type input "0"
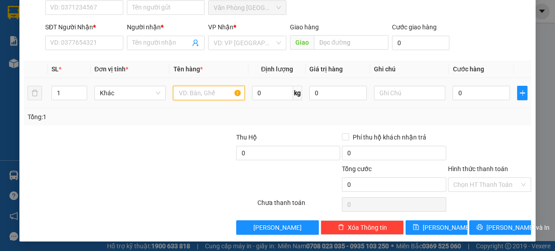
click at [188, 93] on input "text" at bounding box center [209, 93] width 72 height 14
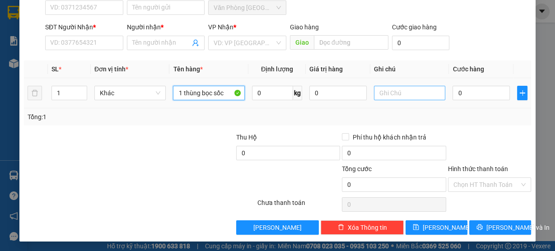
type input "1 thùng bọc sốc"
click at [385, 91] on input "text" at bounding box center [410, 93] width 72 height 14
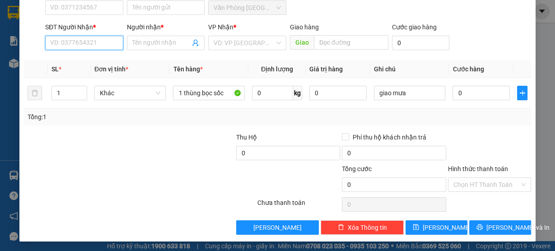
click at [81, 42] on input "SĐT Người Nhận *" at bounding box center [84, 43] width 78 height 14
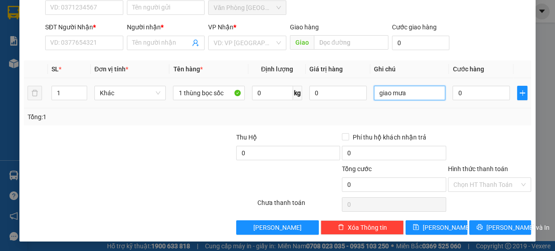
click at [414, 94] on input "giao mưa" at bounding box center [410, 93] width 72 height 14
type input "giao mưa ướt"
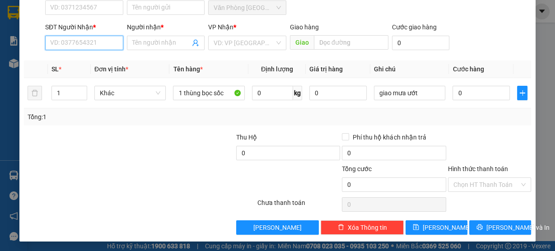
click at [81, 42] on input "SĐT Người Nhận *" at bounding box center [84, 43] width 78 height 14
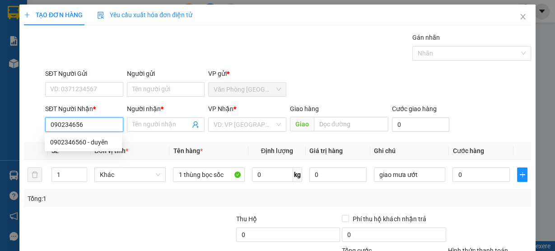
type input "0902346560"
click at [107, 145] on div "0902346560 - duyên" at bounding box center [83, 142] width 66 height 10
type input "duyên"
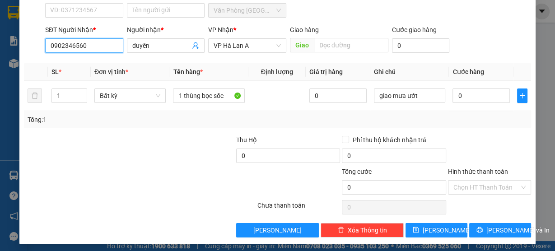
scroll to position [82, 0]
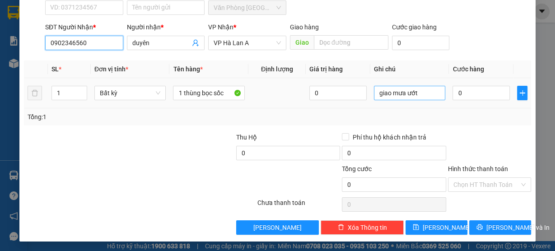
type input "0902346560"
click at [418, 94] on input "giao mưa ướt" at bounding box center [410, 93] width 72 height 14
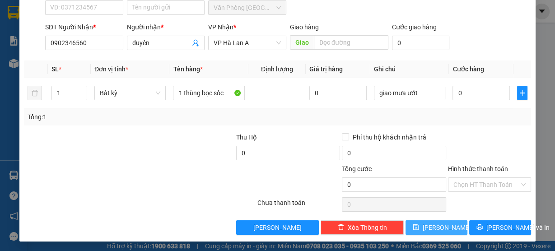
click at [438, 224] on span "[PERSON_NAME]" at bounding box center [447, 228] width 48 height 10
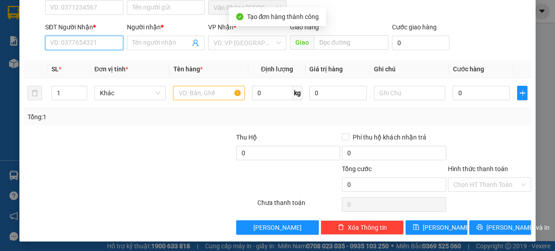
click at [91, 43] on input "SĐT Người Nhận *" at bounding box center [84, 43] width 78 height 14
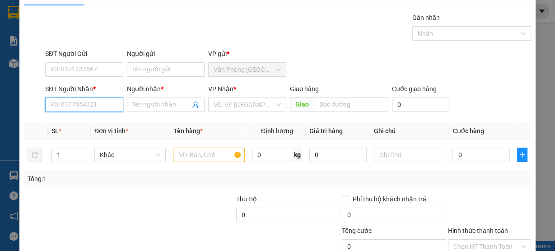
scroll to position [0, 0]
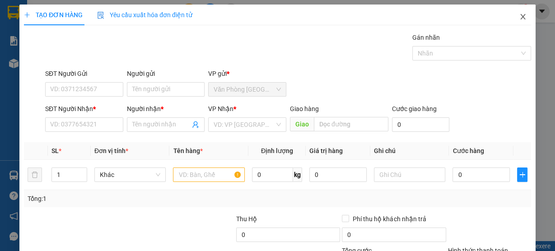
click at [518, 23] on span "Close" at bounding box center [522, 17] width 25 height 25
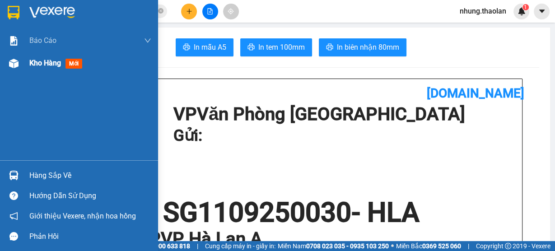
click at [44, 59] on span "Kho hàng" at bounding box center [45, 63] width 32 height 9
